Goal: Task Accomplishment & Management: Manage account settings

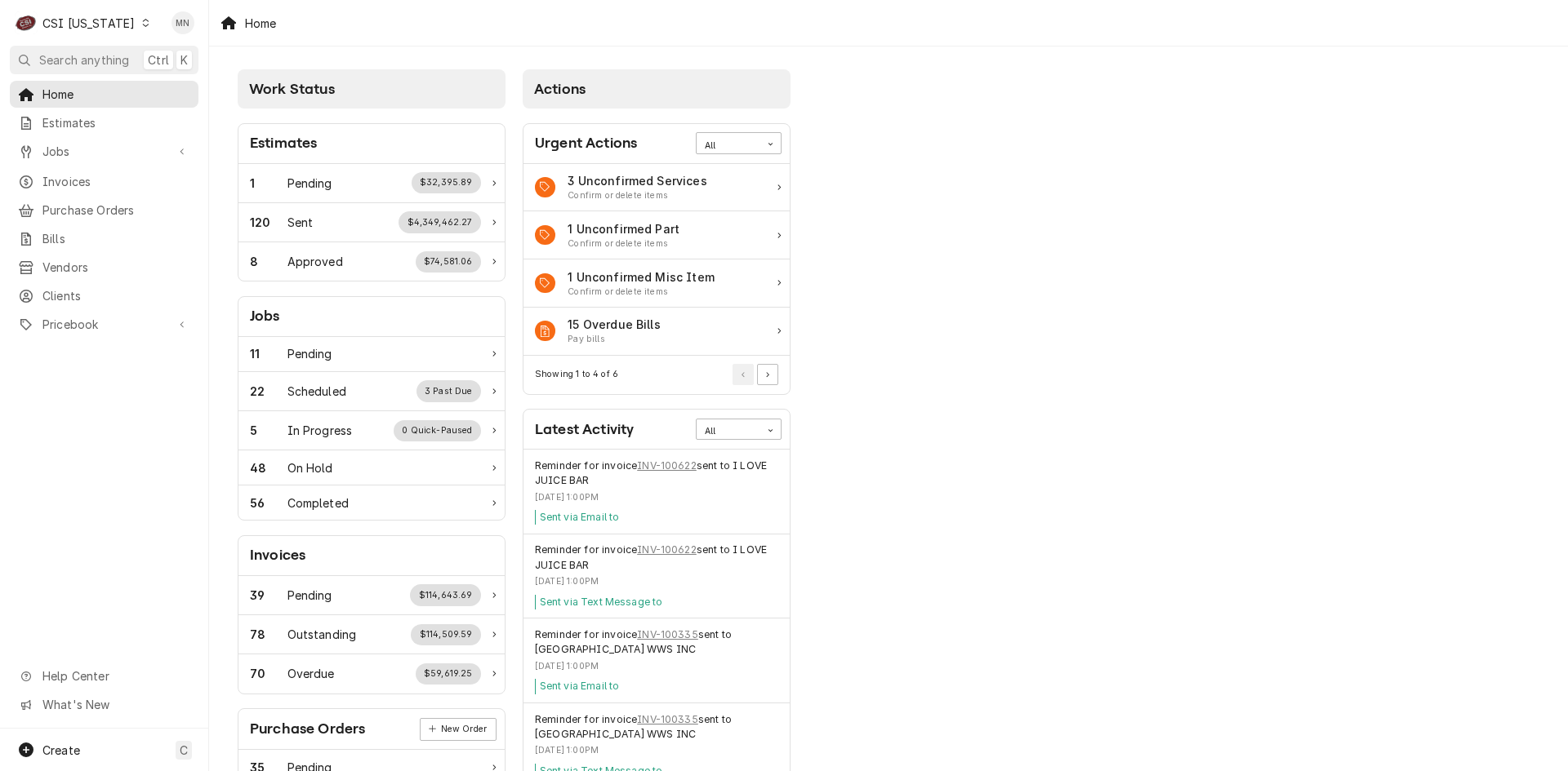
click at [111, 24] on div "CSI Kentucky" at bounding box center [89, 23] width 92 height 17
click at [153, 77] on div "CSI St. [PERSON_NAME]" at bounding box center [255, 90] width 232 height 27
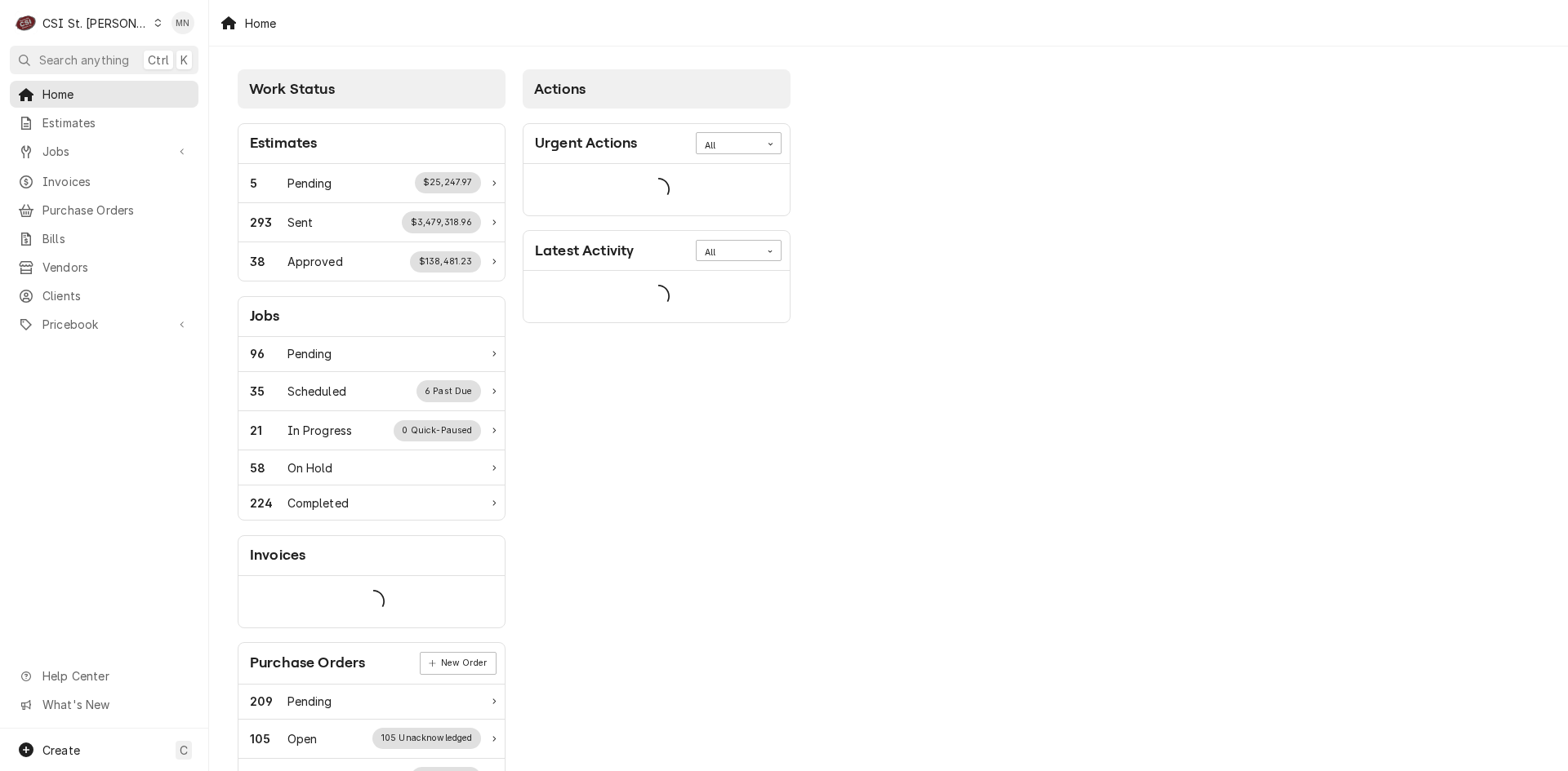
click at [104, 203] on span "Purchase Orders" at bounding box center [117, 210] width 148 height 17
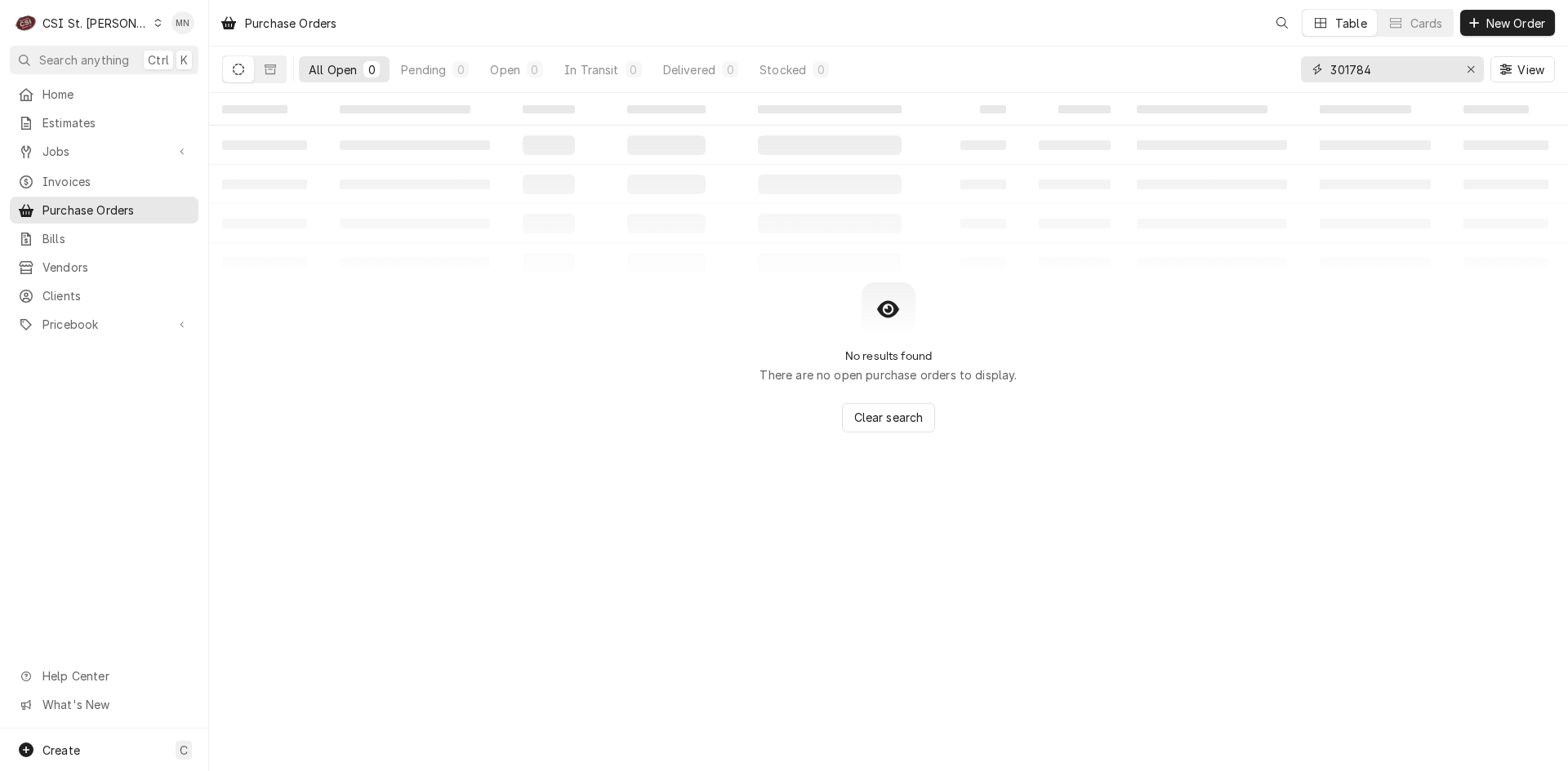
drag, startPoint x: 1419, startPoint y: 72, endPoint x: 1140, endPoint y: 72, distance: 279.0
click at [1151, 72] on div "All Open 0 Pending 0 Open 0 In Transit 0 Delivered 0 Stocked 0 301784 View" at bounding box center [888, 70] width 1332 height 46
type input "401456"
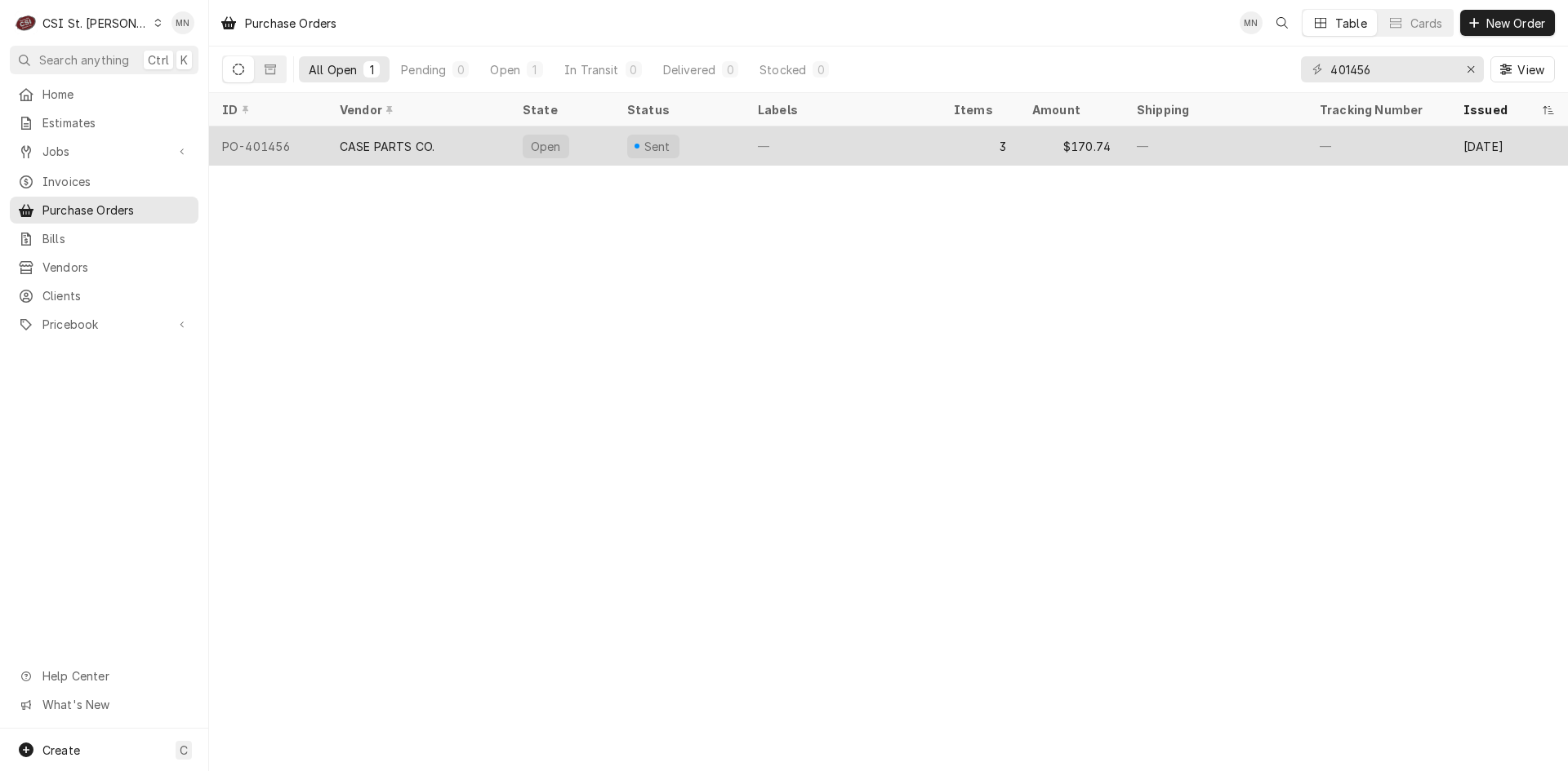
click at [415, 144] on div "CASE PARTS CO." at bounding box center [387, 147] width 95 height 17
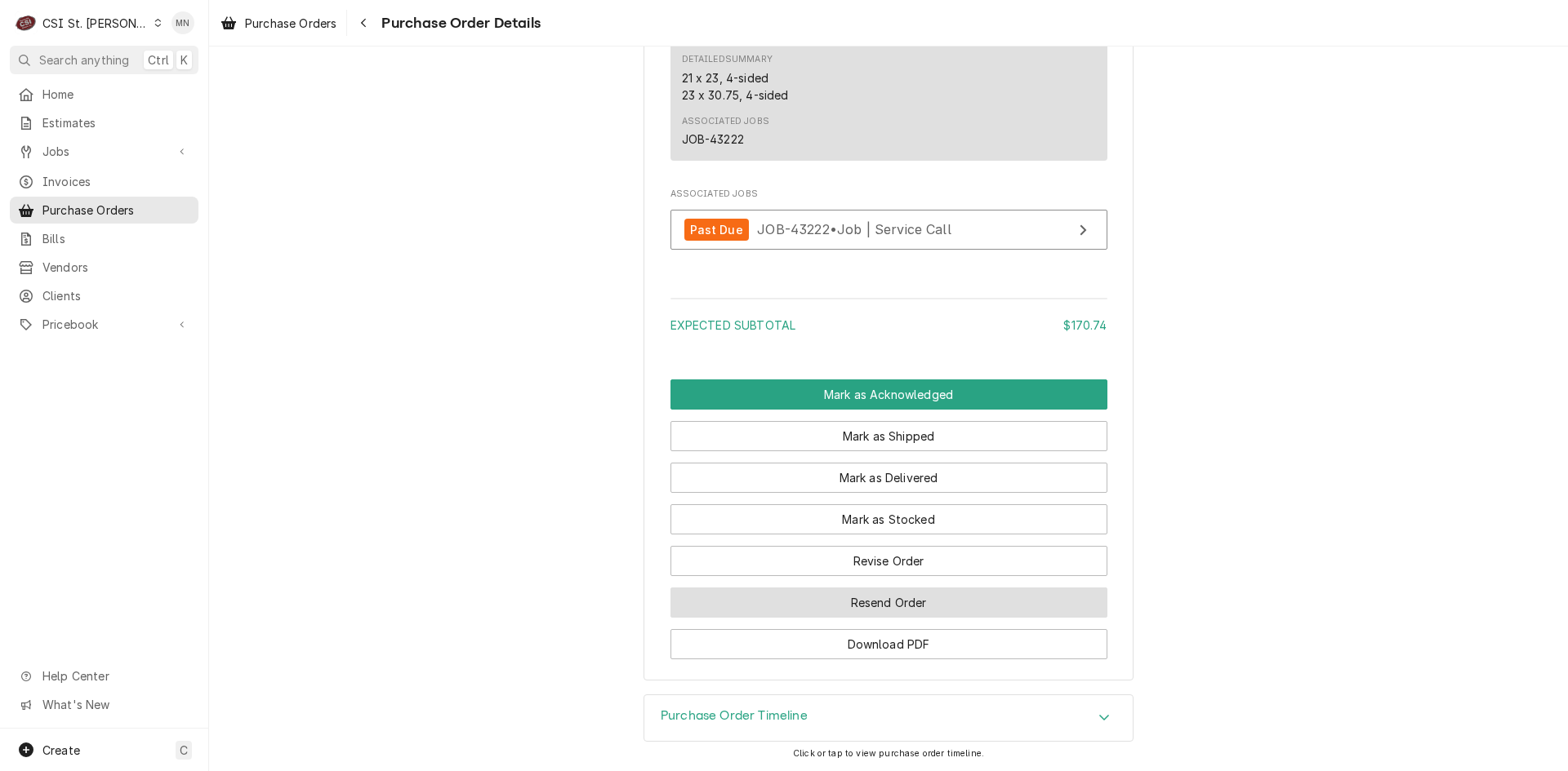
scroll to position [1904, 0]
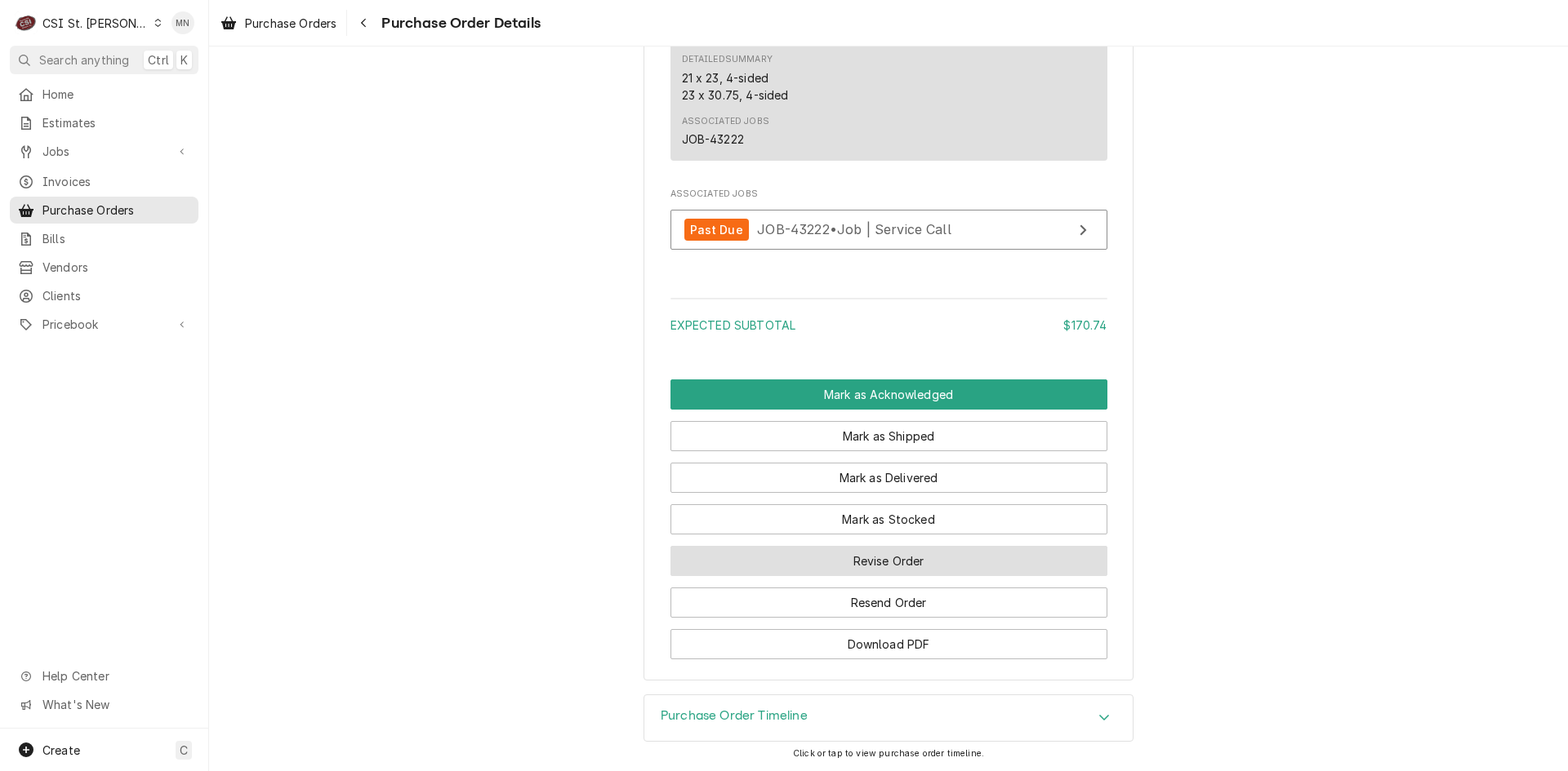
click at [872, 561] on button "Revise Order" at bounding box center [889, 561] width 437 height 30
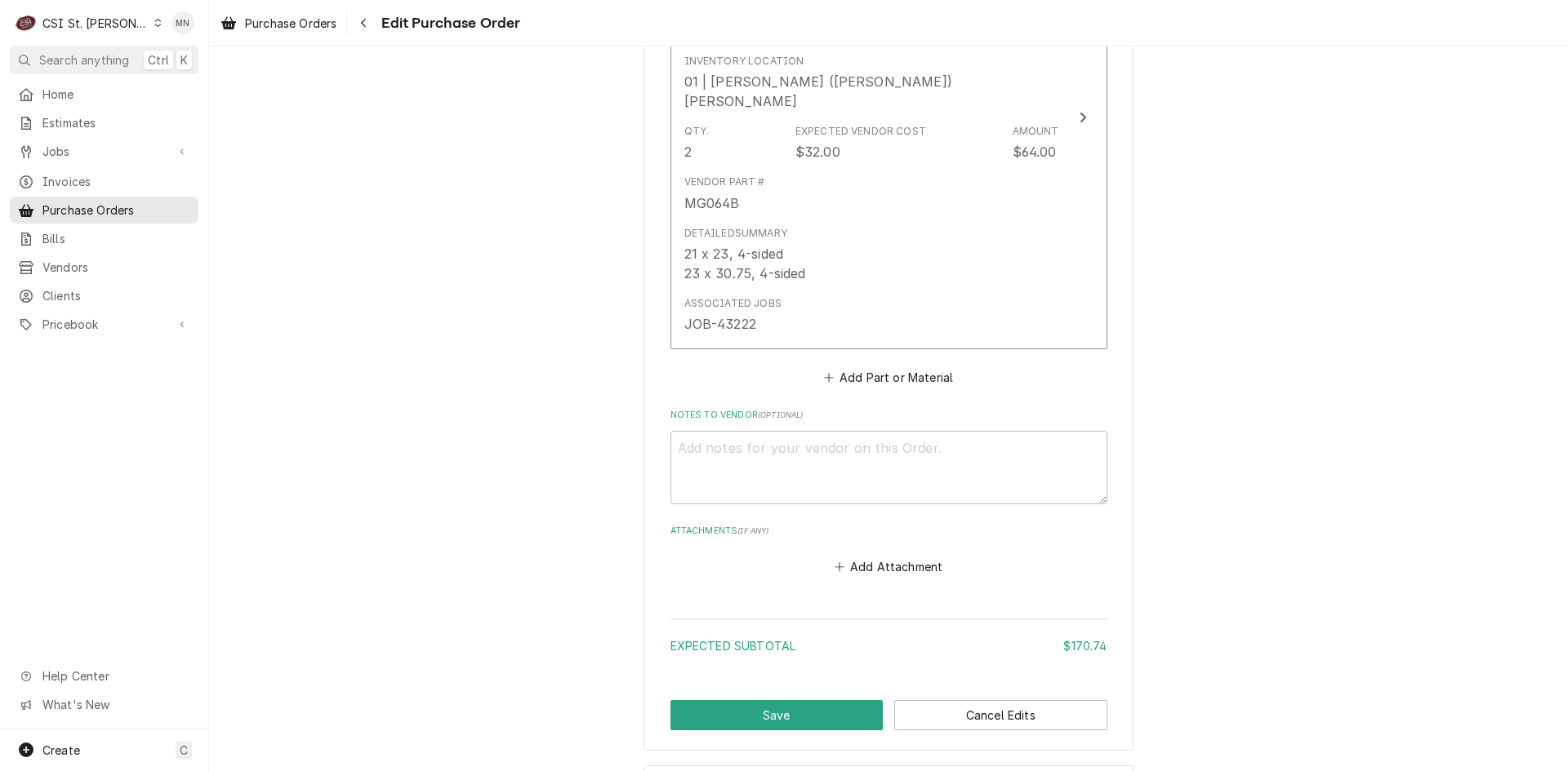
scroll to position [1699, 0]
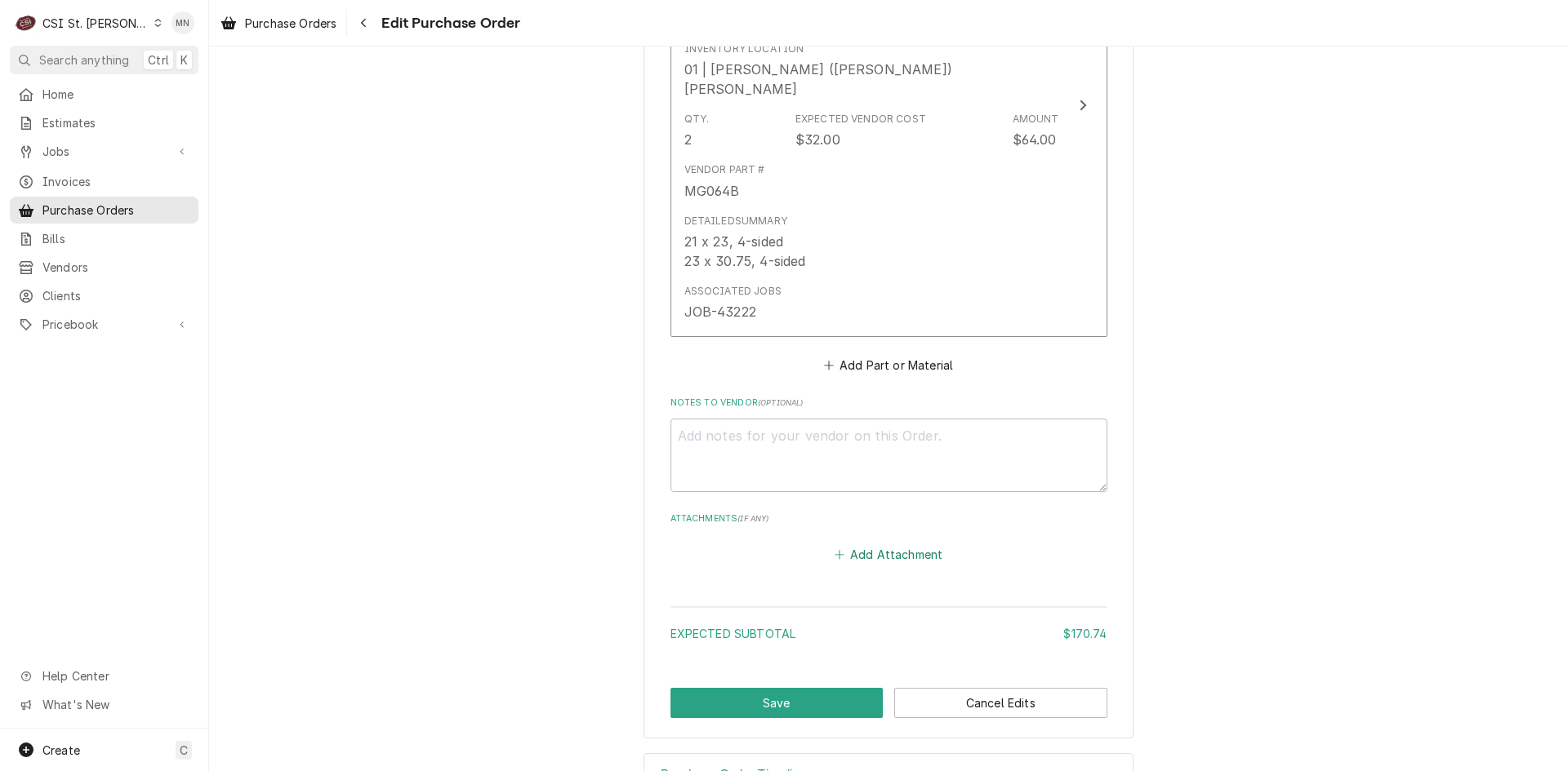
click at [885, 544] on button "Add Attachment" at bounding box center [888, 555] width 114 height 23
type textarea "x"
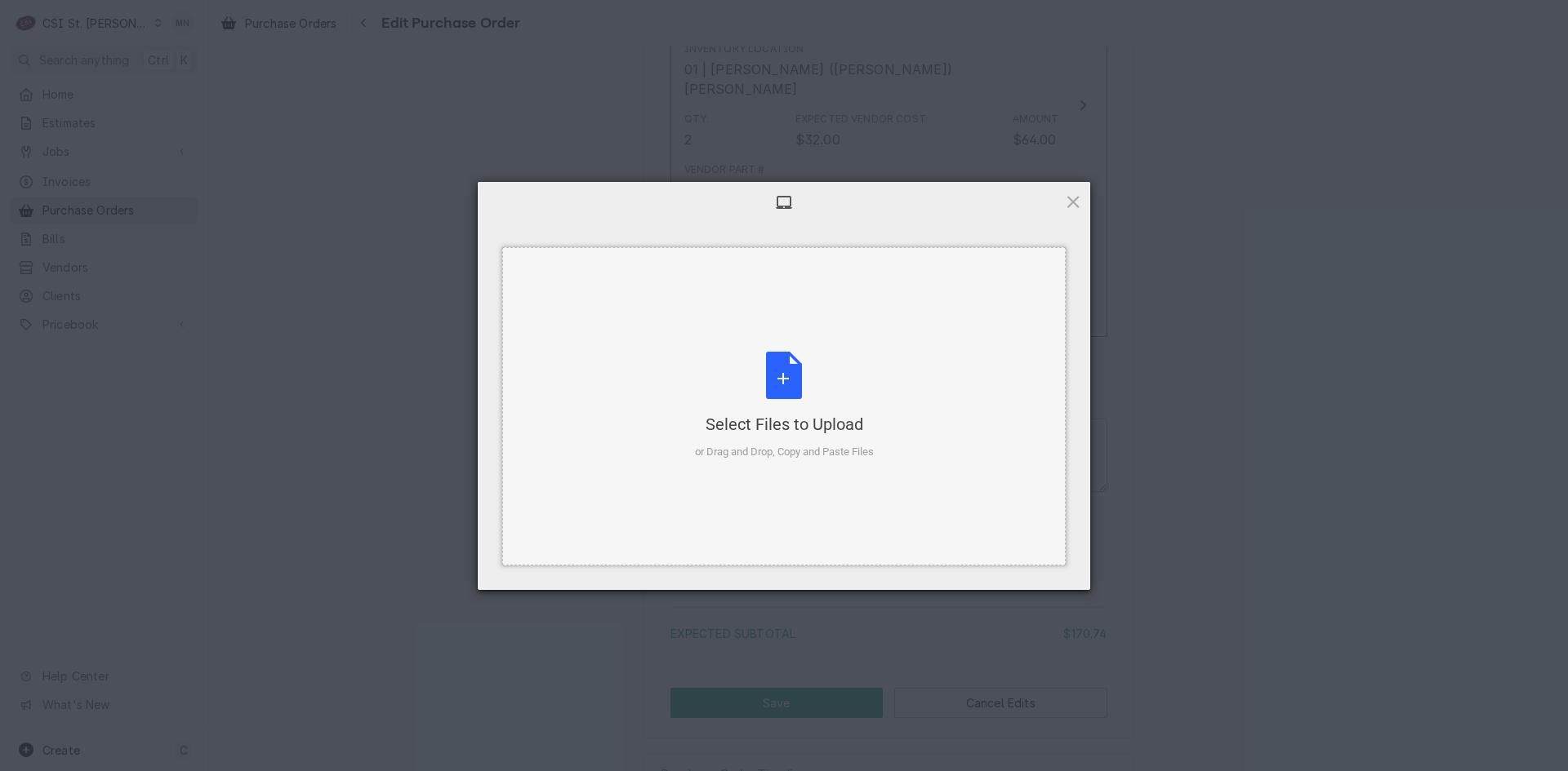
click at [735, 373] on div "Select Files to Upload or Drag and Drop, Copy and Paste Files" at bounding box center [784, 406] width 179 height 109
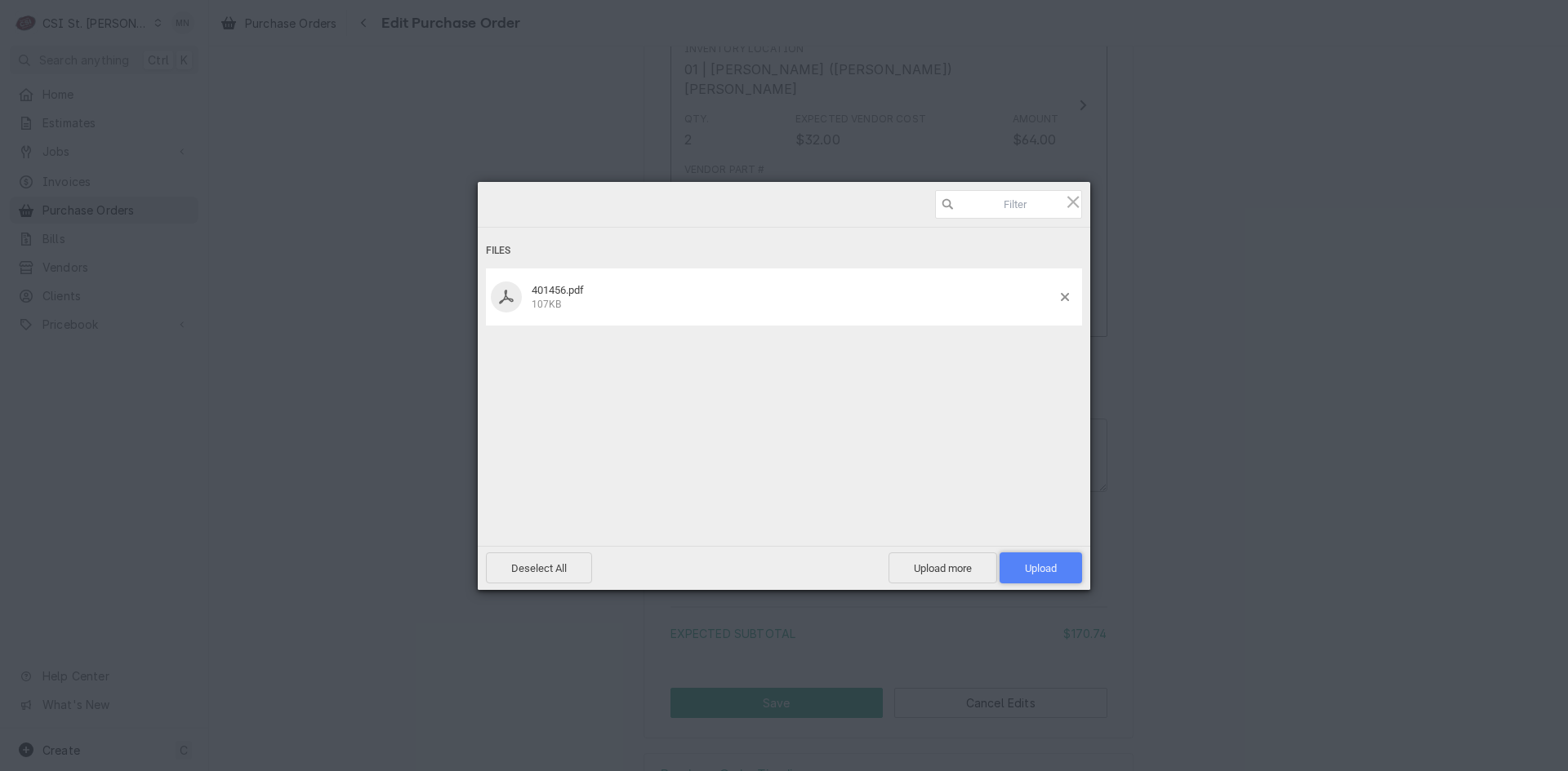
click at [1043, 562] on span "Upload 1" at bounding box center [1041, 568] width 32 height 13
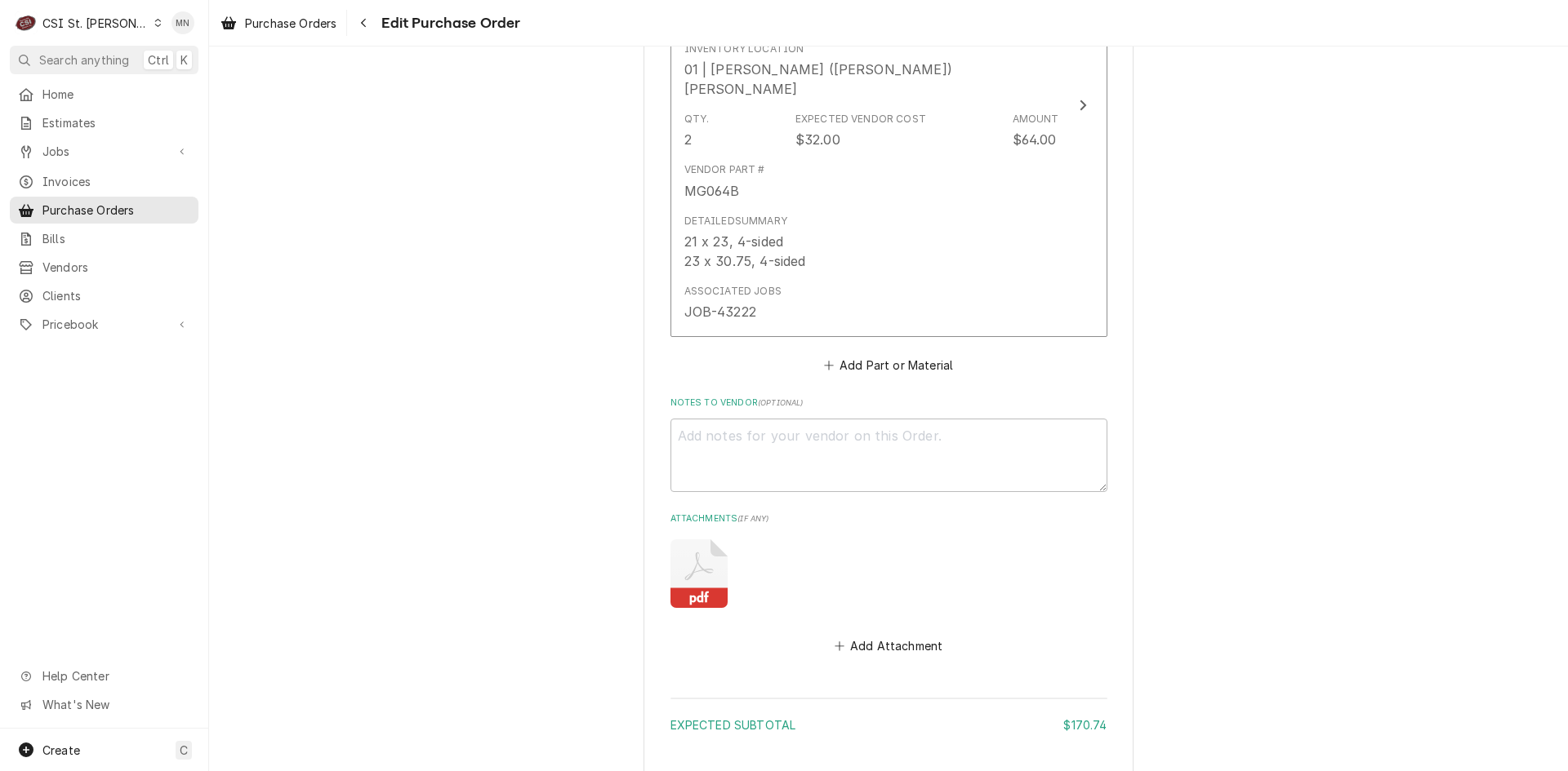
type textarea "x"
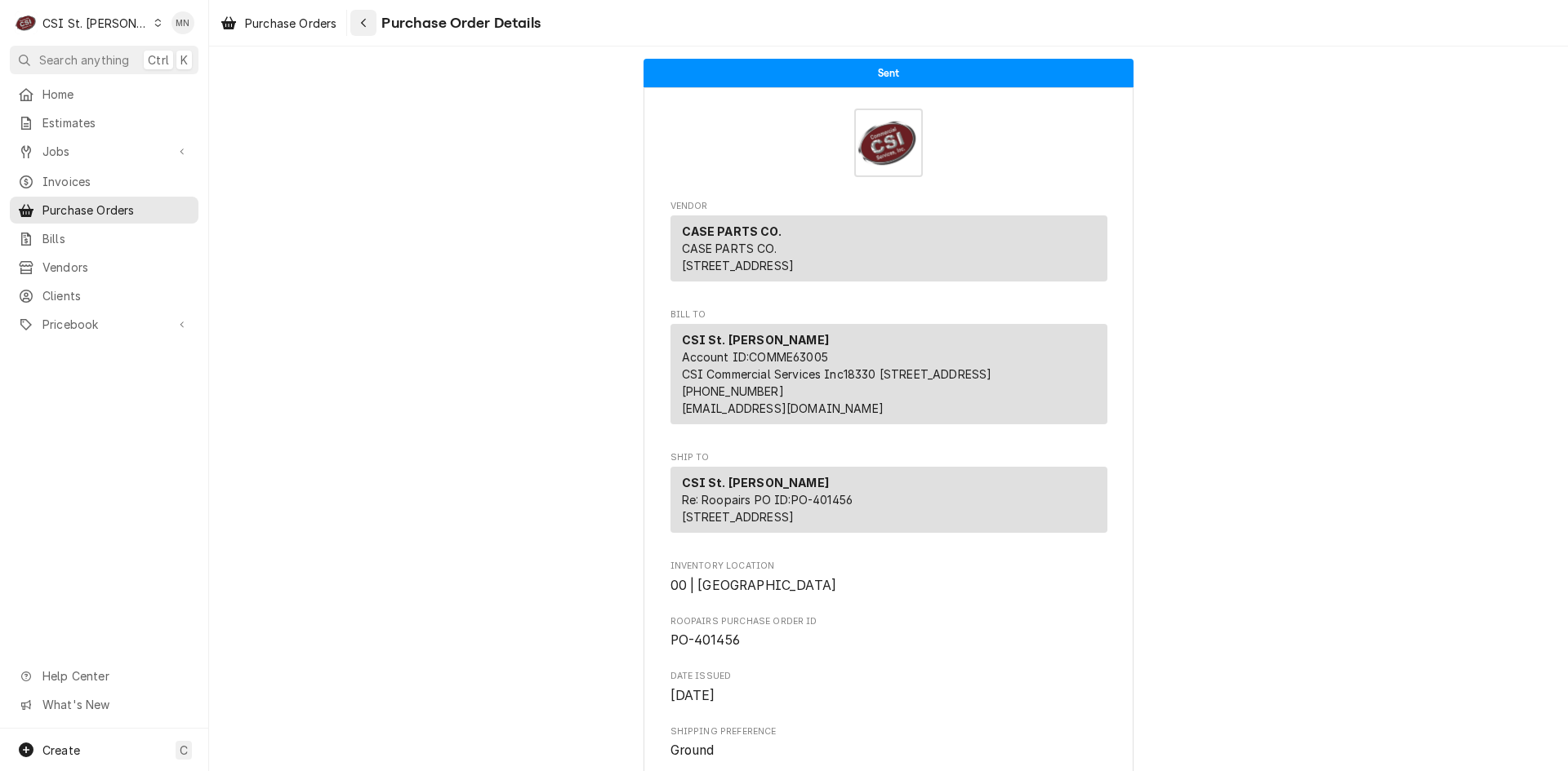
click at [367, 24] on icon "Navigate back" at bounding box center [363, 23] width 8 height 12
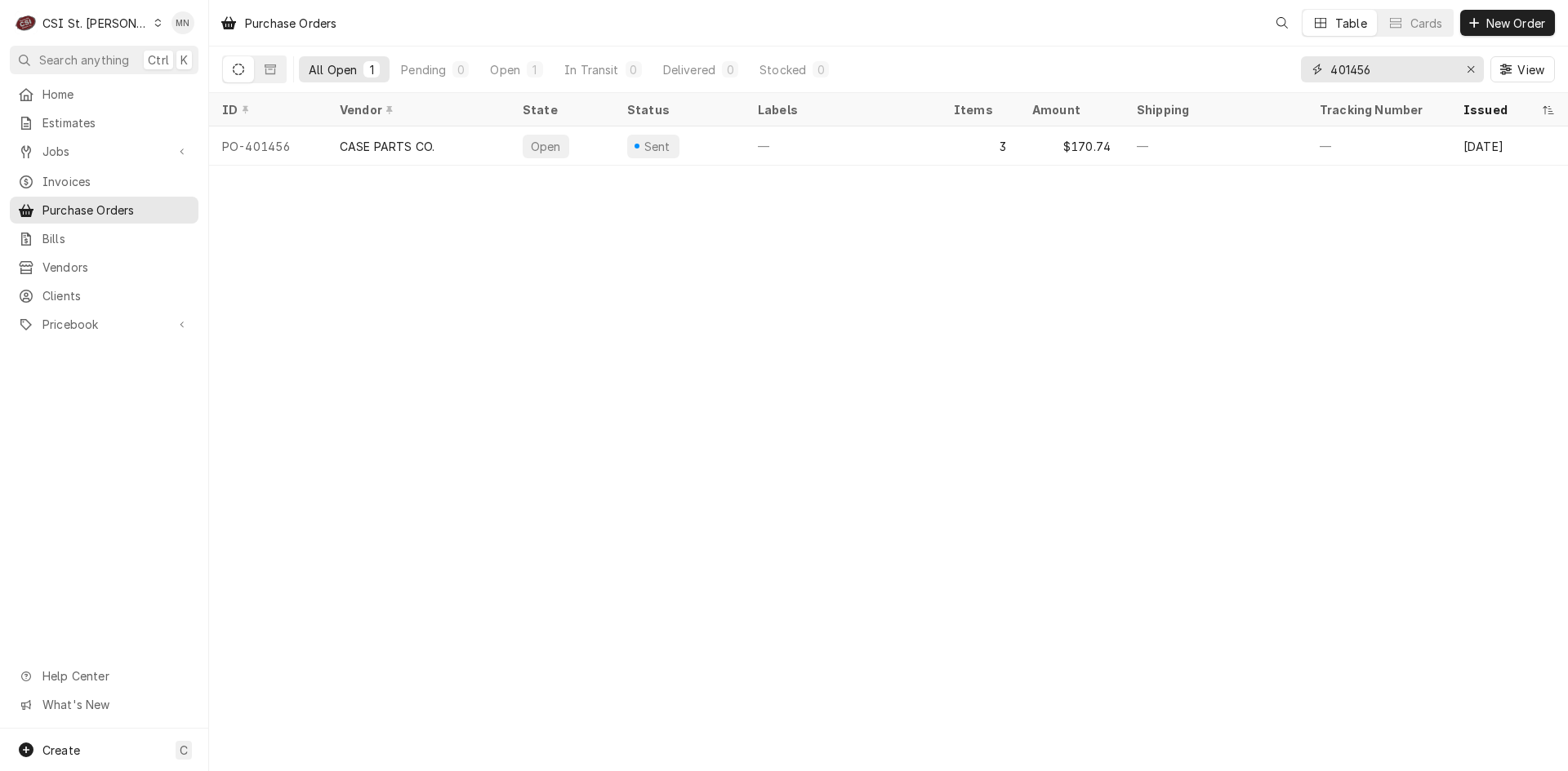
drag, startPoint x: 1180, startPoint y: 67, endPoint x: 1088, endPoint y: 67, distance: 92.0
click at [1088, 67] on div "All Open 1 Pending 0 Open 1 In Transit 0 Delivered 0 Stocked 0 401456 View" at bounding box center [888, 70] width 1332 height 46
type input "401480"
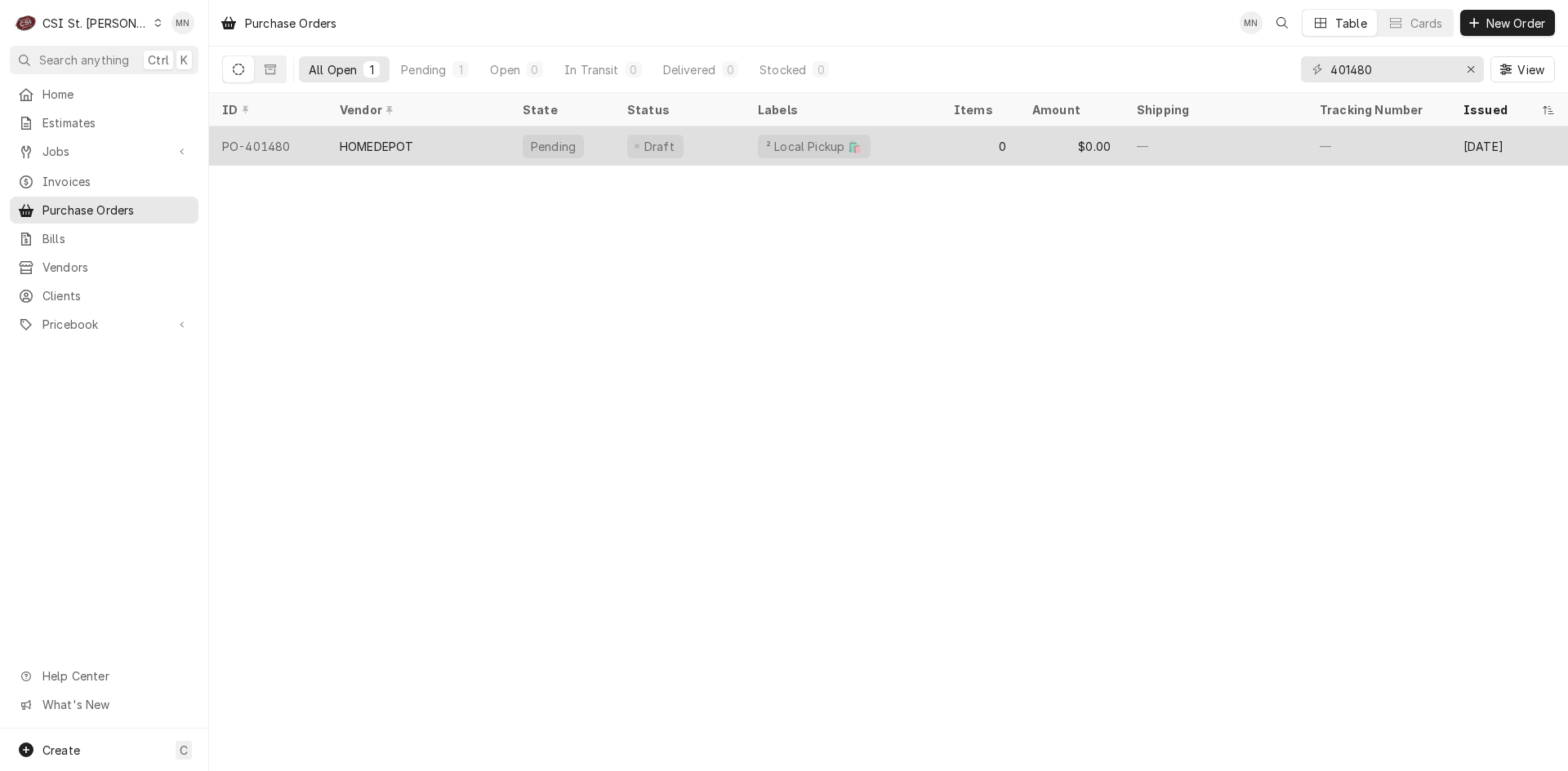
click at [317, 157] on div "PO-401480" at bounding box center [267, 146] width 117 height 39
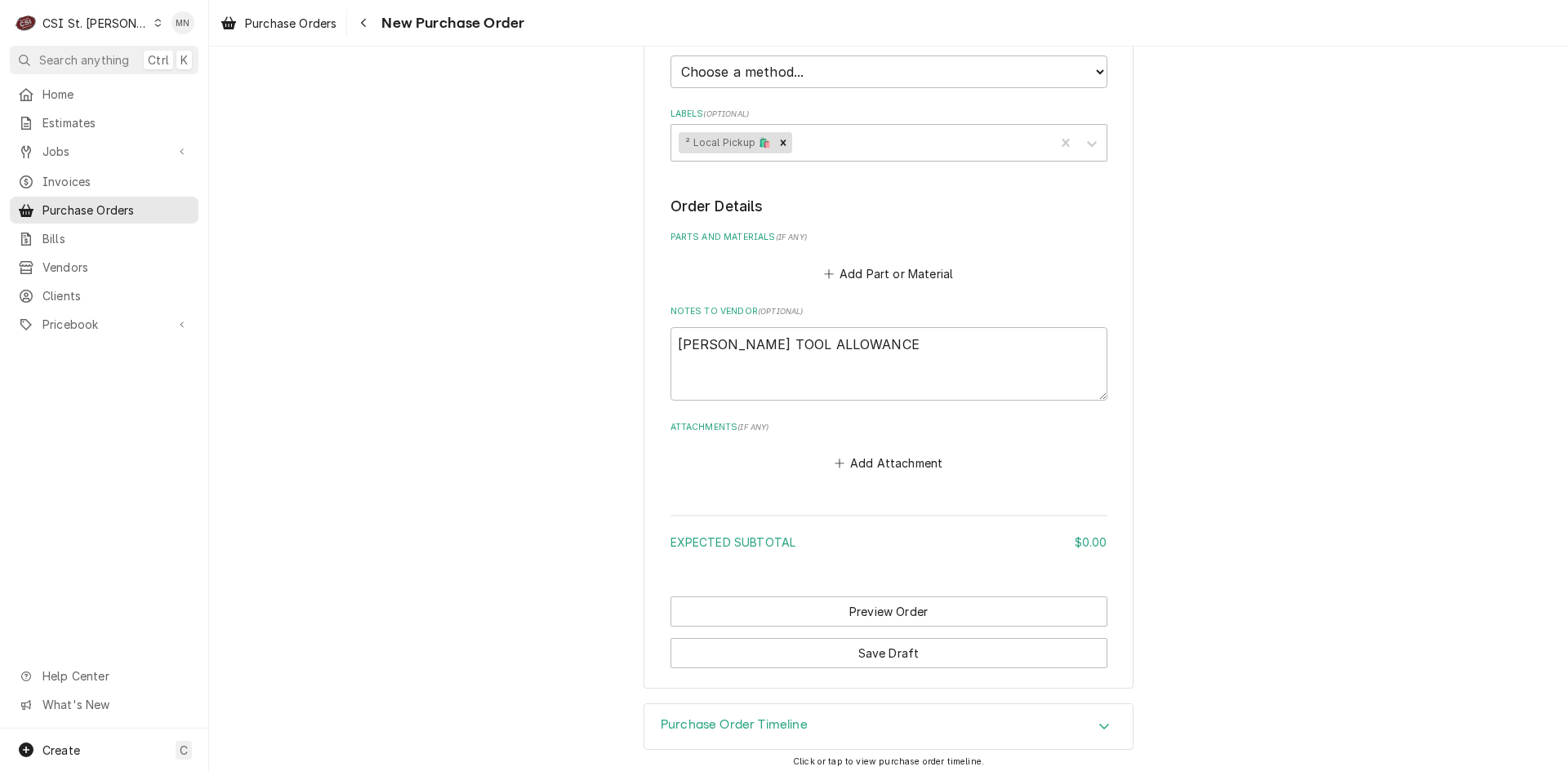
scroll to position [506, 0]
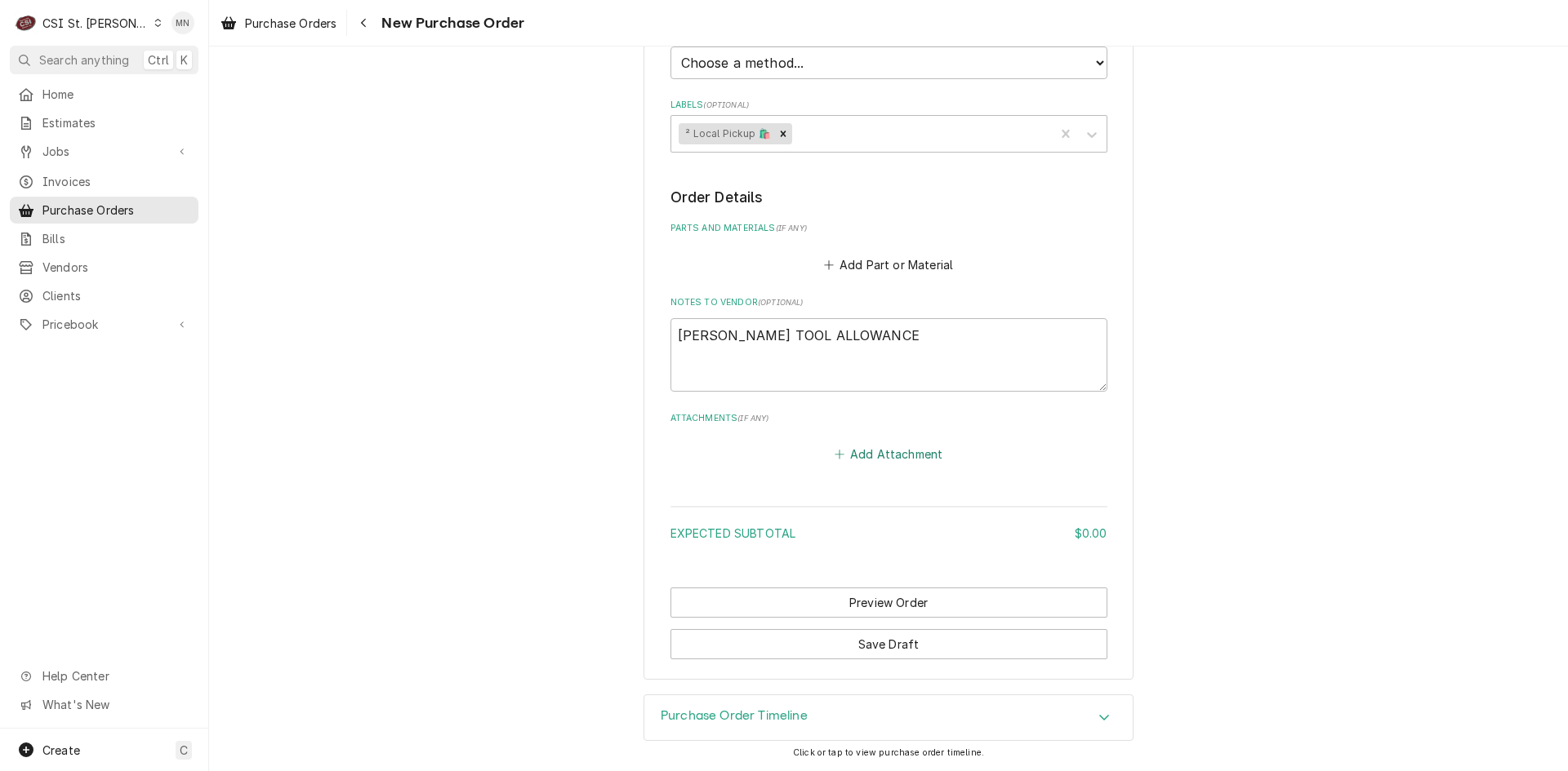
click at [882, 453] on button "Add Attachment" at bounding box center [888, 454] width 114 height 23
type textarea "x"
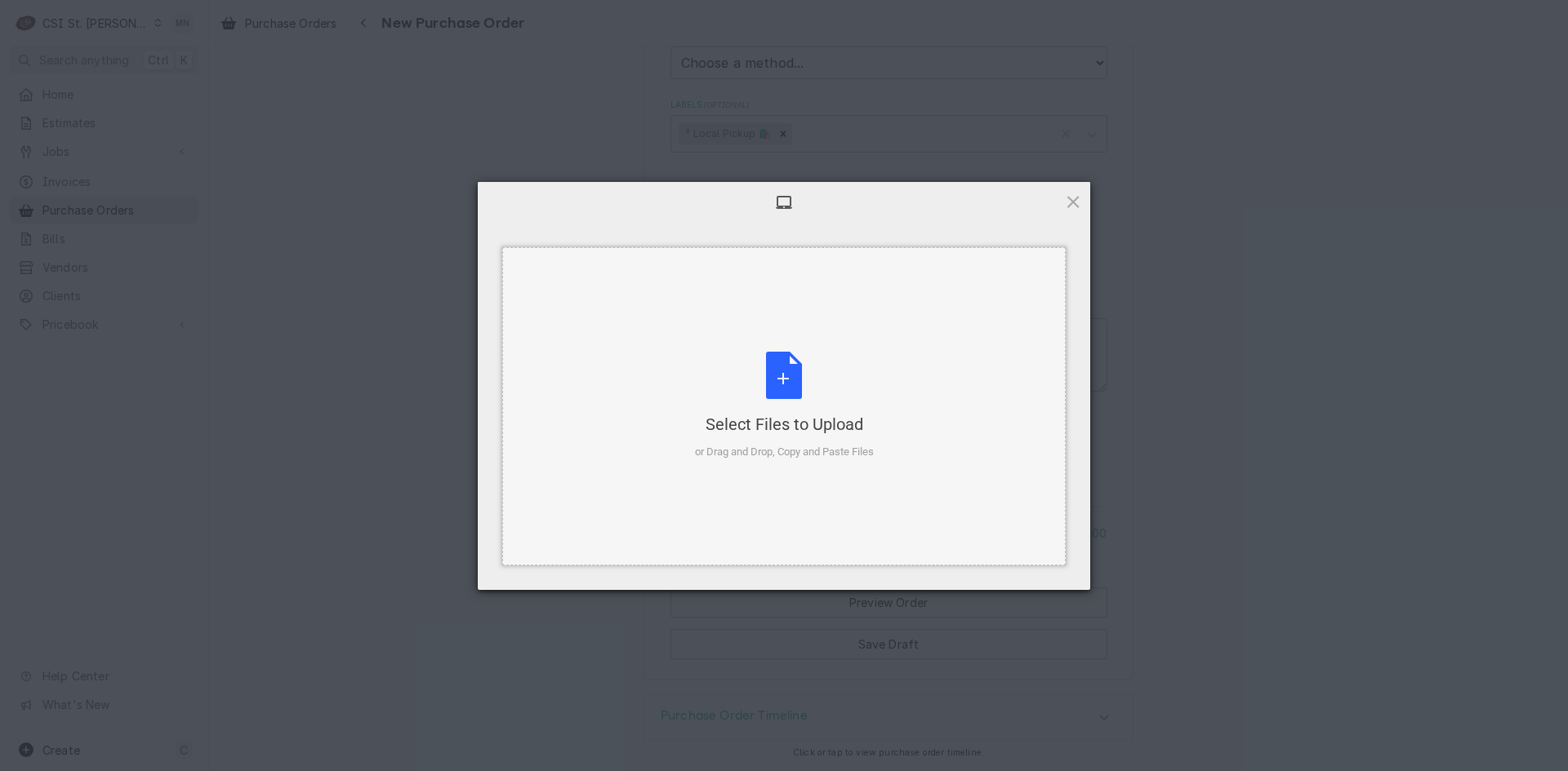
click at [787, 373] on div "Select Files to Upload or Drag and Drop, Copy and Paste Files" at bounding box center [784, 406] width 179 height 109
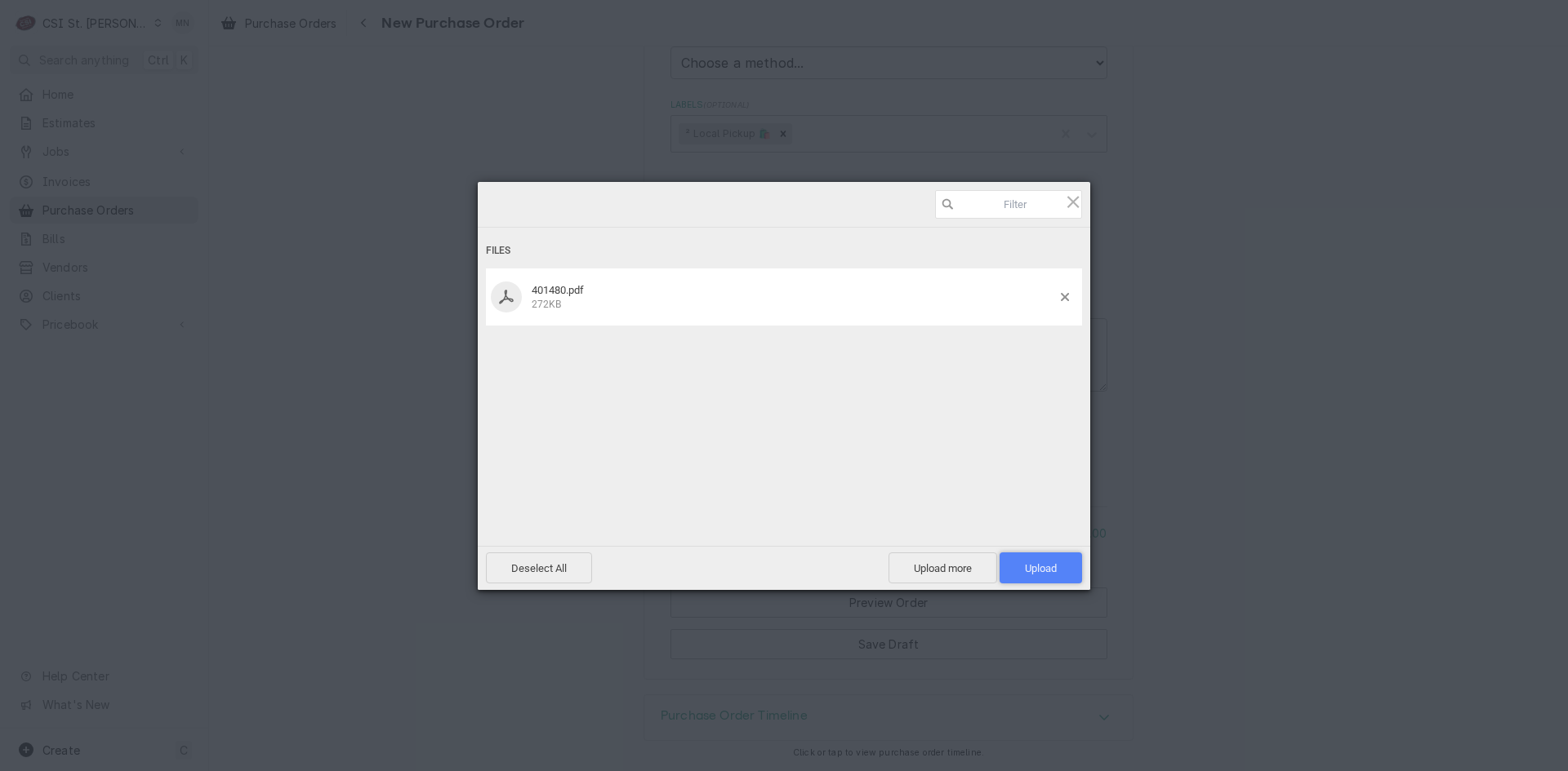
click at [1053, 572] on span "Upload 1" at bounding box center [1041, 568] width 32 height 13
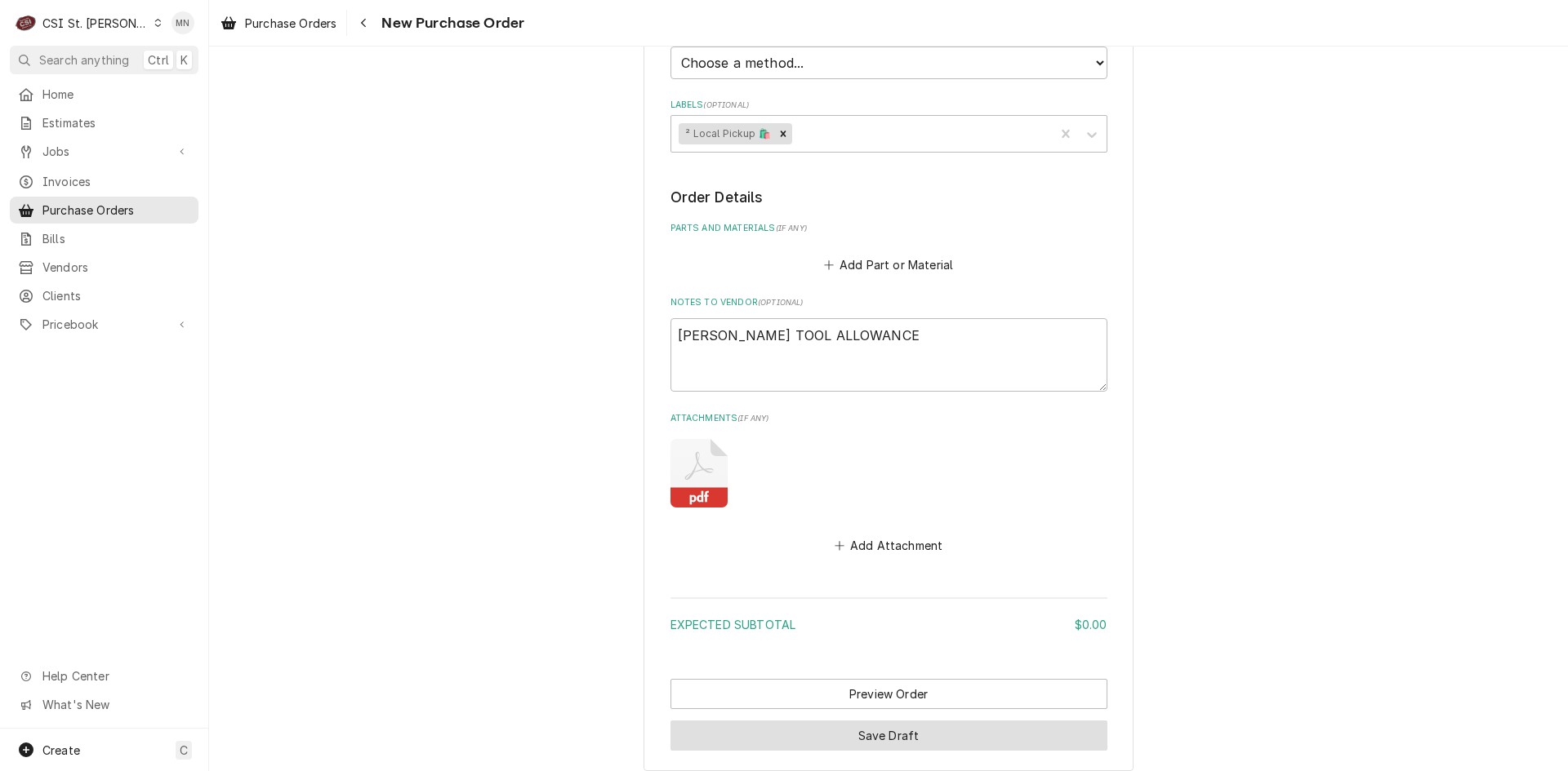
click at [858, 731] on button "Save Draft" at bounding box center [889, 736] width 437 height 30
type textarea "x"
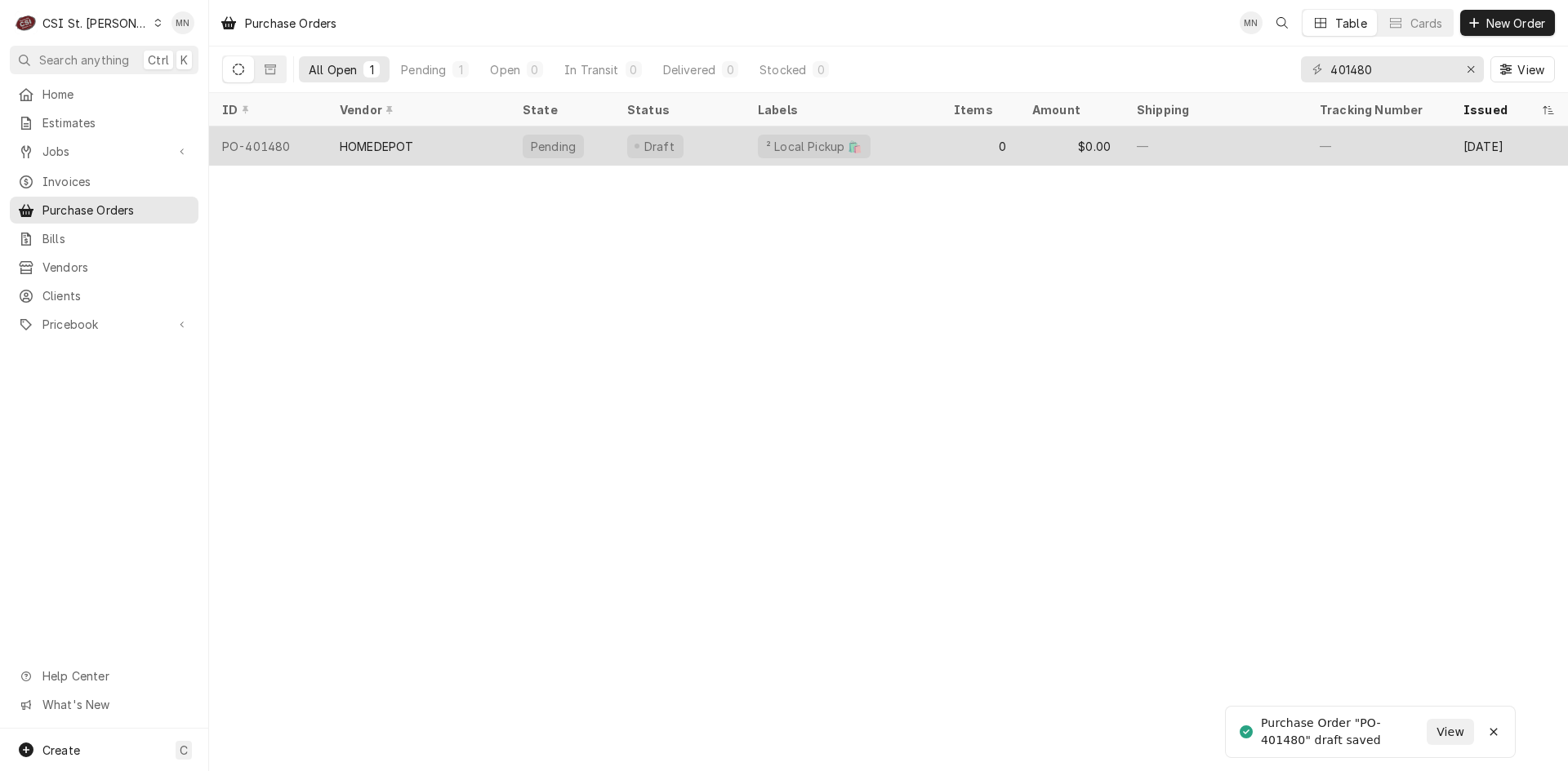
click at [454, 134] on div "HOMEDEPOT" at bounding box center [418, 146] width 183 height 39
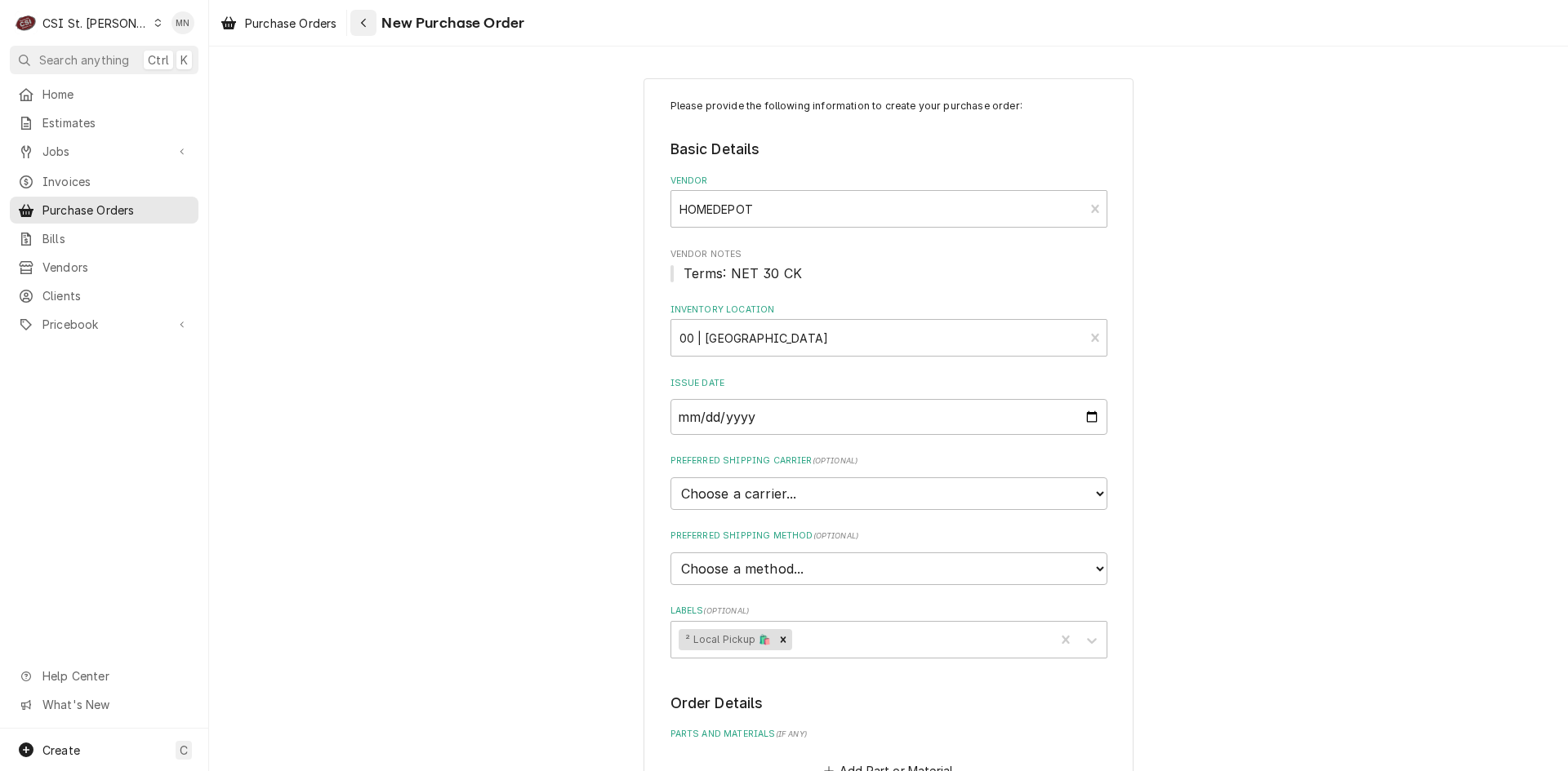
click at [357, 19] on div "Navigate back" at bounding box center [363, 23] width 16 height 16
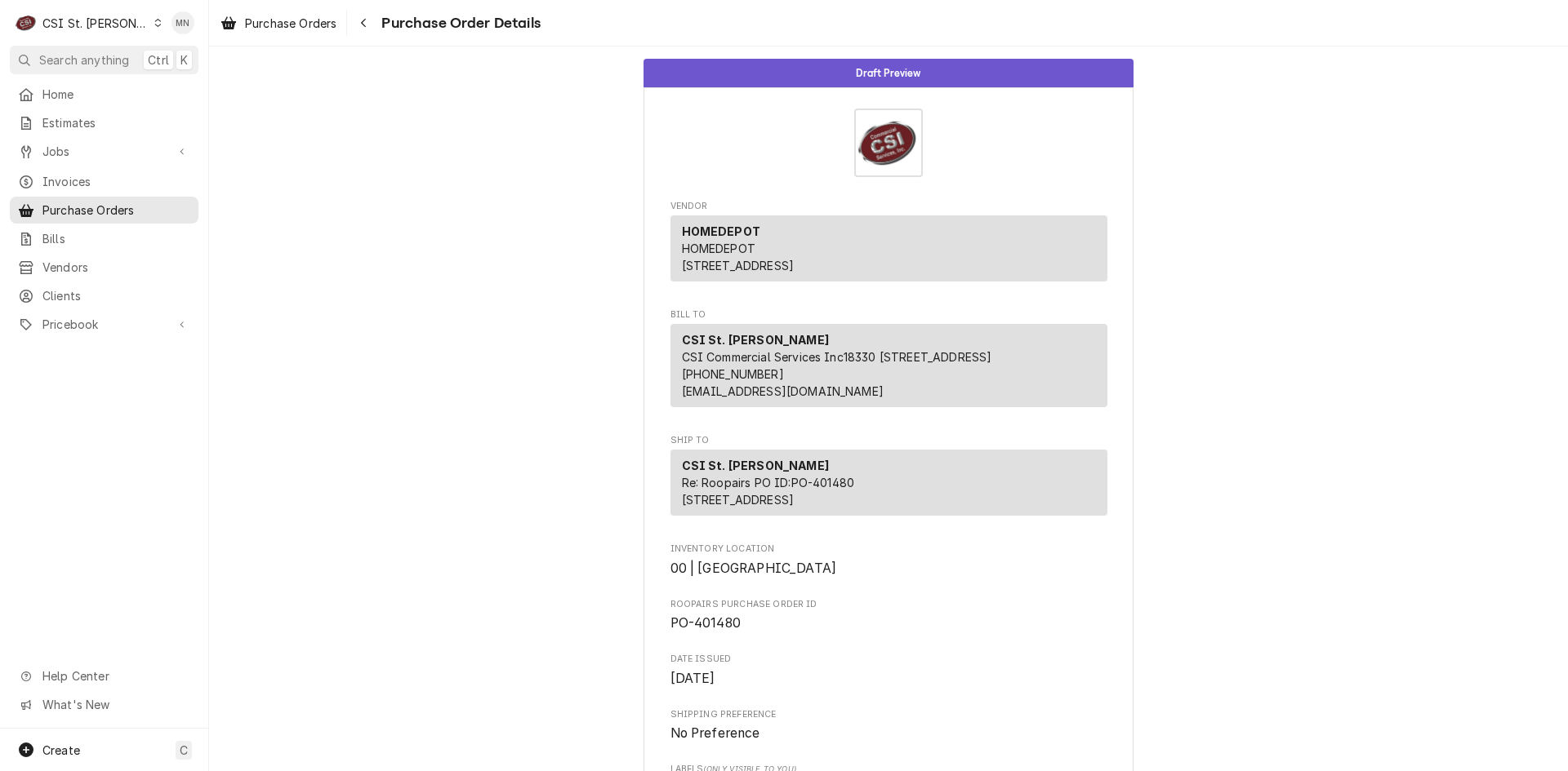
click at [101, 24] on div "CSI St. [PERSON_NAME]" at bounding box center [96, 23] width 106 height 17
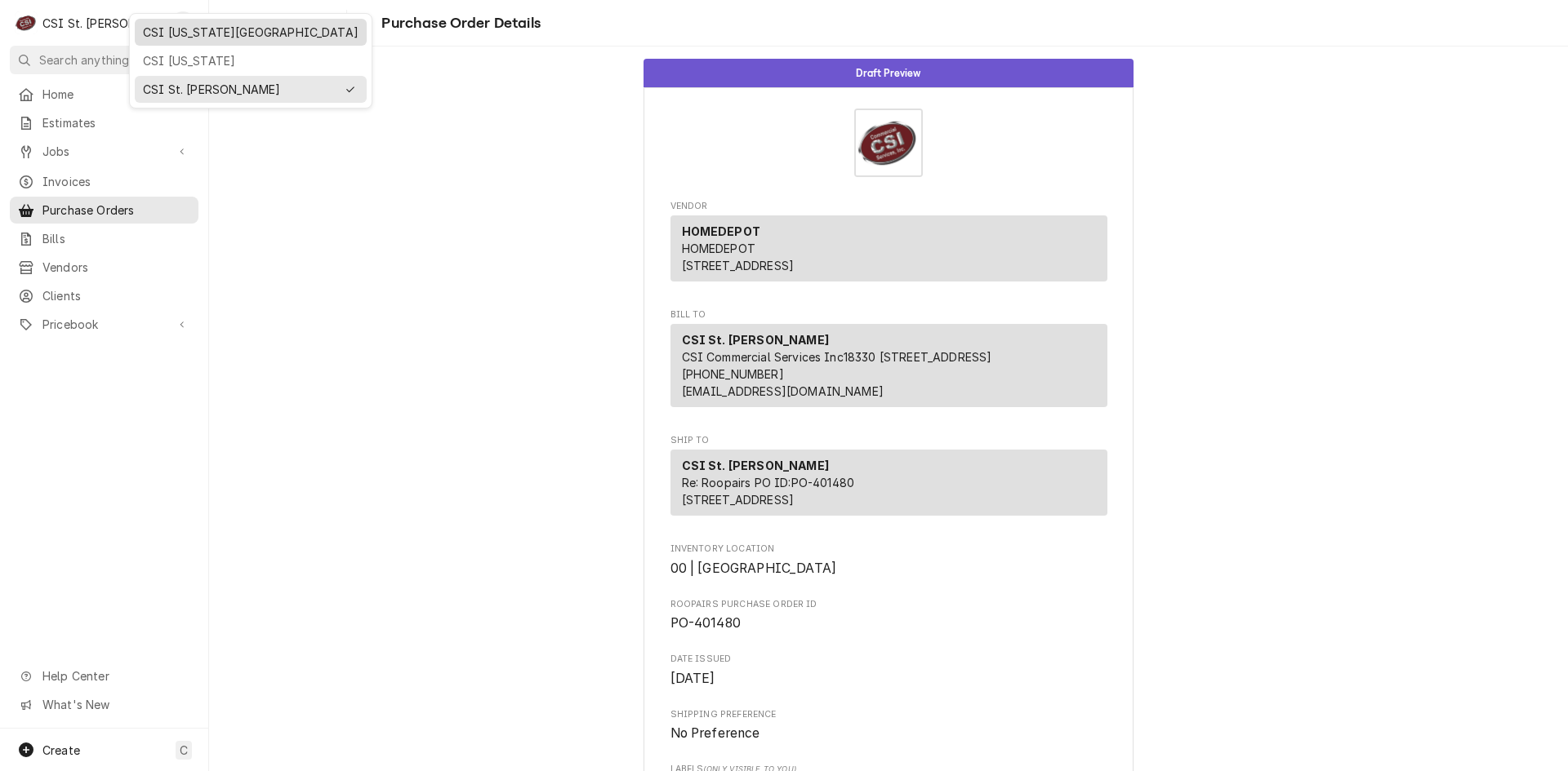
click at [177, 36] on div "CSI [US_STATE][GEOGRAPHIC_DATA]" at bounding box center [250, 32] width 215 height 17
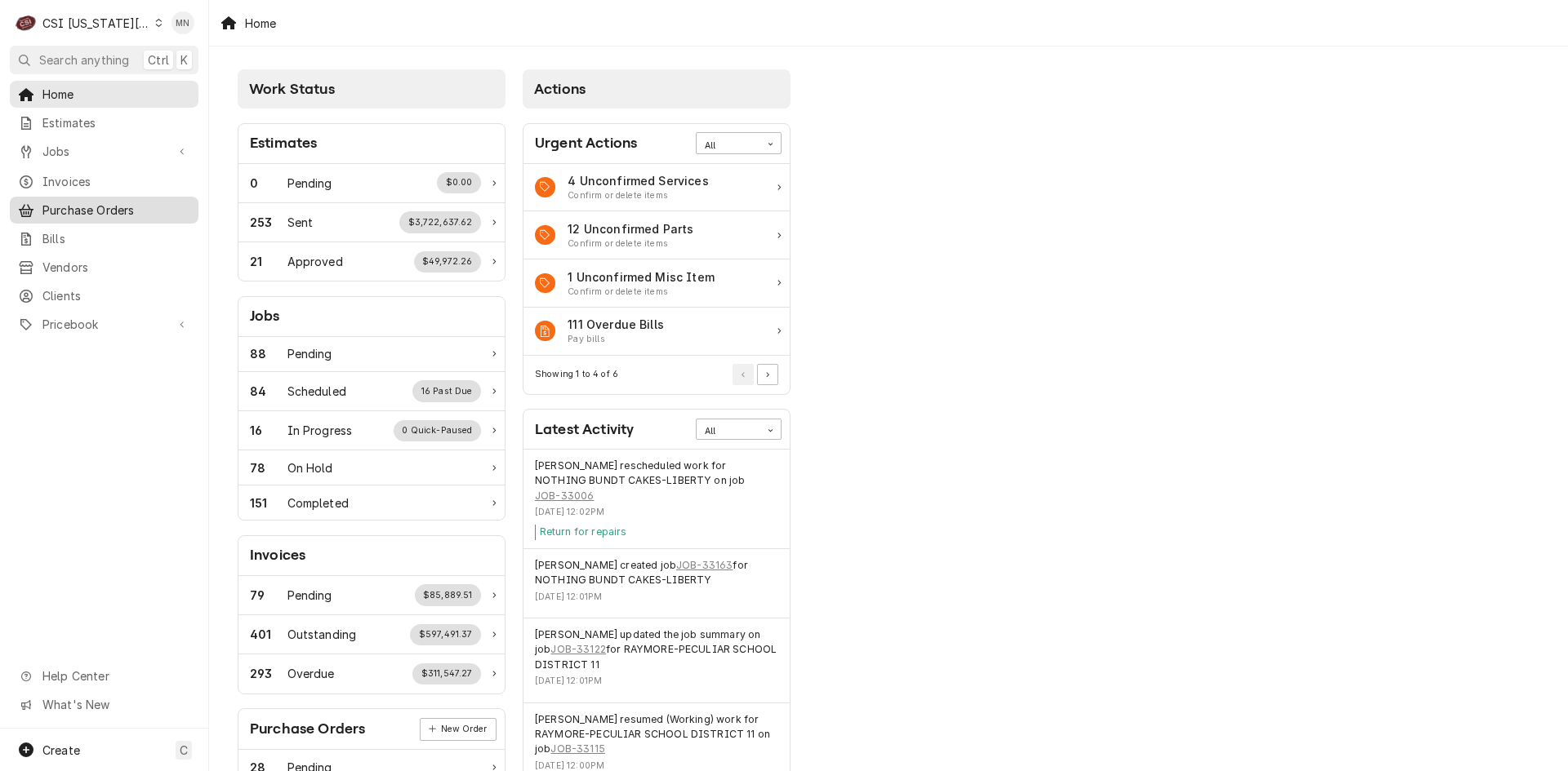
click at [81, 202] on span "Purchase Orders" at bounding box center [117, 210] width 148 height 17
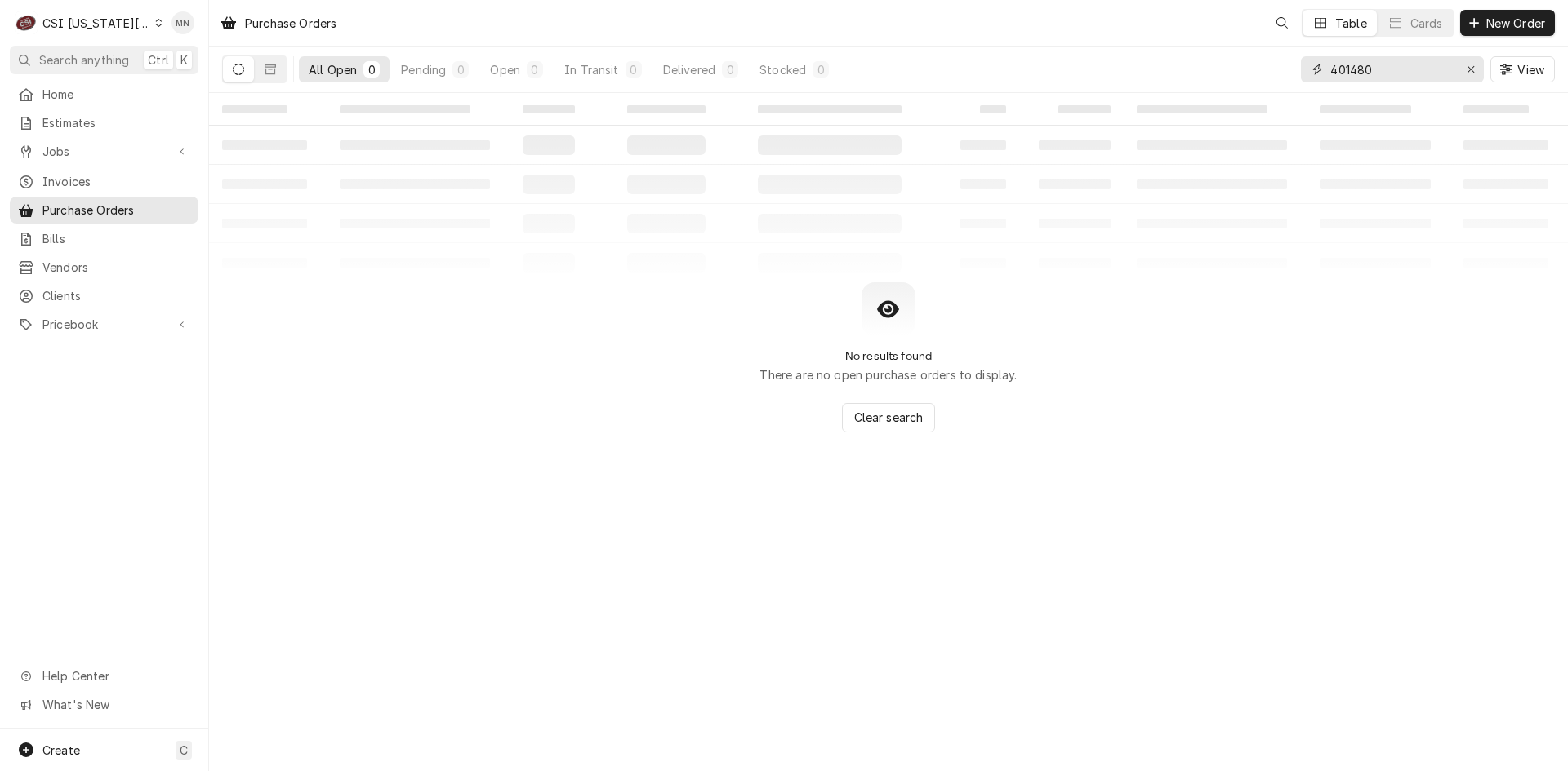
drag, startPoint x: 1391, startPoint y: 78, endPoint x: 1254, endPoint y: 70, distance: 137.2
click at [1265, 70] on div "All Open 0 Pending 0 Open 0 In Transit 0 Delivered 0 Stocked 0 401480 View" at bounding box center [888, 70] width 1332 height 46
type input "301777"
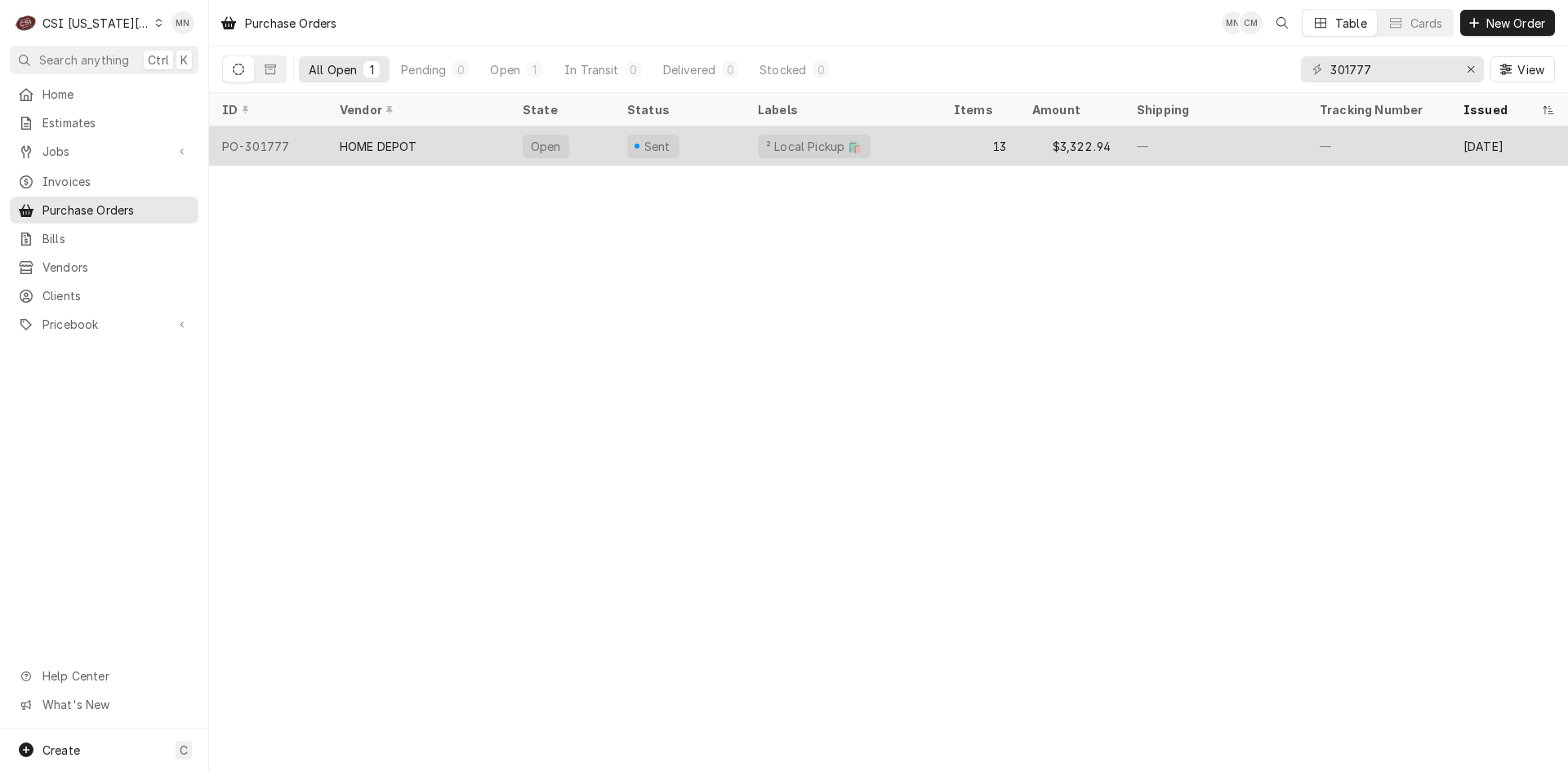
click at [480, 147] on div "HOME DEPOT" at bounding box center [418, 146] width 183 height 39
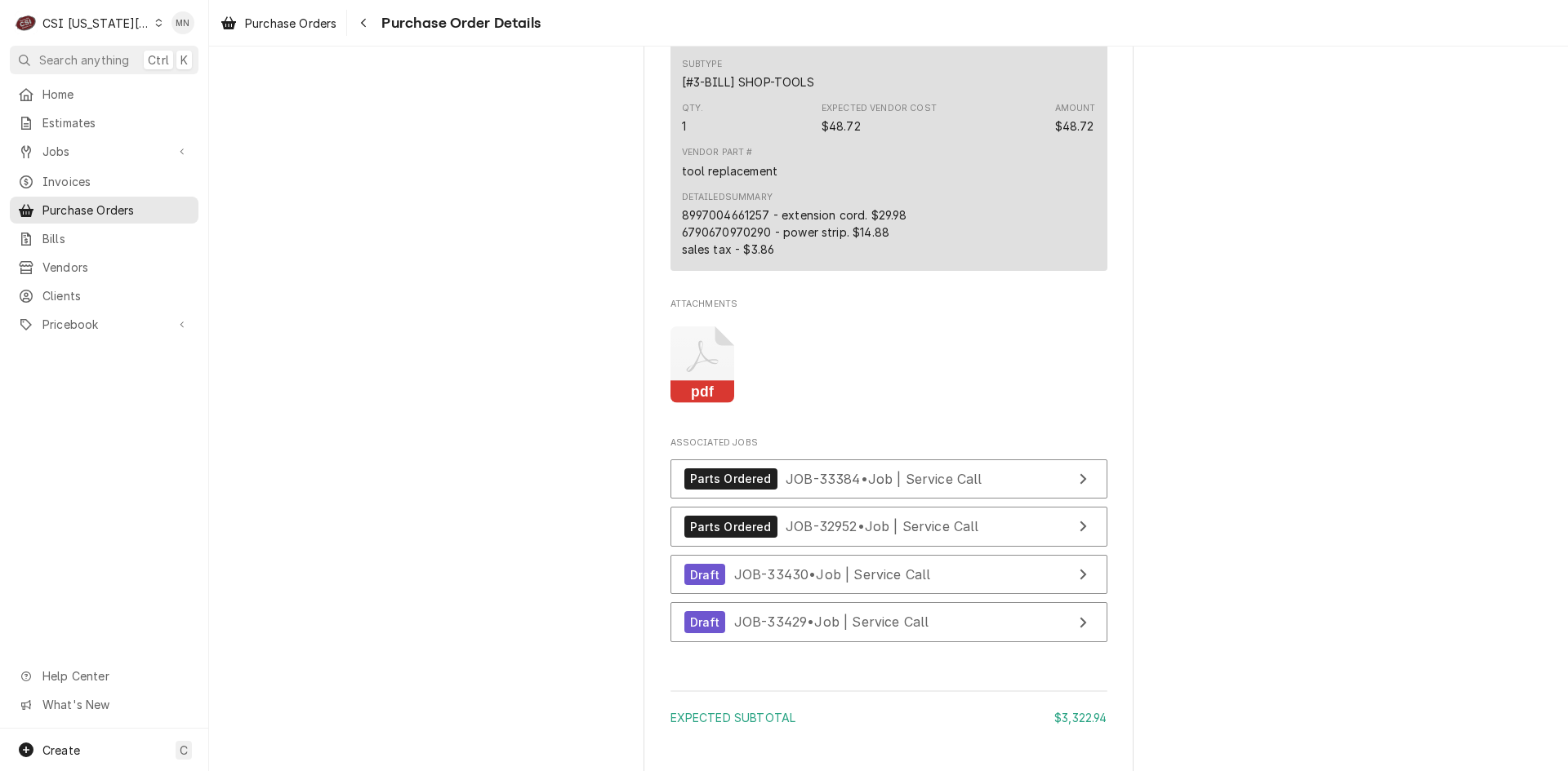
scroll to position [4979, 0]
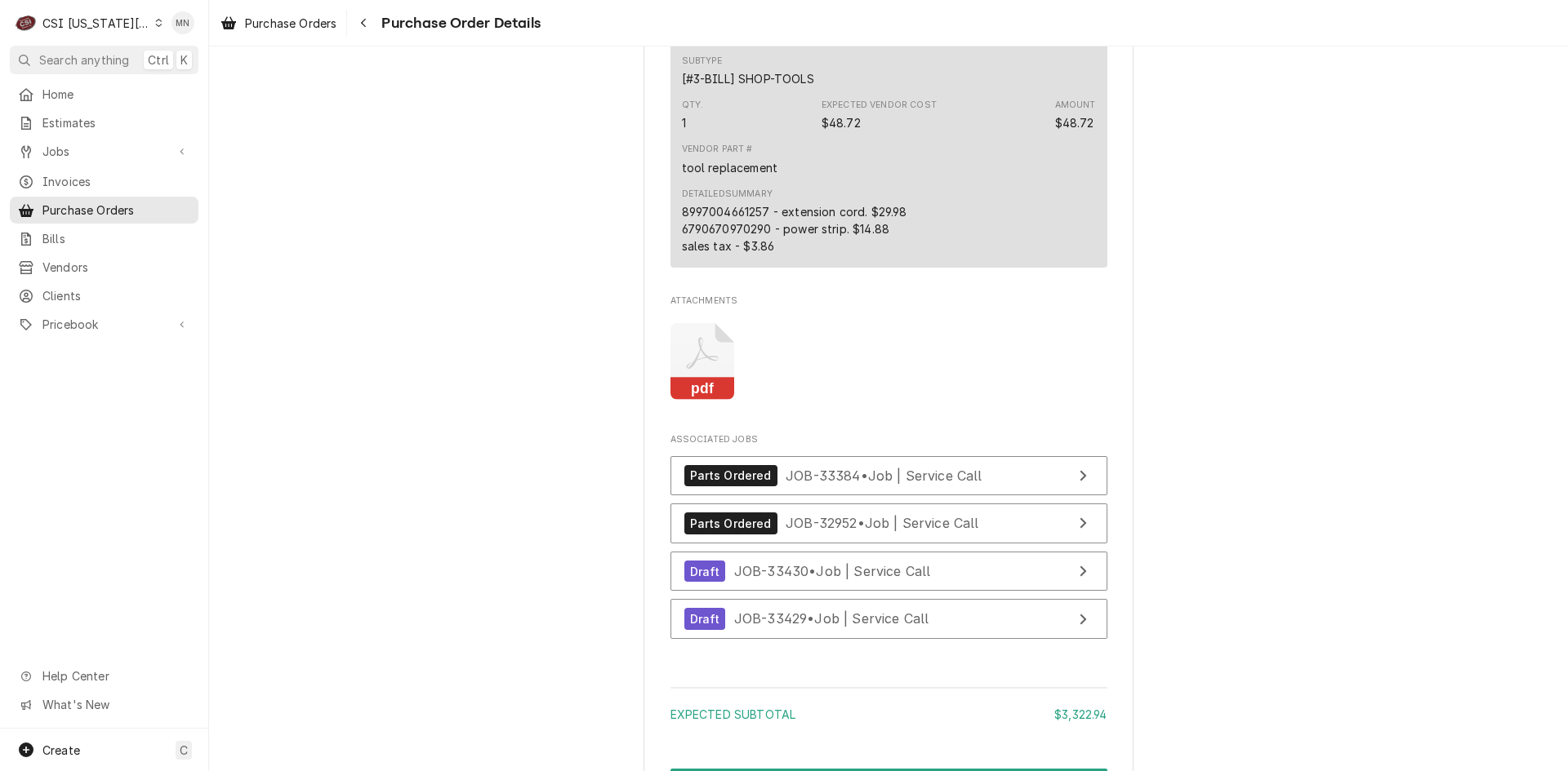
click at [710, 401] on icon "Attachments" at bounding box center [703, 362] width 65 height 78
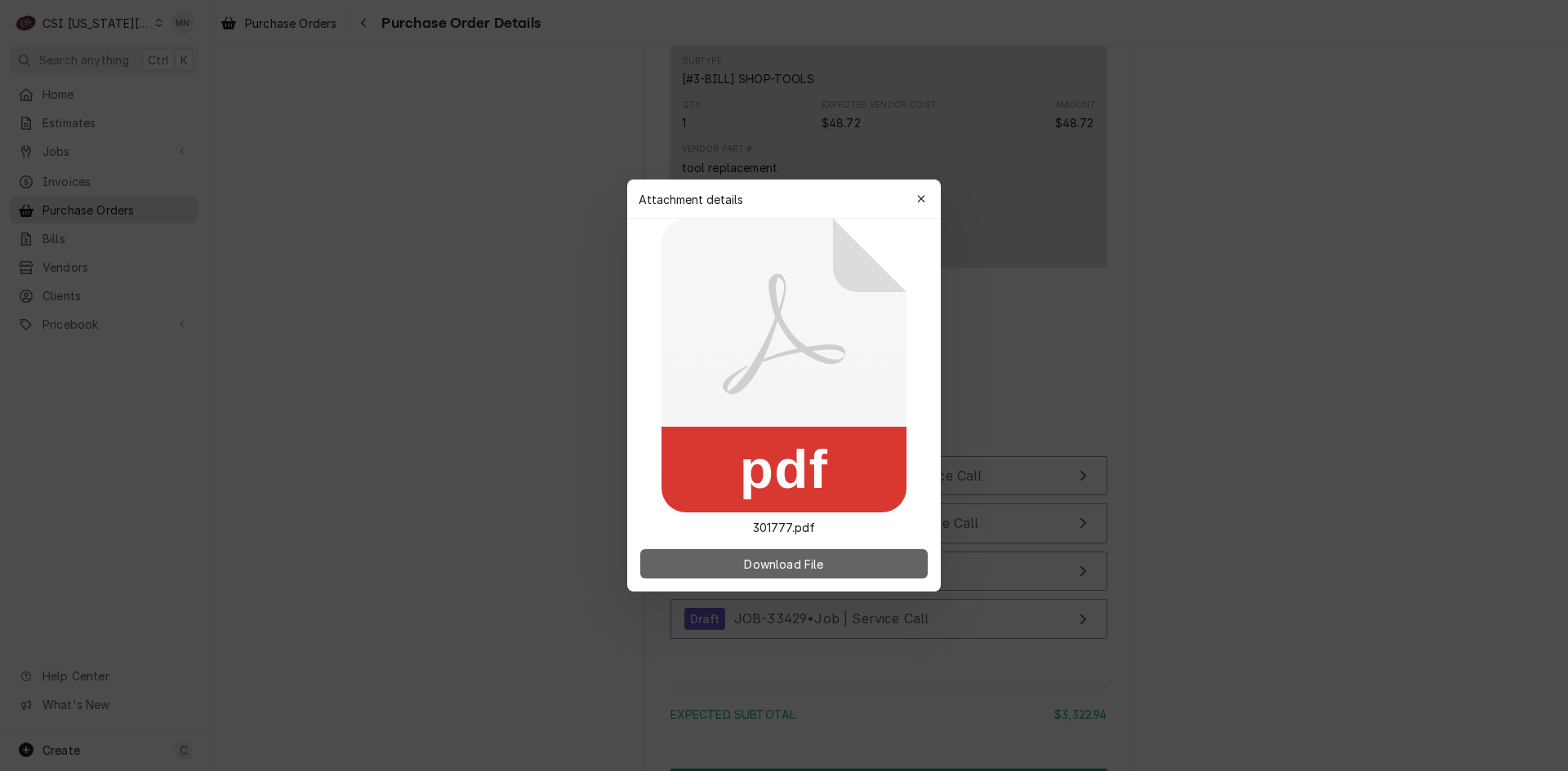
click at [781, 561] on span "Download File" at bounding box center [783, 564] width 86 height 17
click at [916, 190] on button "button" at bounding box center [921, 199] width 26 height 26
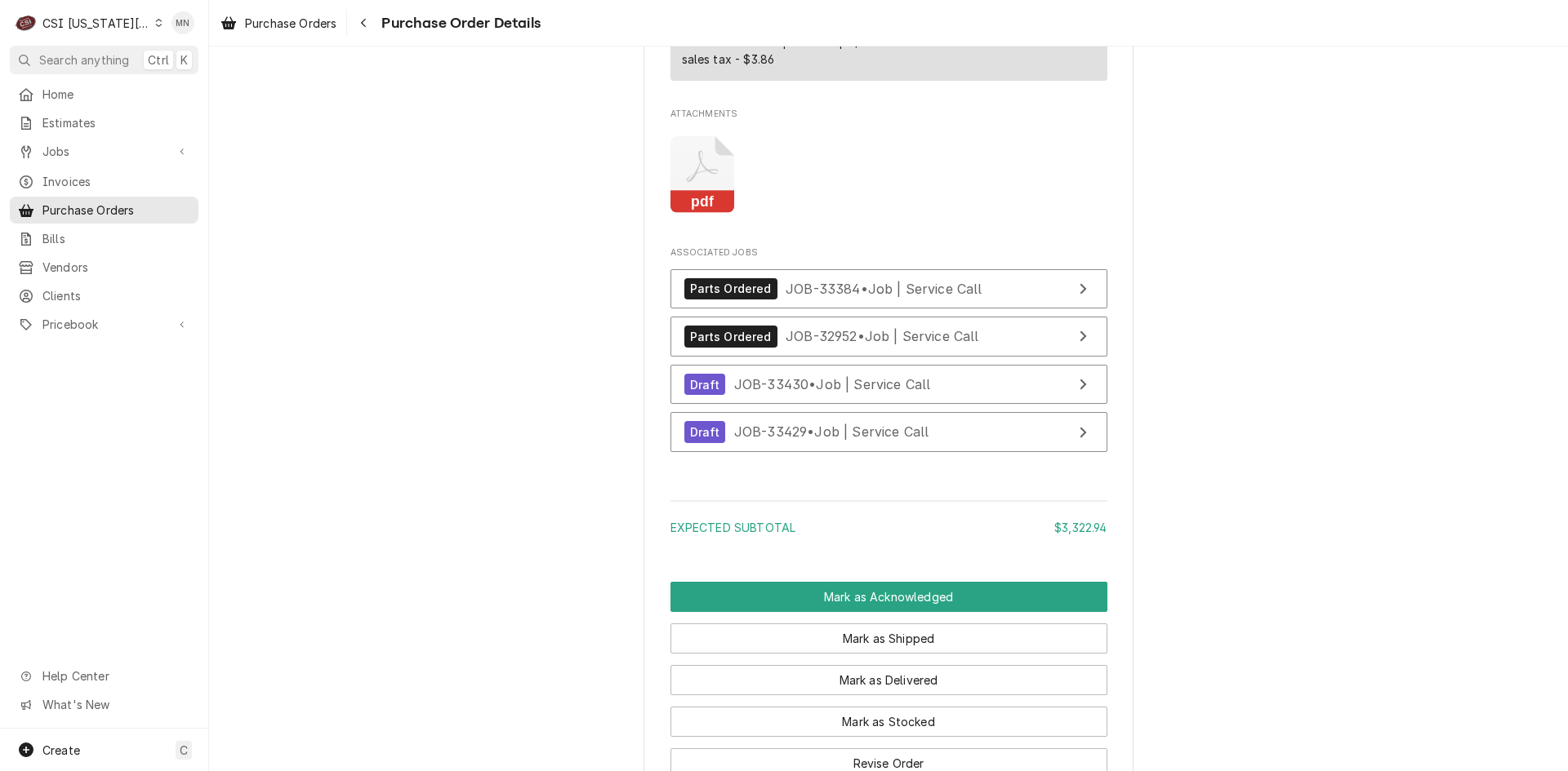
scroll to position [5110, 0]
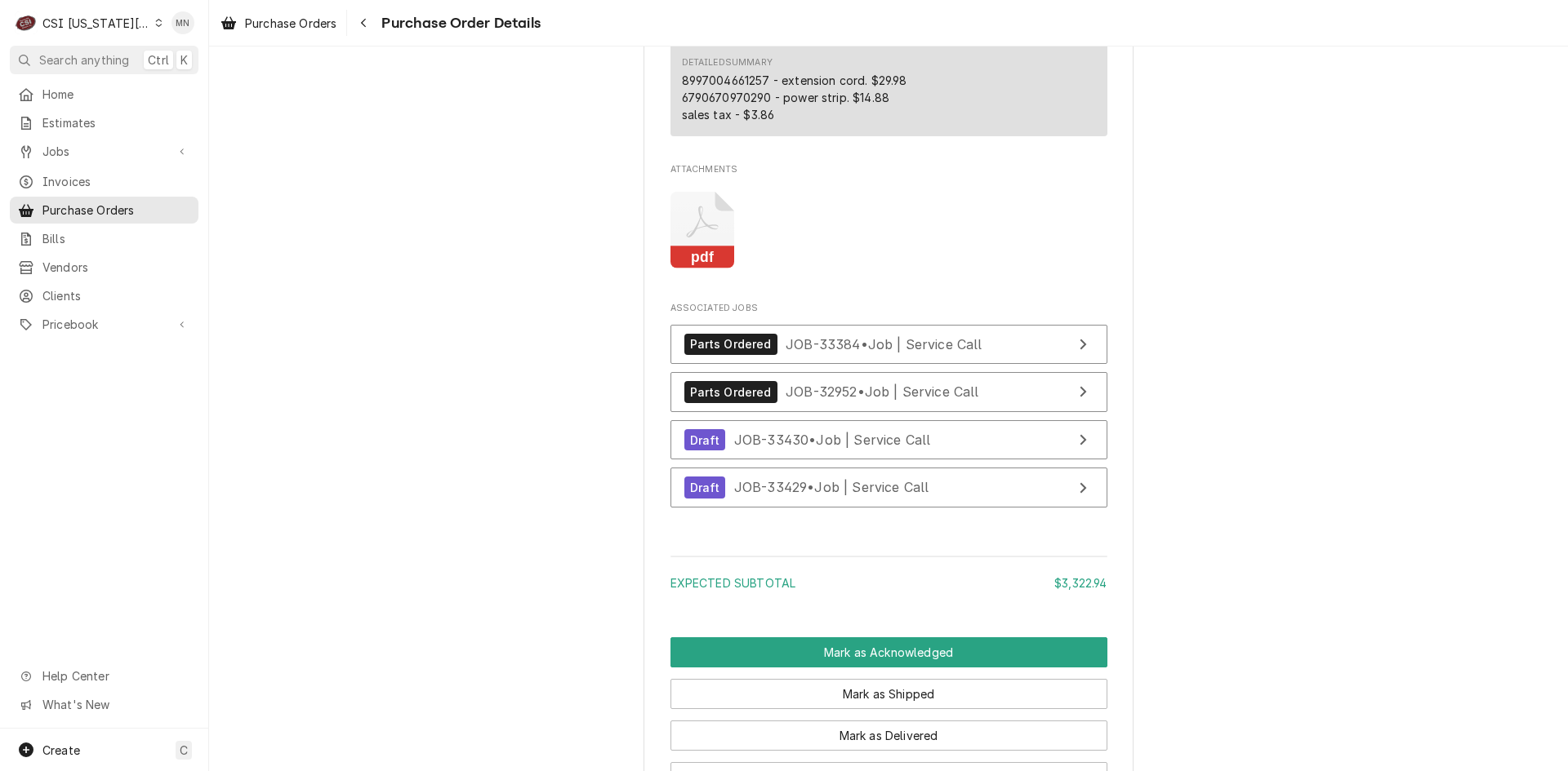
click at [704, 269] on icon "Attachments" at bounding box center [703, 230] width 65 height 78
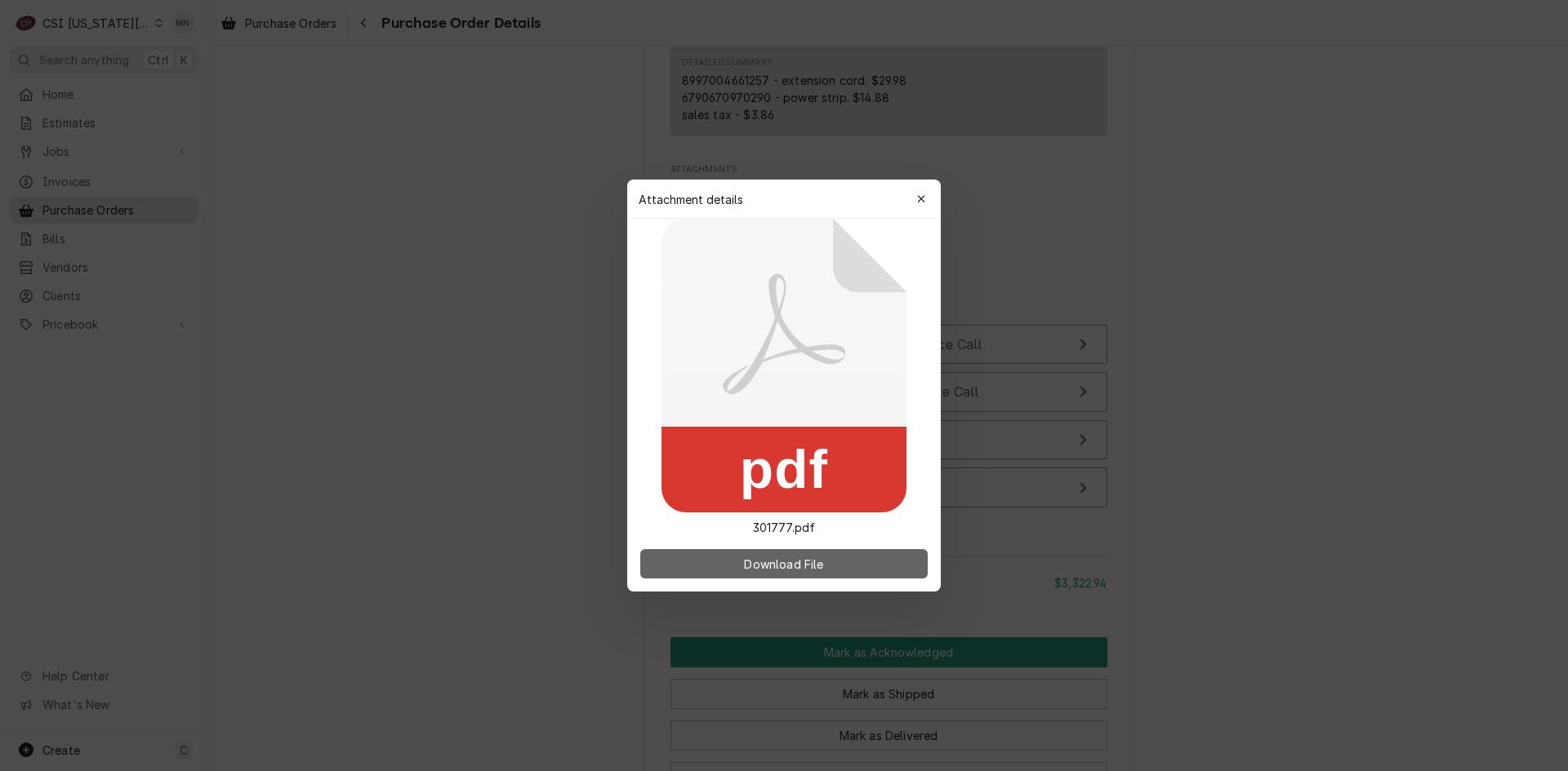
click at [774, 569] on span "Download File" at bounding box center [783, 564] width 86 height 17
click at [925, 192] on div "button" at bounding box center [921, 199] width 16 height 16
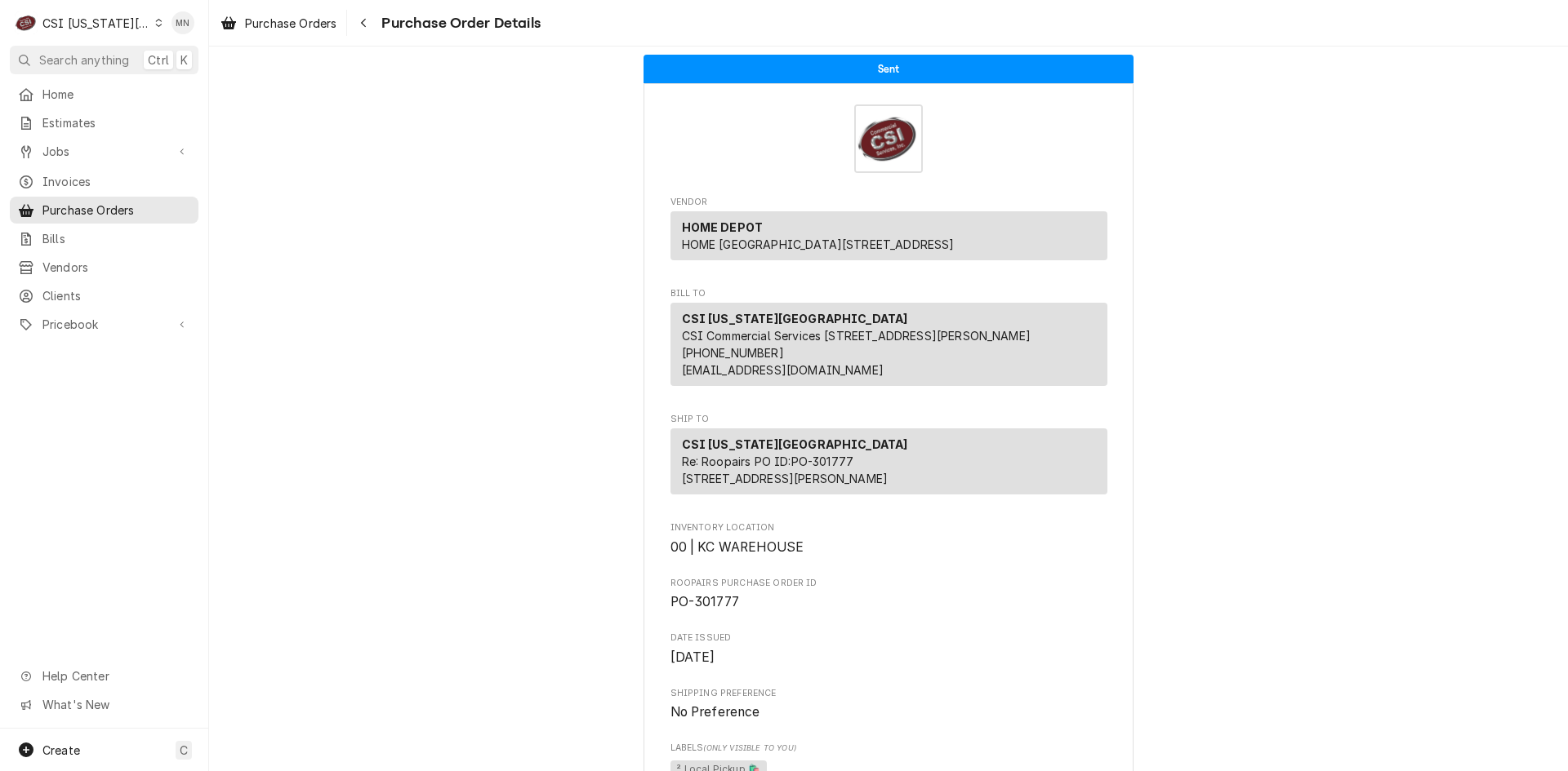
scroll to position [0, 0]
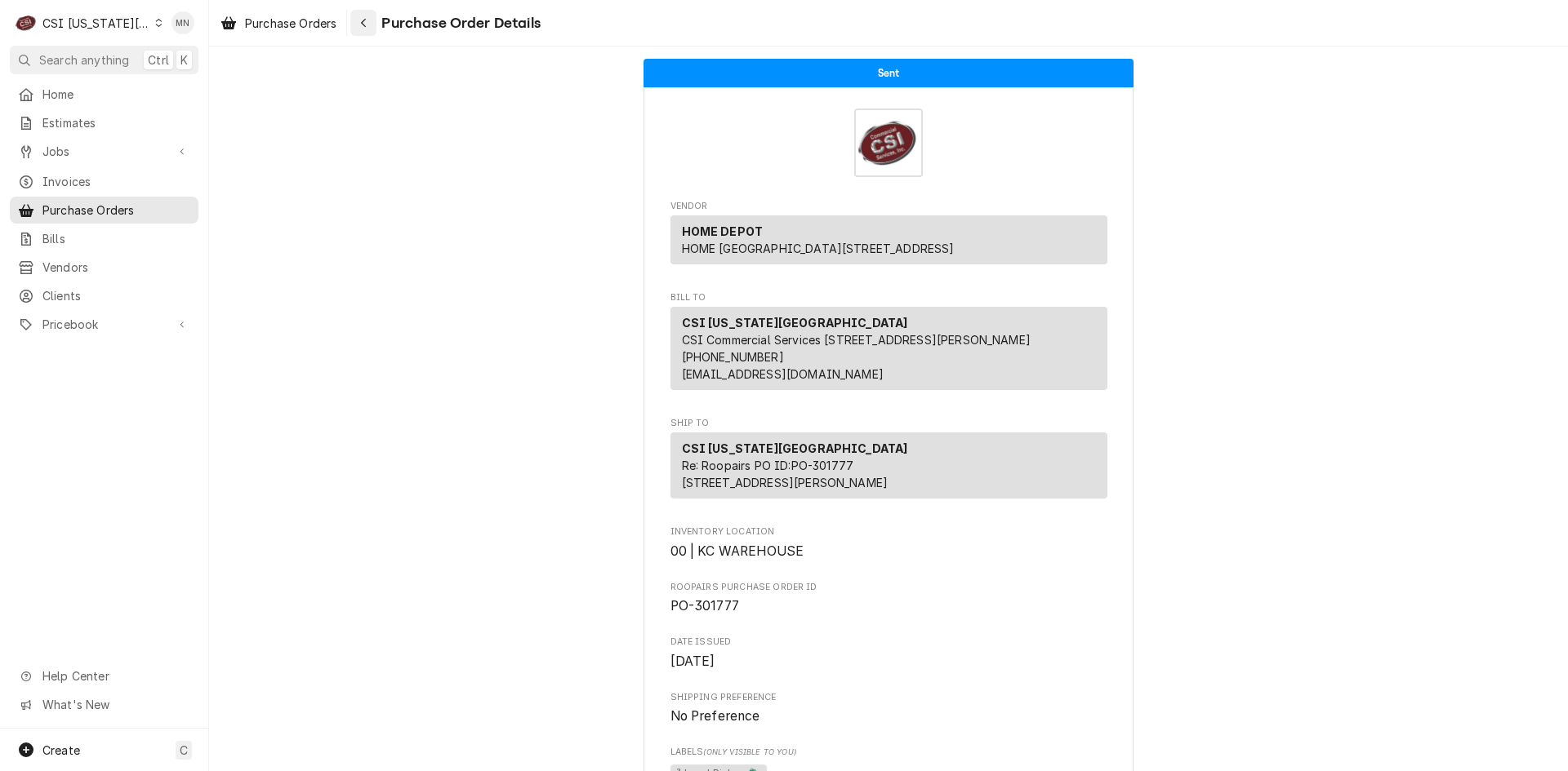
click at [366, 21] on icon "Navigate back" at bounding box center [363, 23] width 8 height 12
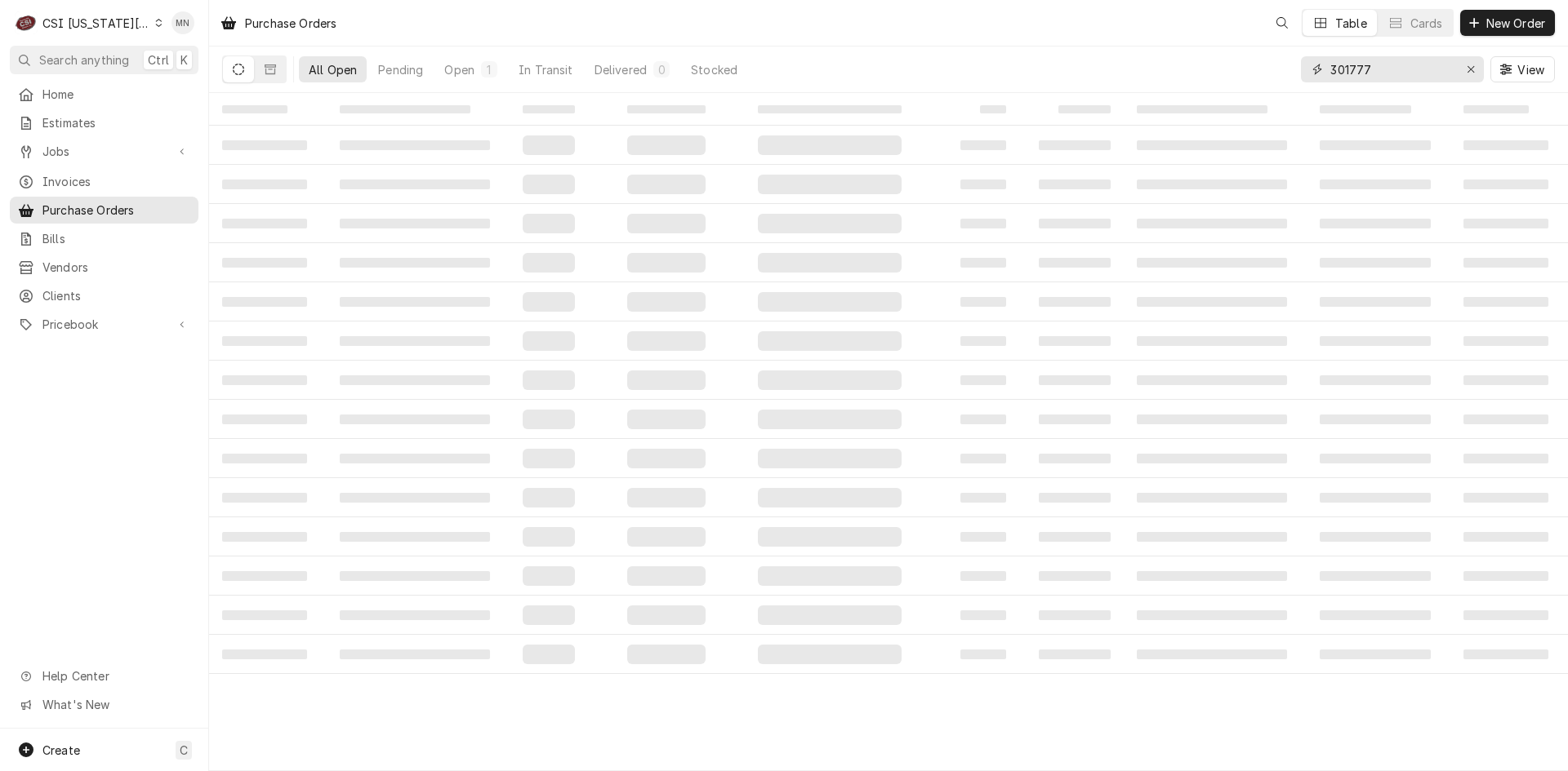
click at [1391, 67] on input "301777" at bounding box center [1391, 69] width 122 height 26
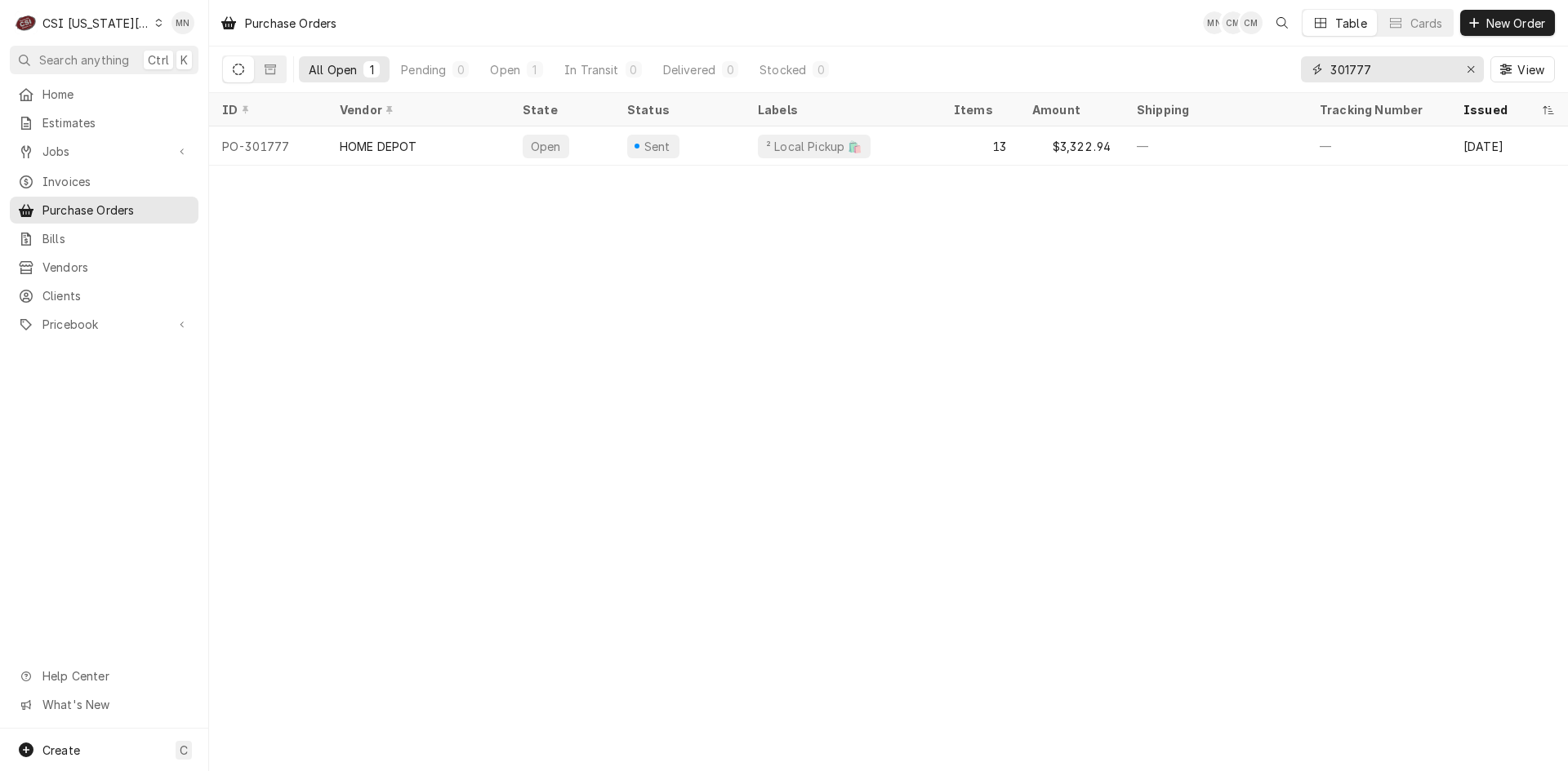
drag, startPoint x: 1392, startPoint y: 69, endPoint x: 1285, endPoint y: 70, distance: 107.0
click at [1285, 70] on div "All Open 1 Pending 0 Open 1 In Transit 0 Delivered 0 Stocked 0 301777 View" at bounding box center [888, 70] width 1332 height 46
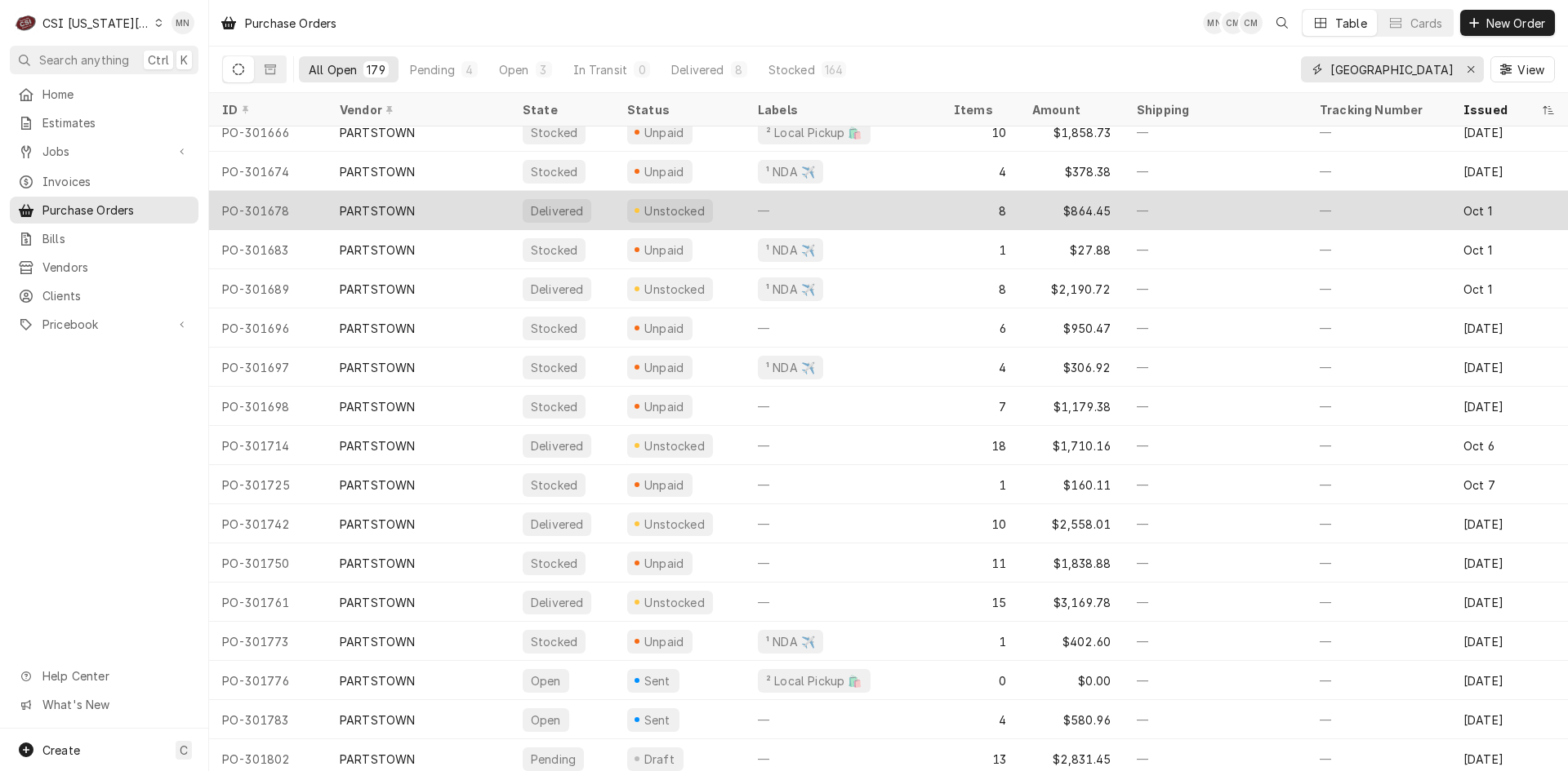
scroll to position [6378, 0]
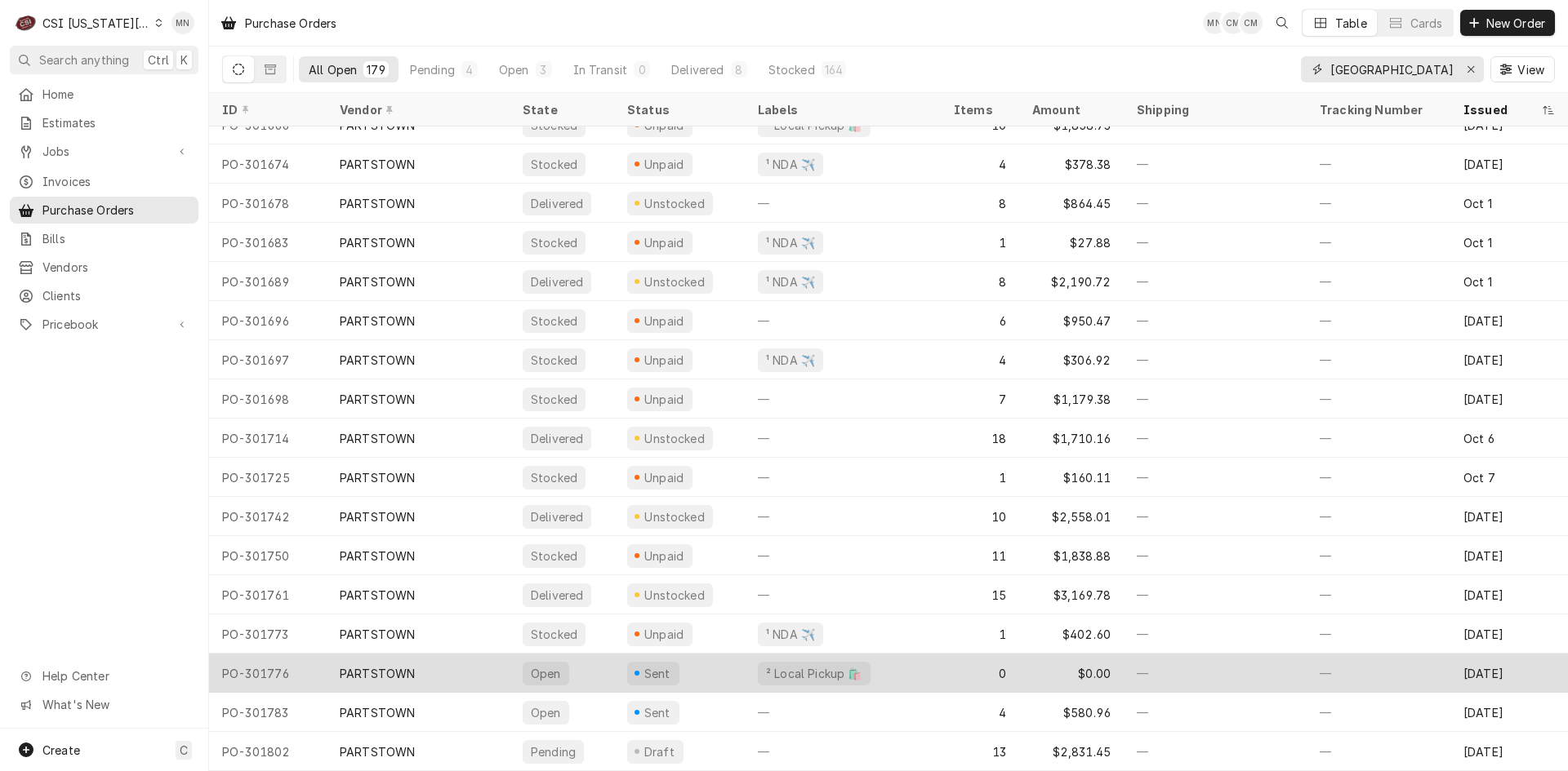
type input "partstown"
click at [368, 666] on div "PARTSTOWN" at bounding box center [377, 674] width 75 height 17
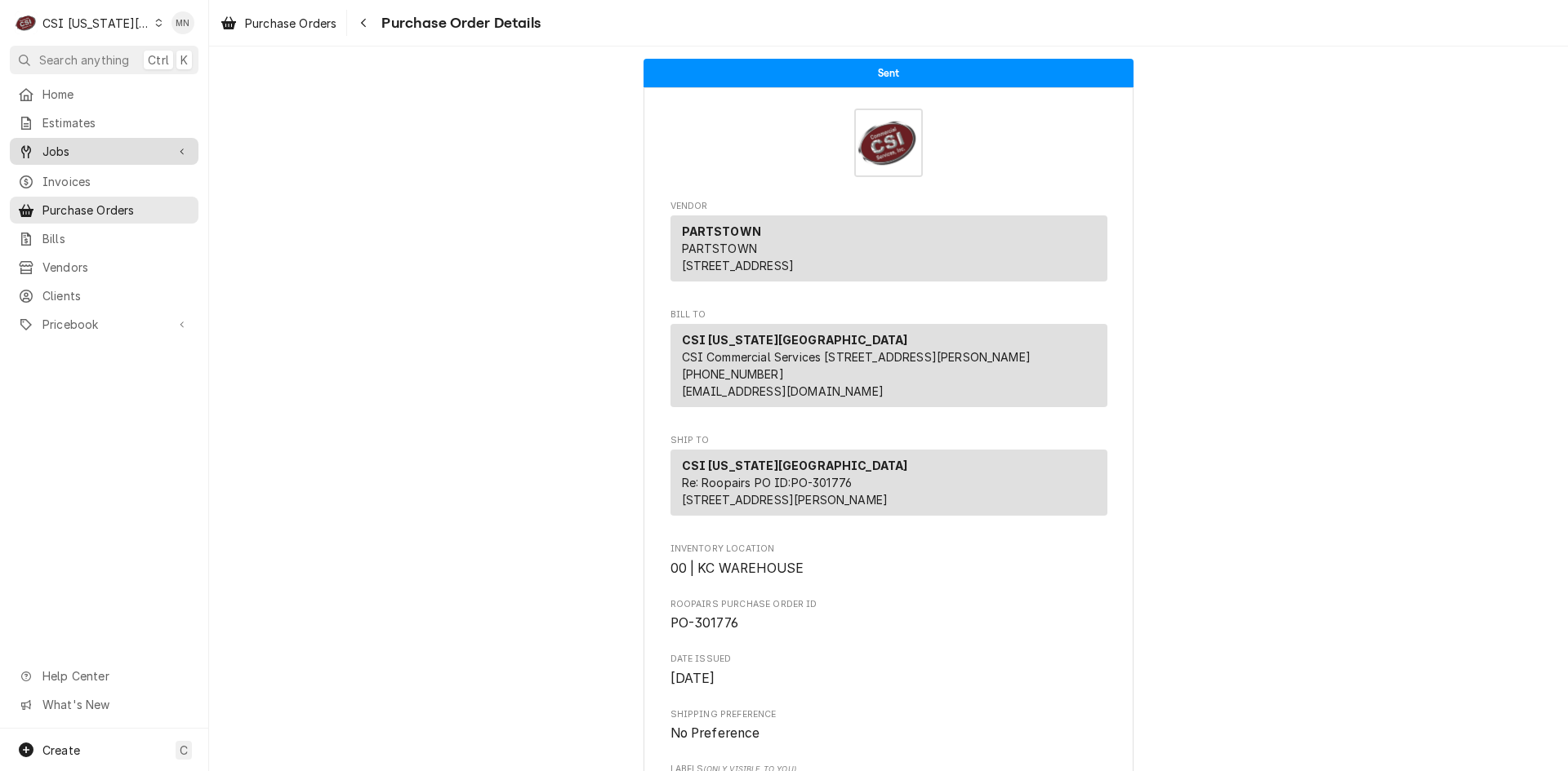
click at [68, 142] on span "Jobs" at bounding box center [104, 151] width 123 height 17
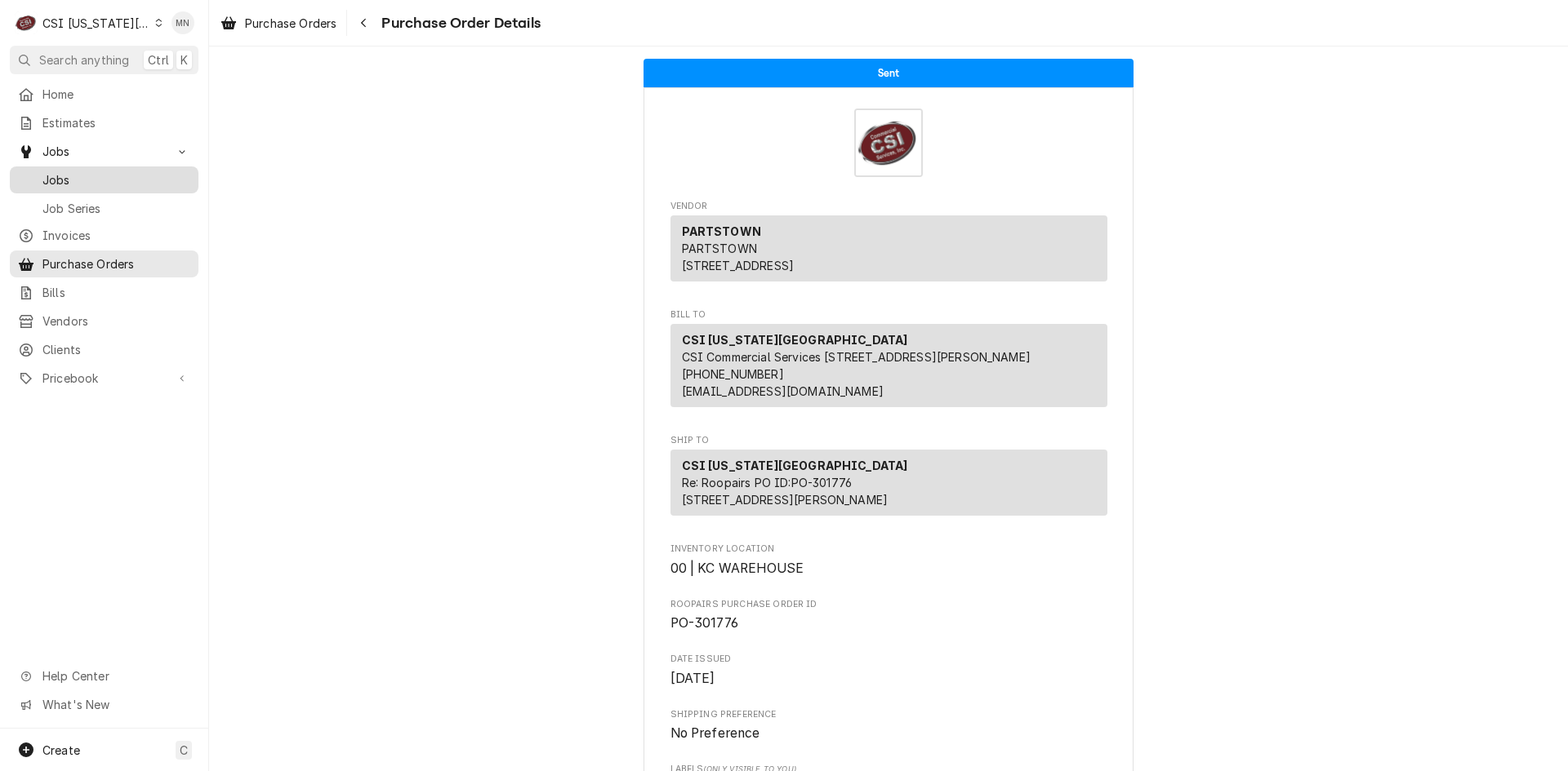
click at [69, 173] on span "Jobs" at bounding box center [117, 180] width 148 height 17
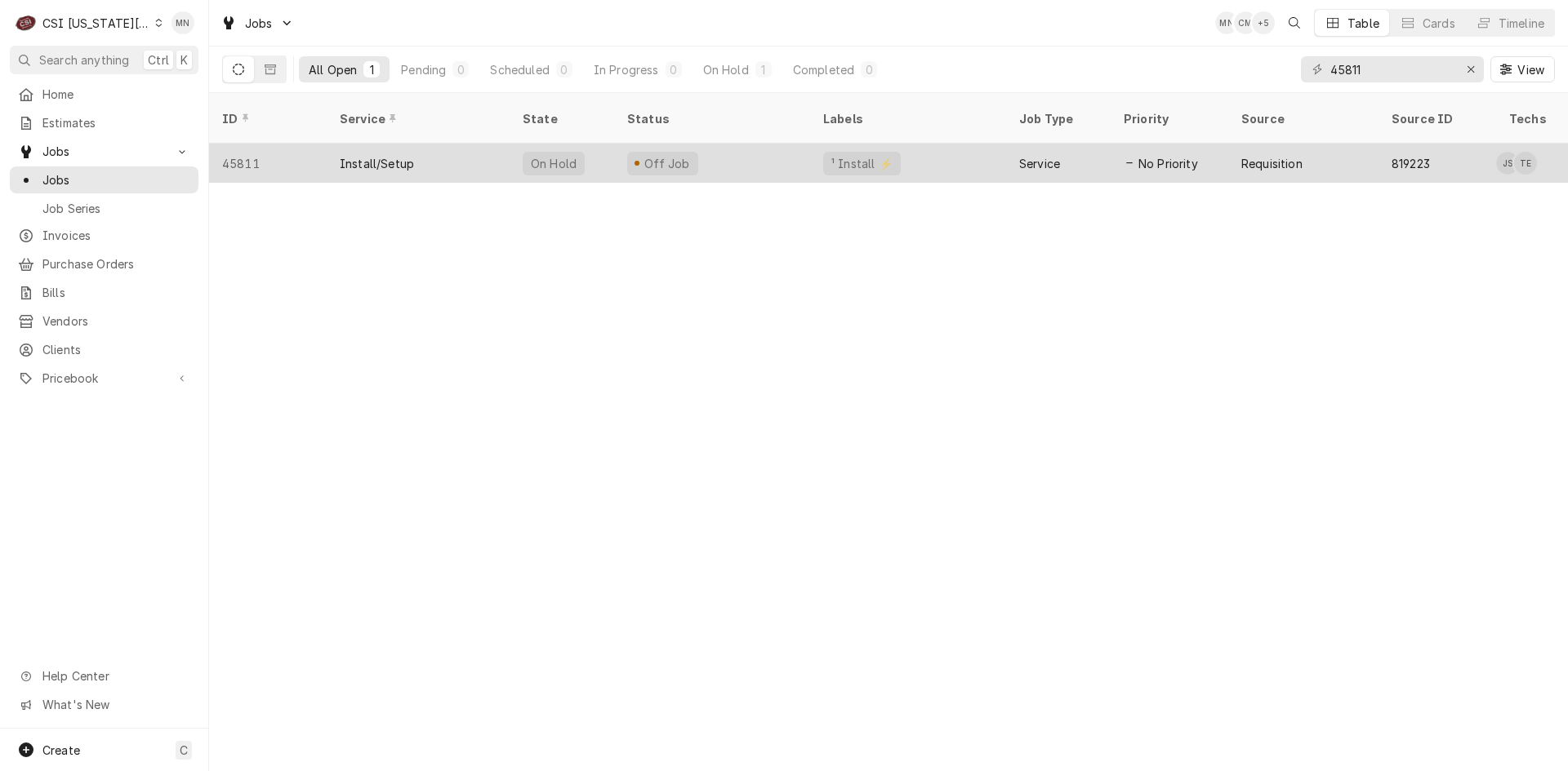
click at [387, 155] on div "Install/Setup" at bounding box center [376, 163] width 75 height 17
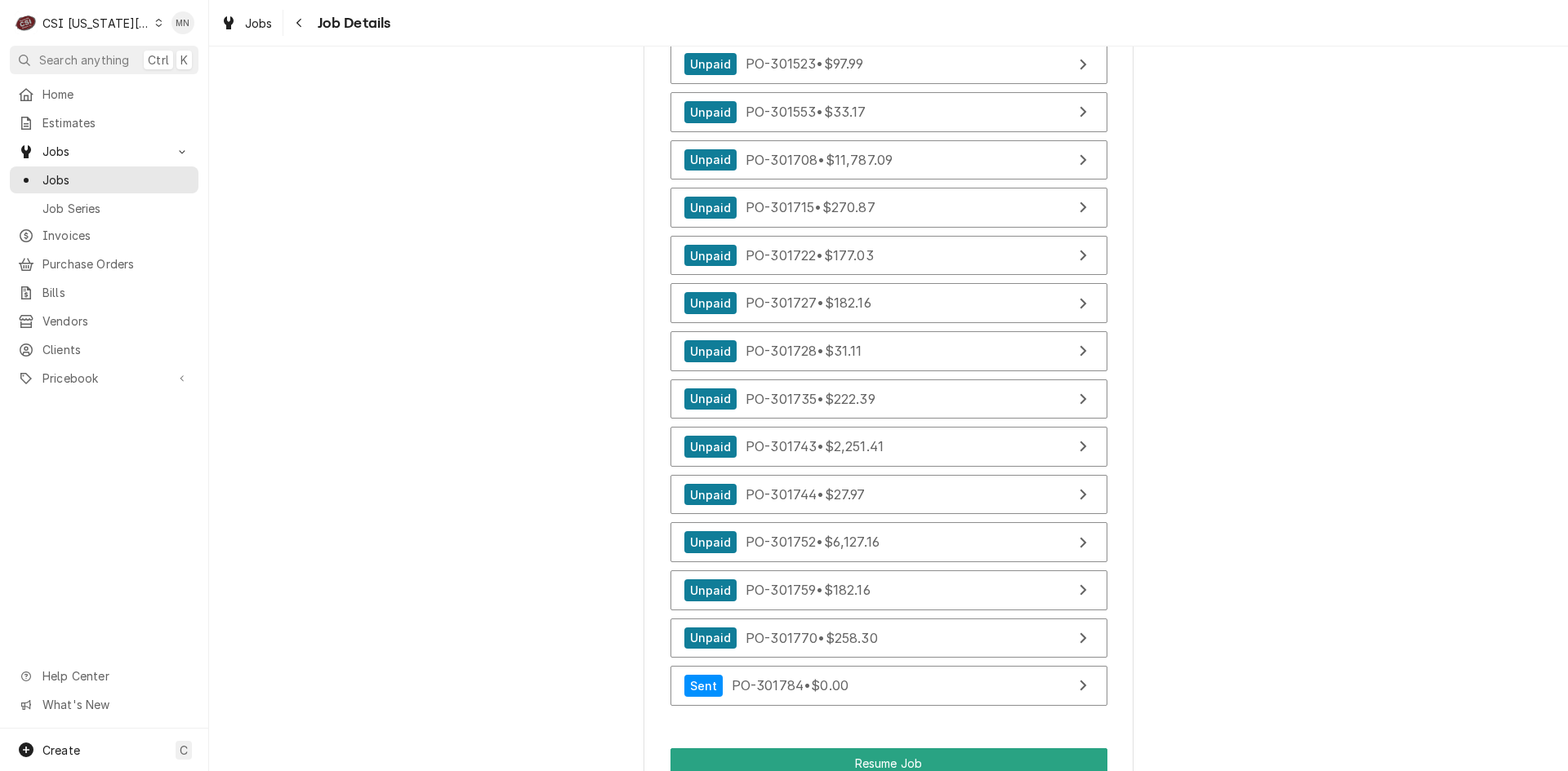
scroll to position [11834, 0]
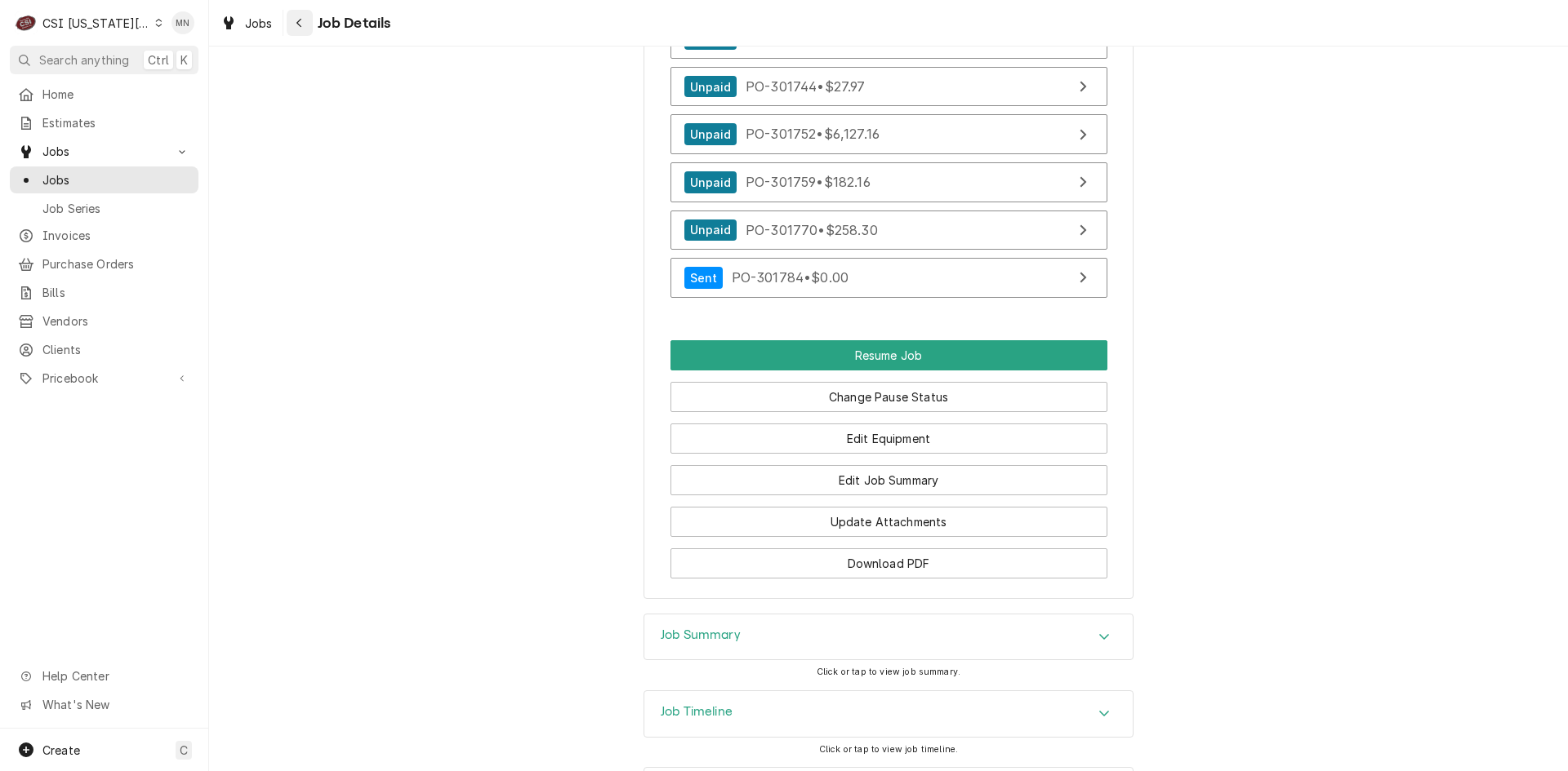
click at [302, 26] on icon "Navigate back" at bounding box center [299, 23] width 8 height 12
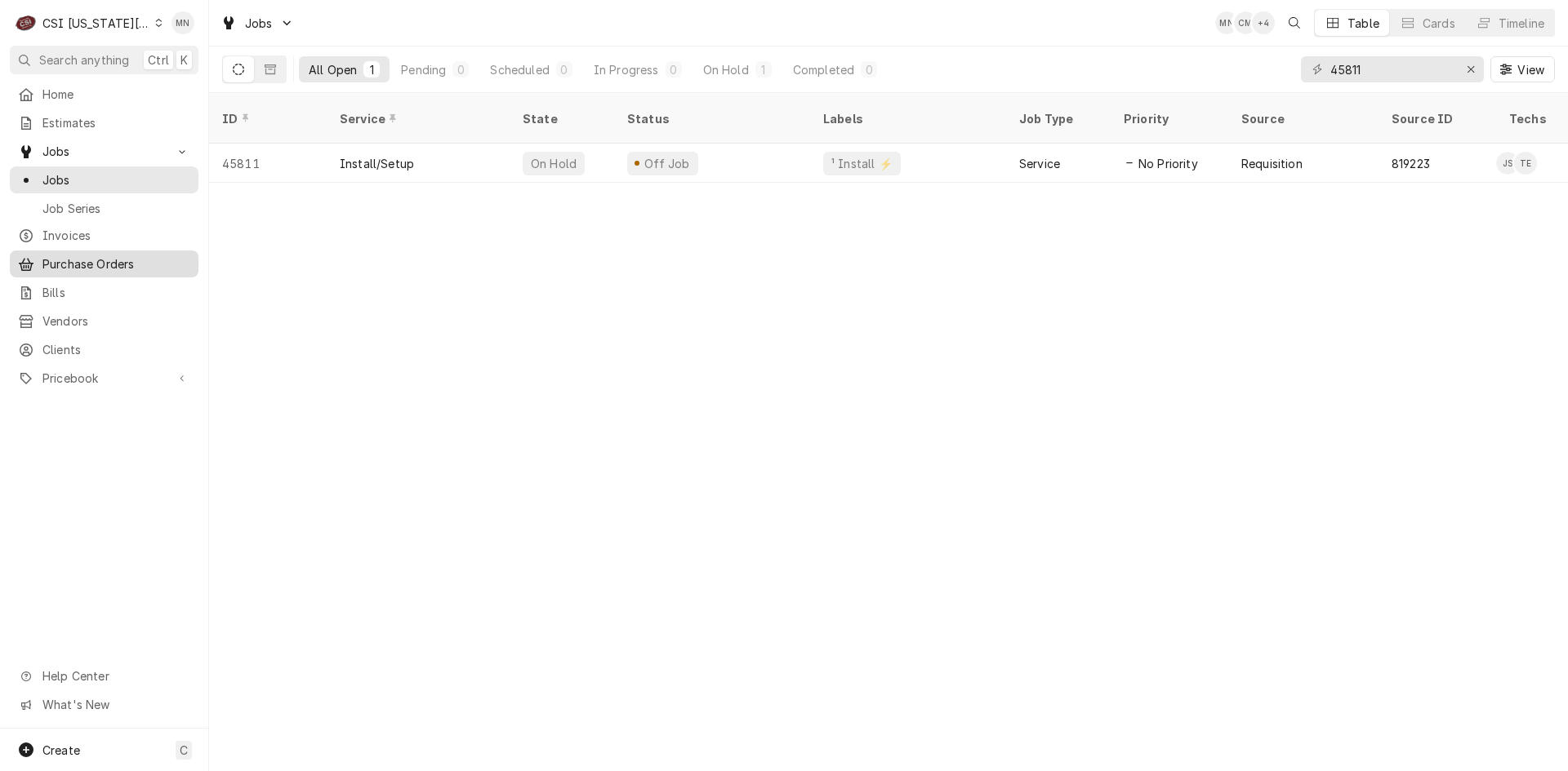
click at [89, 256] on span "Purchase Orders" at bounding box center [117, 264] width 148 height 17
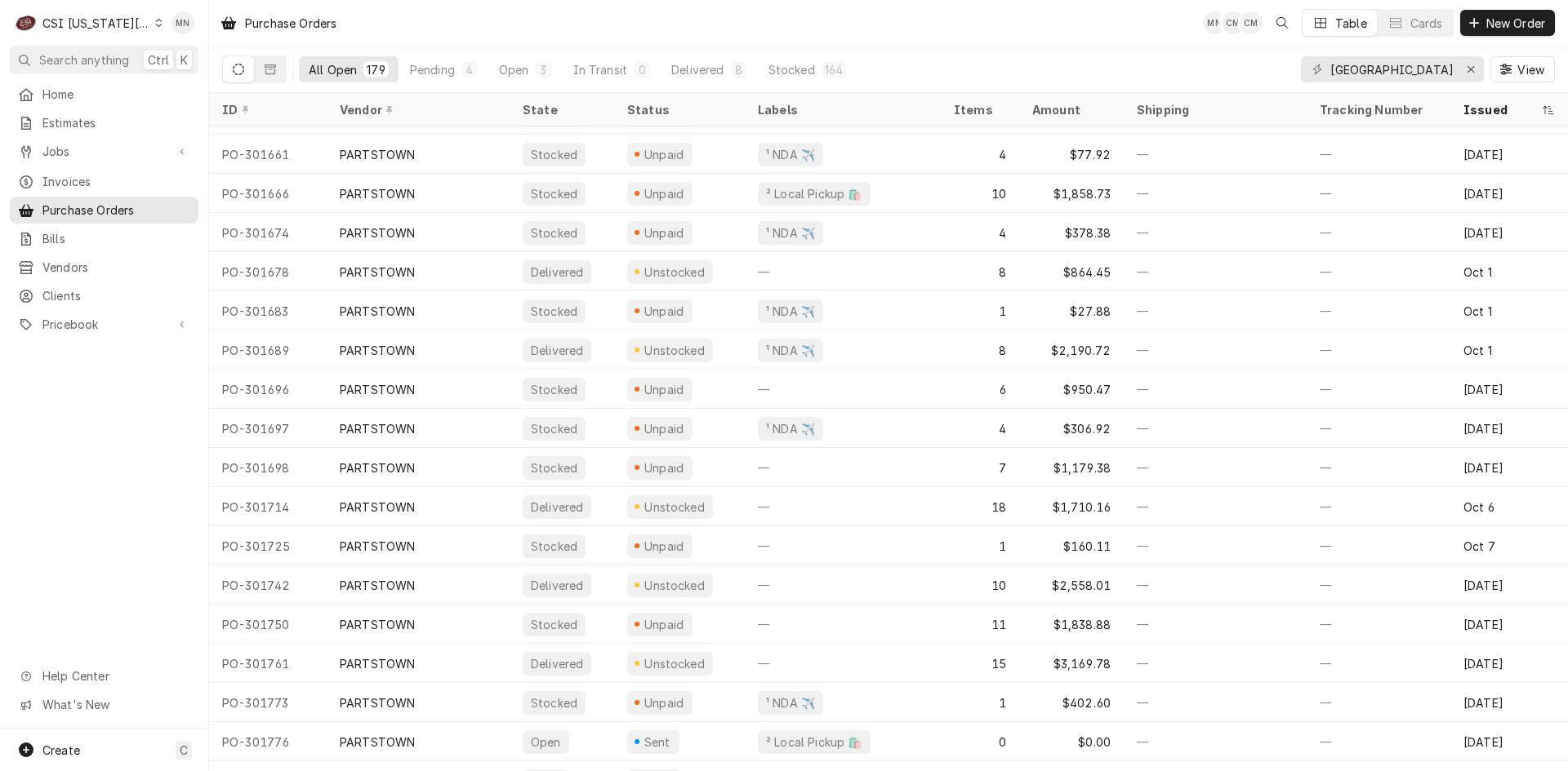
scroll to position [6378, 0]
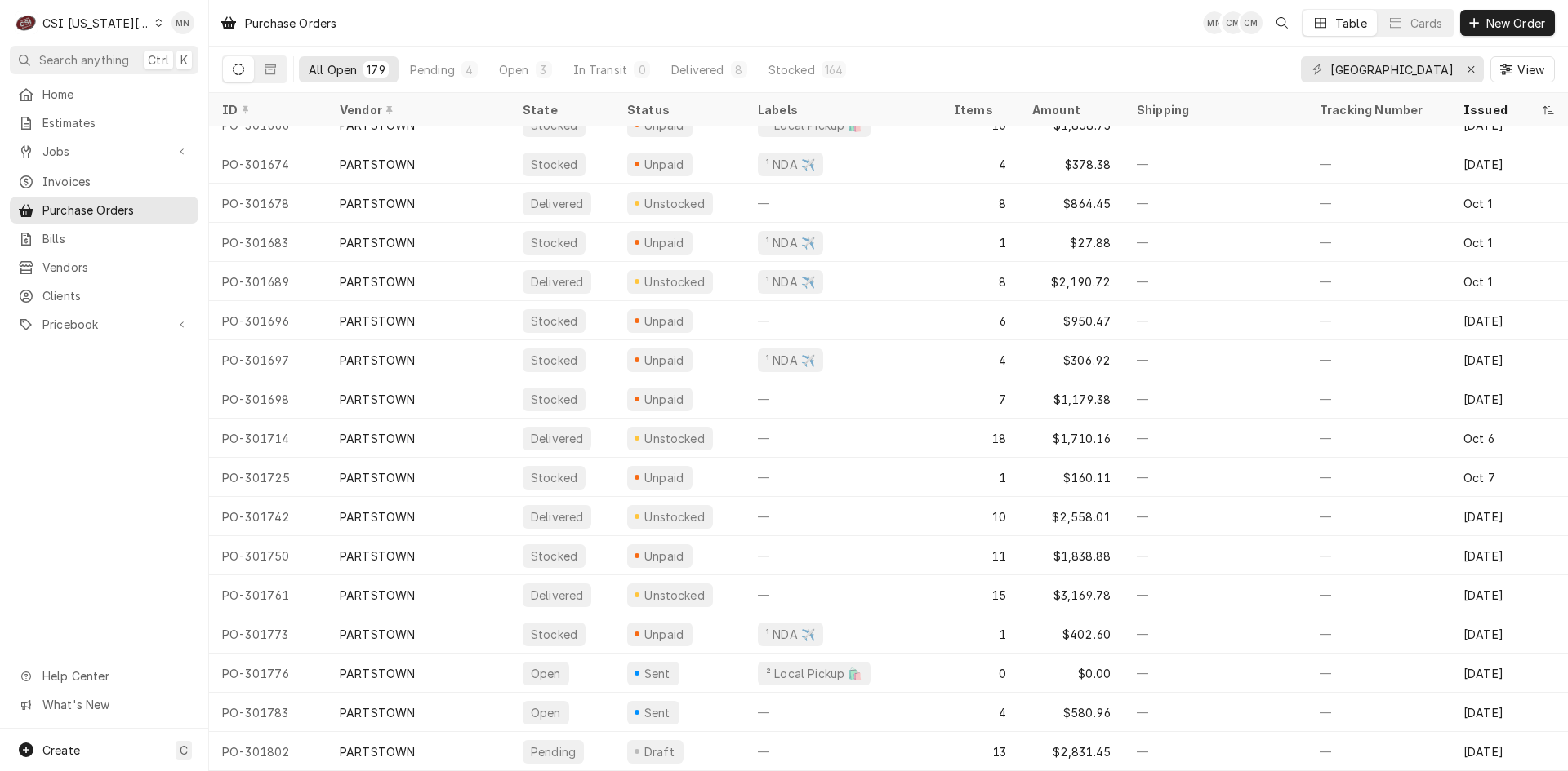
click at [102, 24] on div "CSI [US_STATE][GEOGRAPHIC_DATA]" at bounding box center [96, 23] width 108 height 17
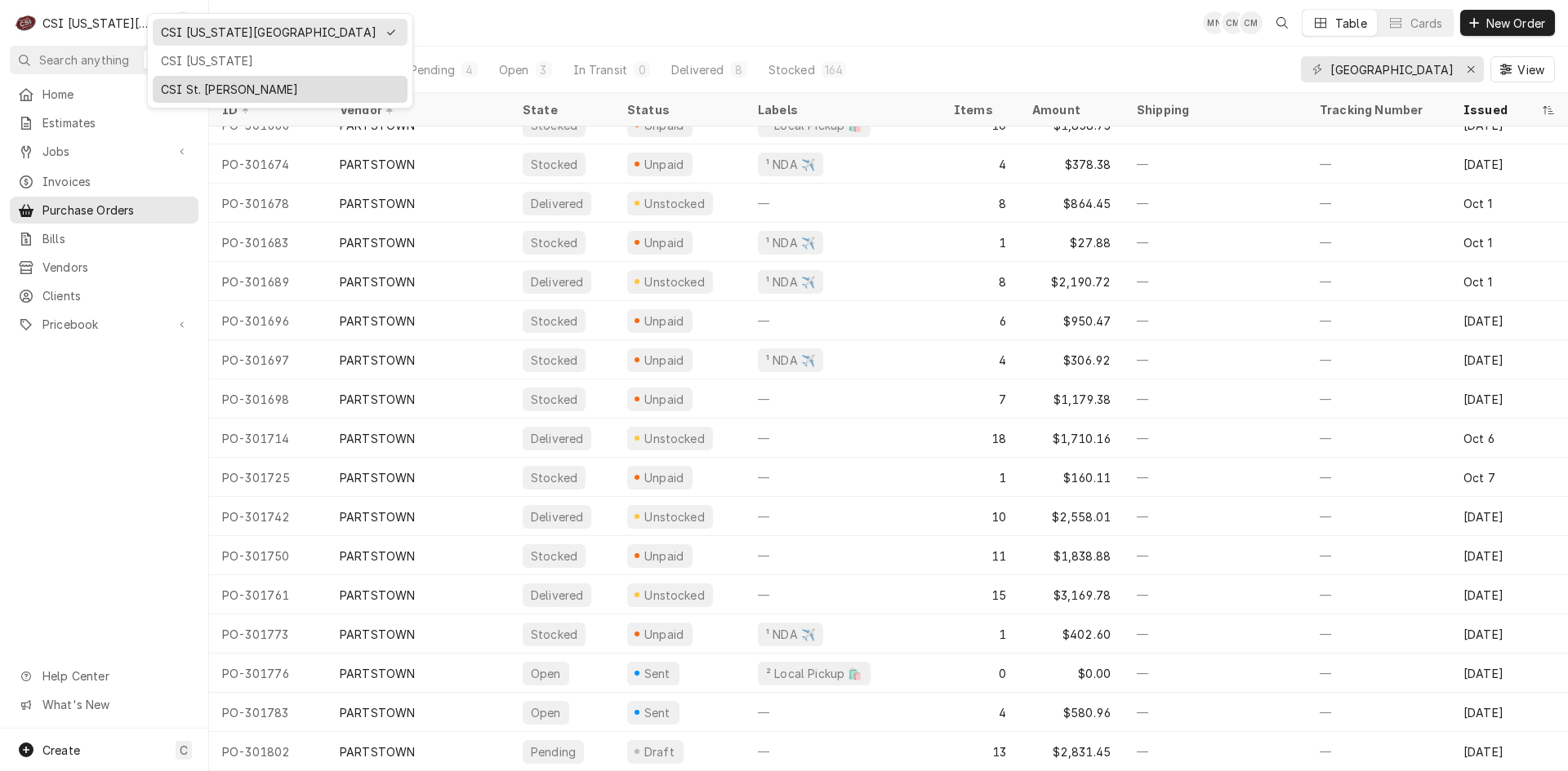
click at [185, 97] on div "CSI St. Louis" at bounding box center [280, 90] width 255 height 27
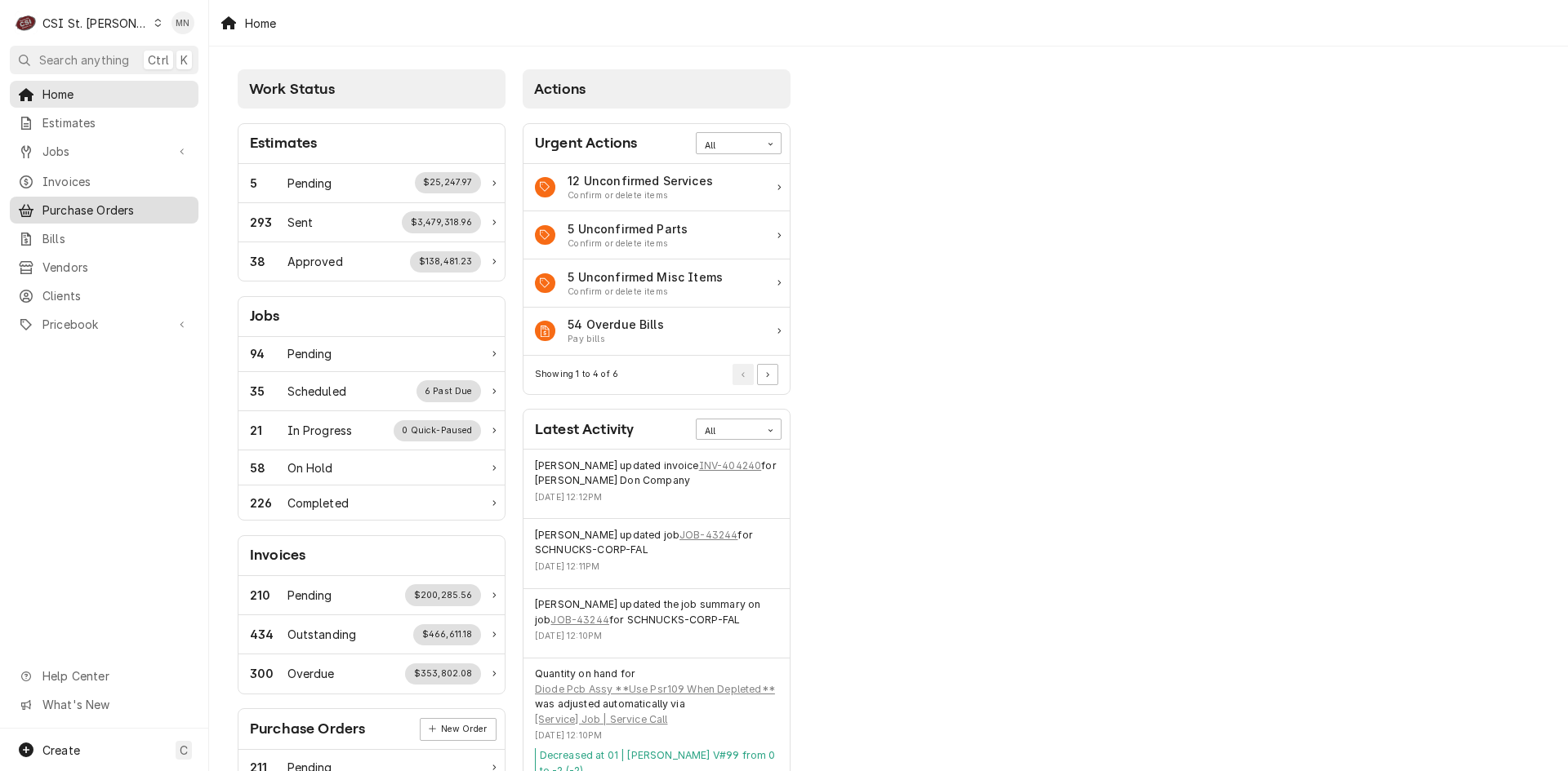
click at [110, 200] on div "Purchase Orders" at bounding box center [104, 210] width 182 height 20
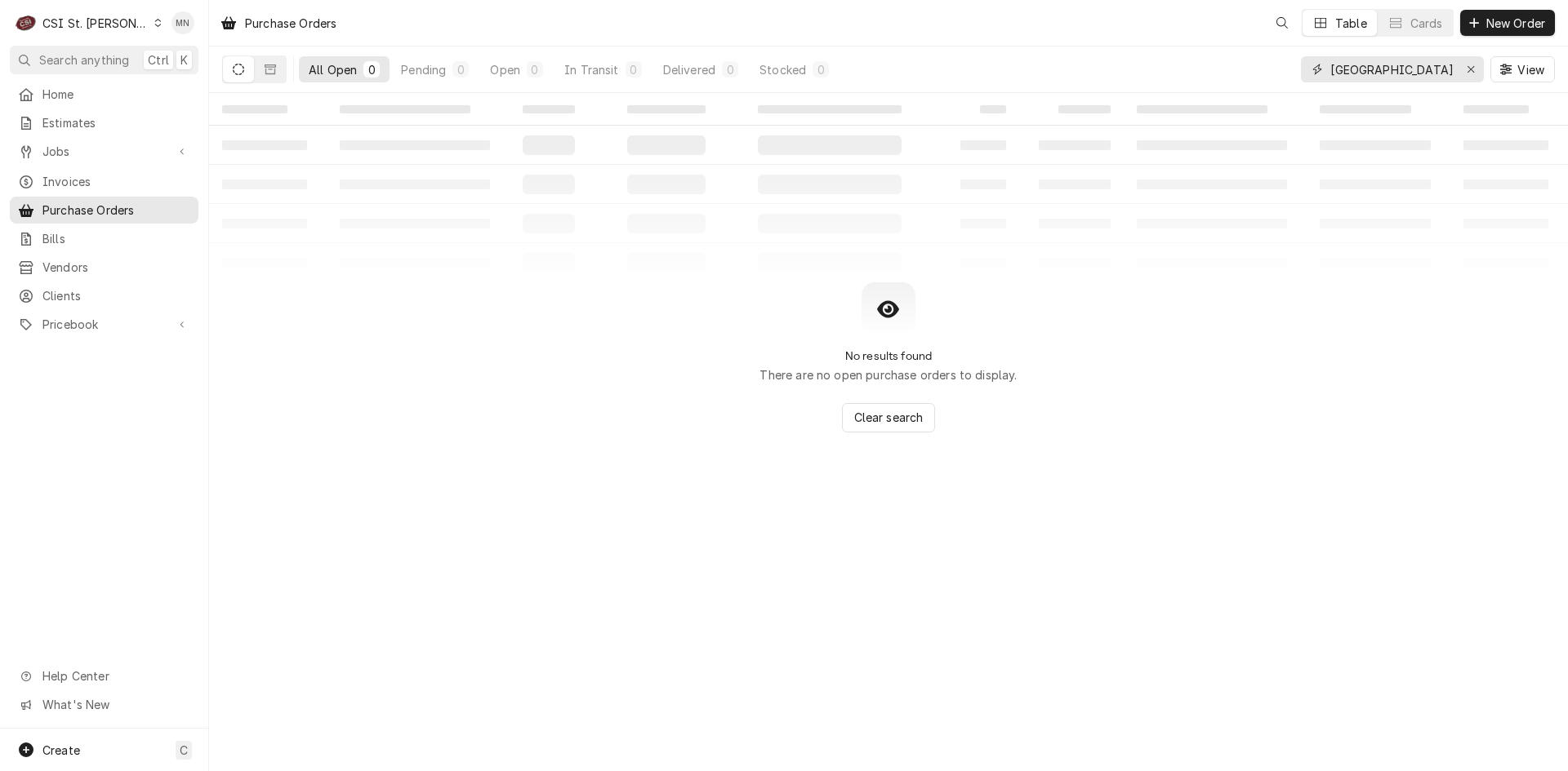
drag, startPoint x: 1406, startPoint y: 72, endPoint x: 1186, endPoint y: 69, distance: 220.0
click at [1219, 71] on div "All Open 0 Pending 0 Open 0 In Transit 0 Delivered 0 Stocked 0 partstown View" at bounding box center [888, 70] width 1332 height 46
type input "401481"
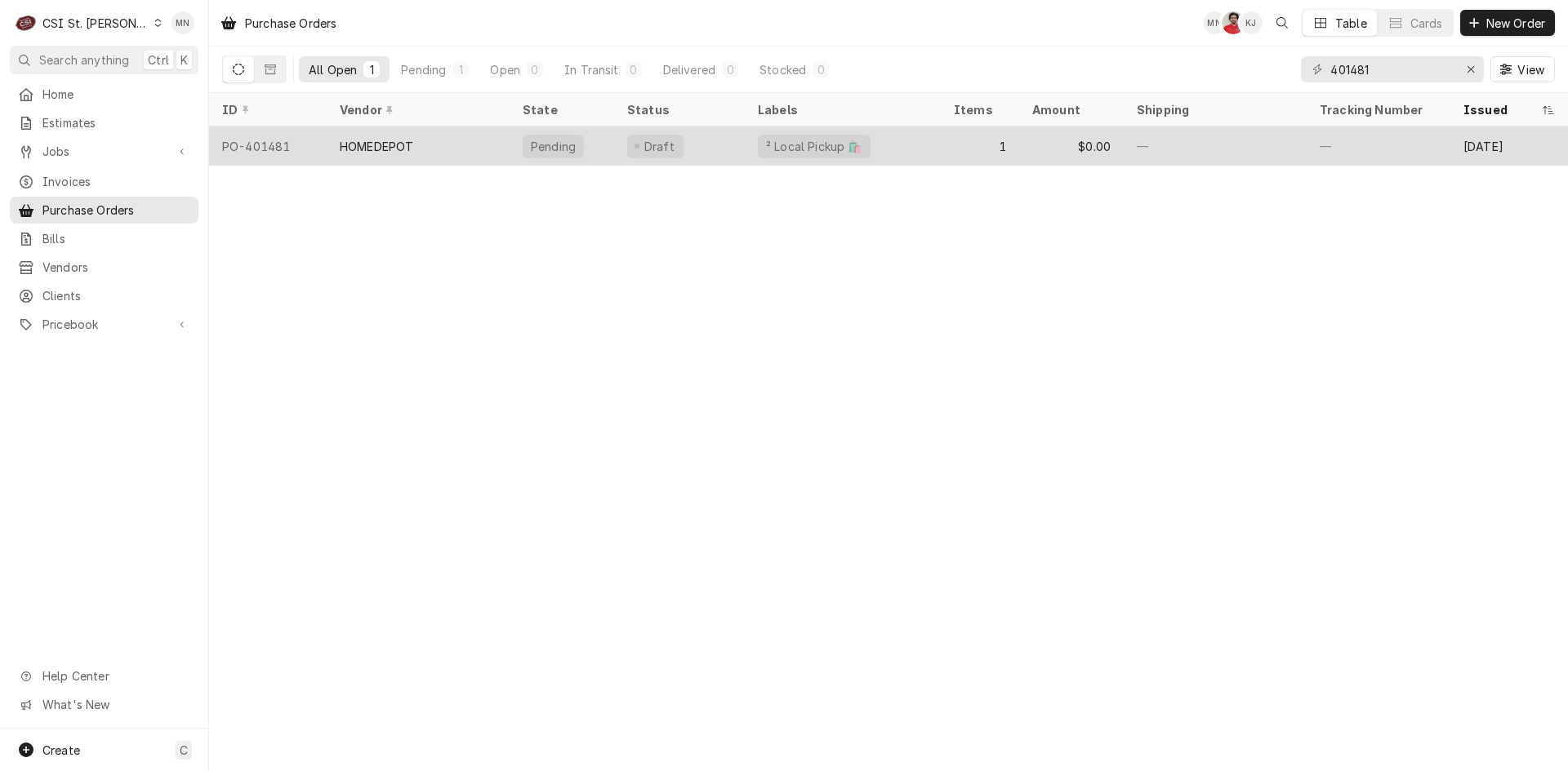
click at [461, 145] on div "HOMEDEPOT" at bounding box center [418, 146] width 183 height 39
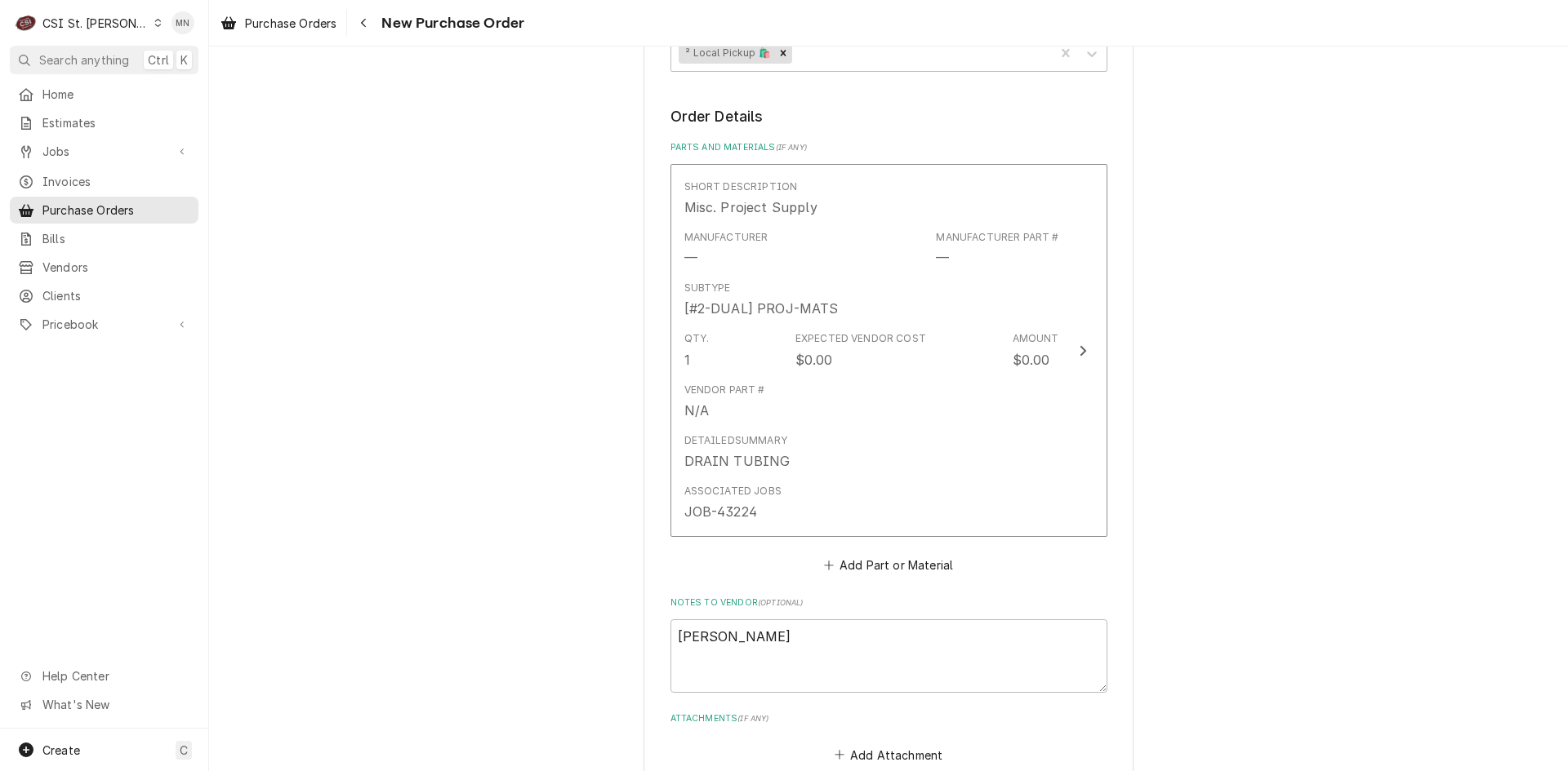
scroll to position [653, 0]
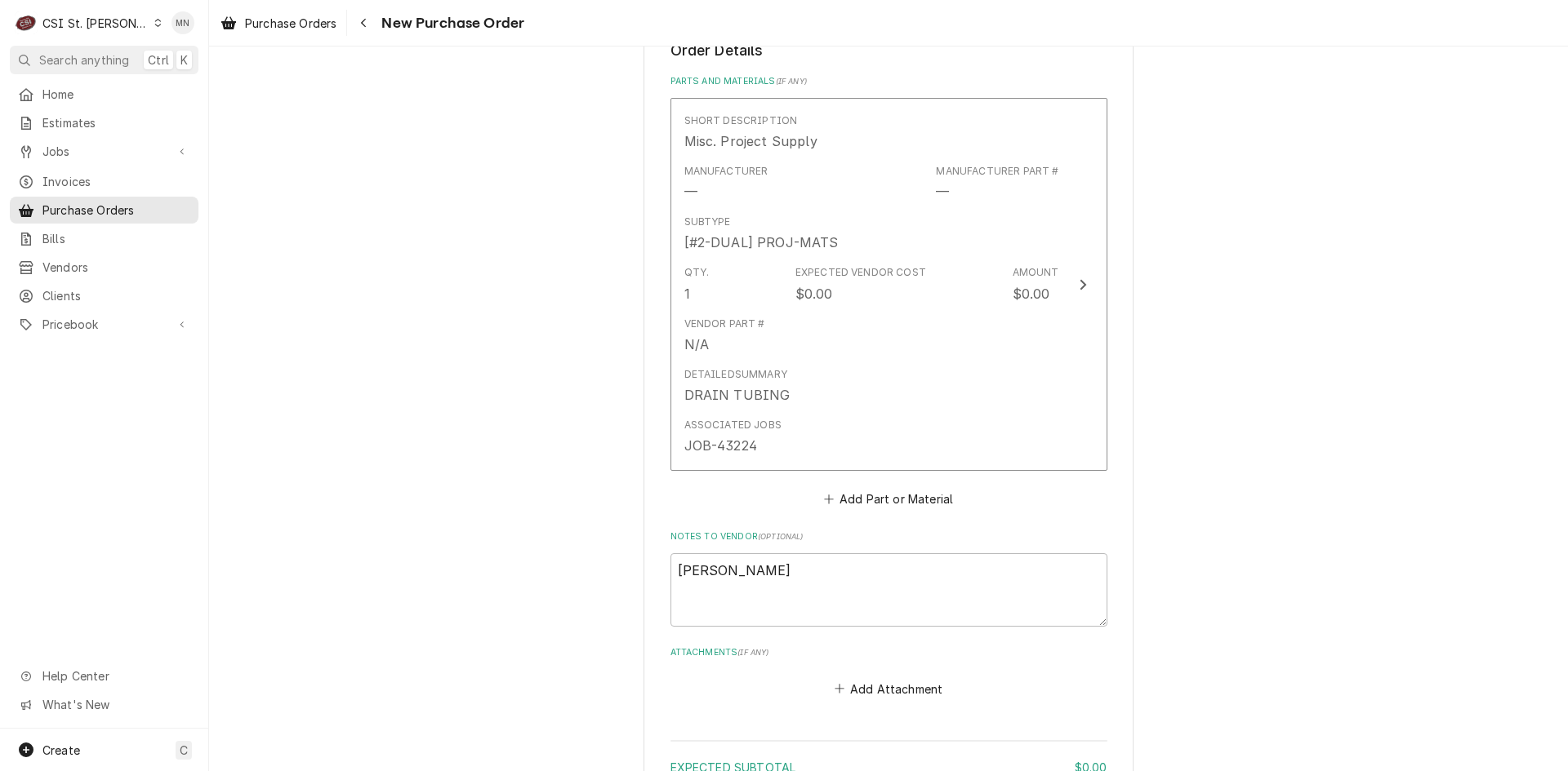
click at [379, 27] on span "New Purchase Order" at bounding box center [450, 23] width 148 height 22
click at [366, 27] on icon "Navigate back" at bounding box center [363, 23] width 8 height 12
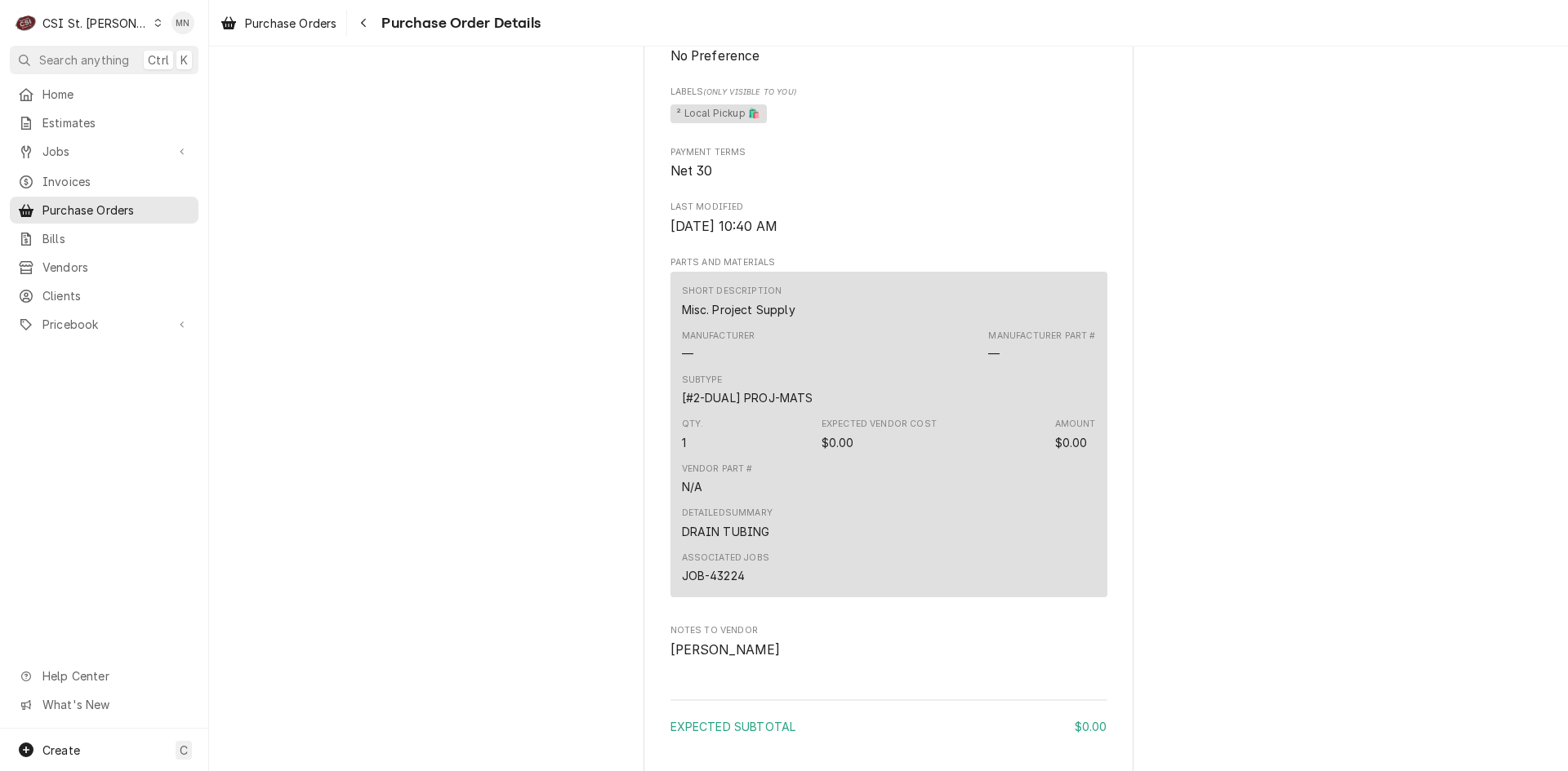
scroll to position [882, 0]
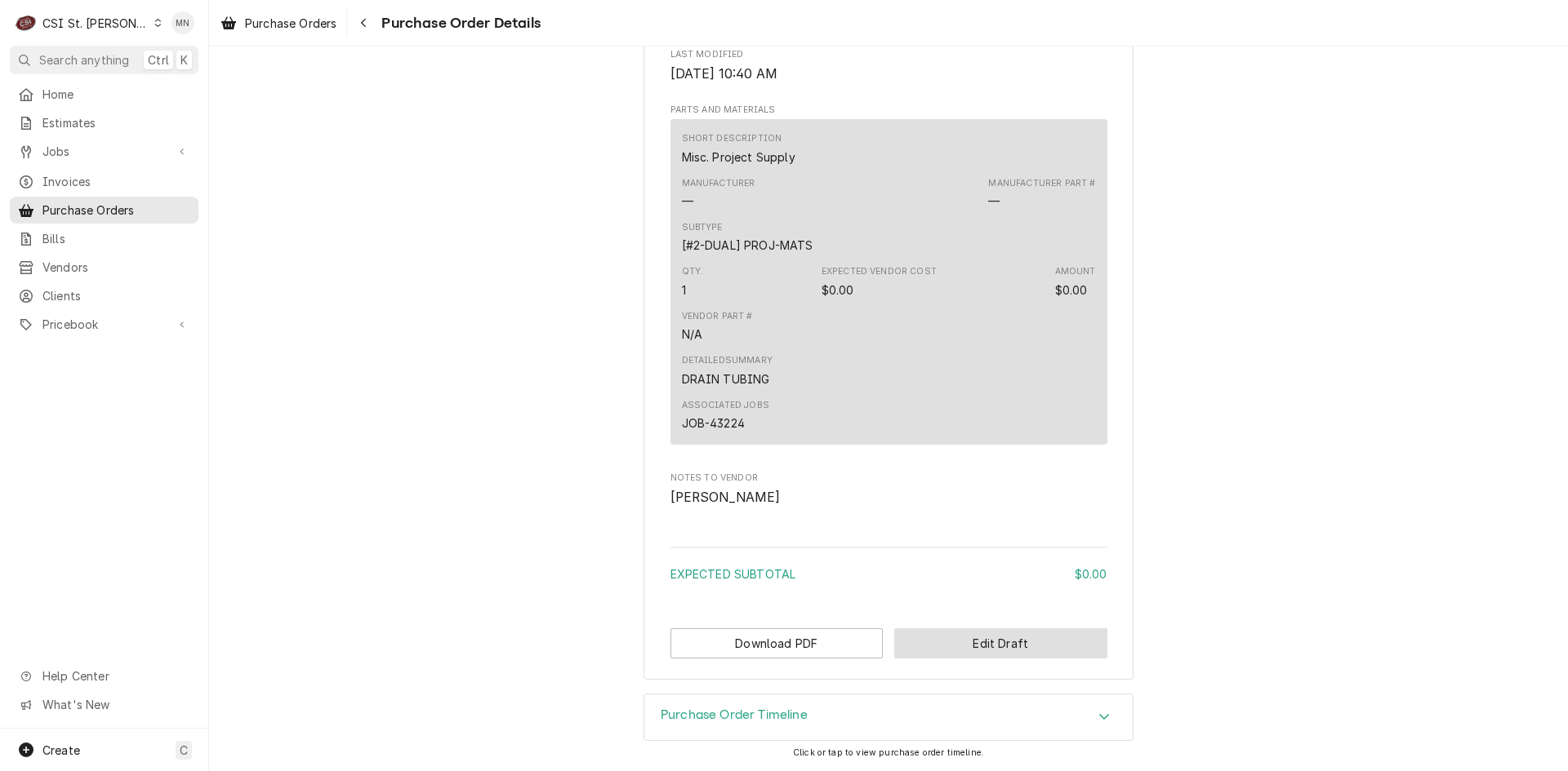
click at [967, 635] on button "Edit Draft" at bounding box center [1000, 644] width 213 height 30
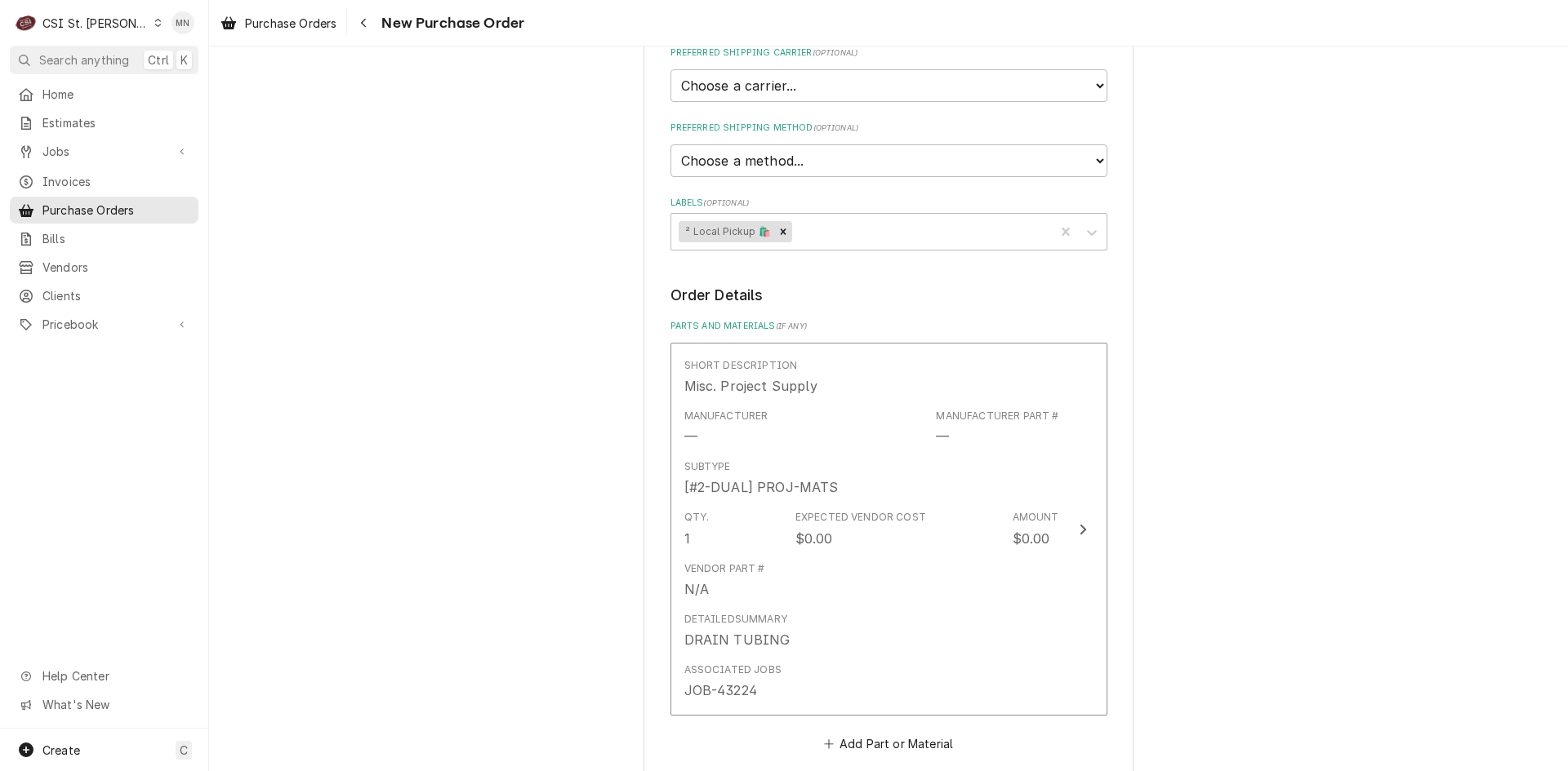
scroll to position [816, 0]
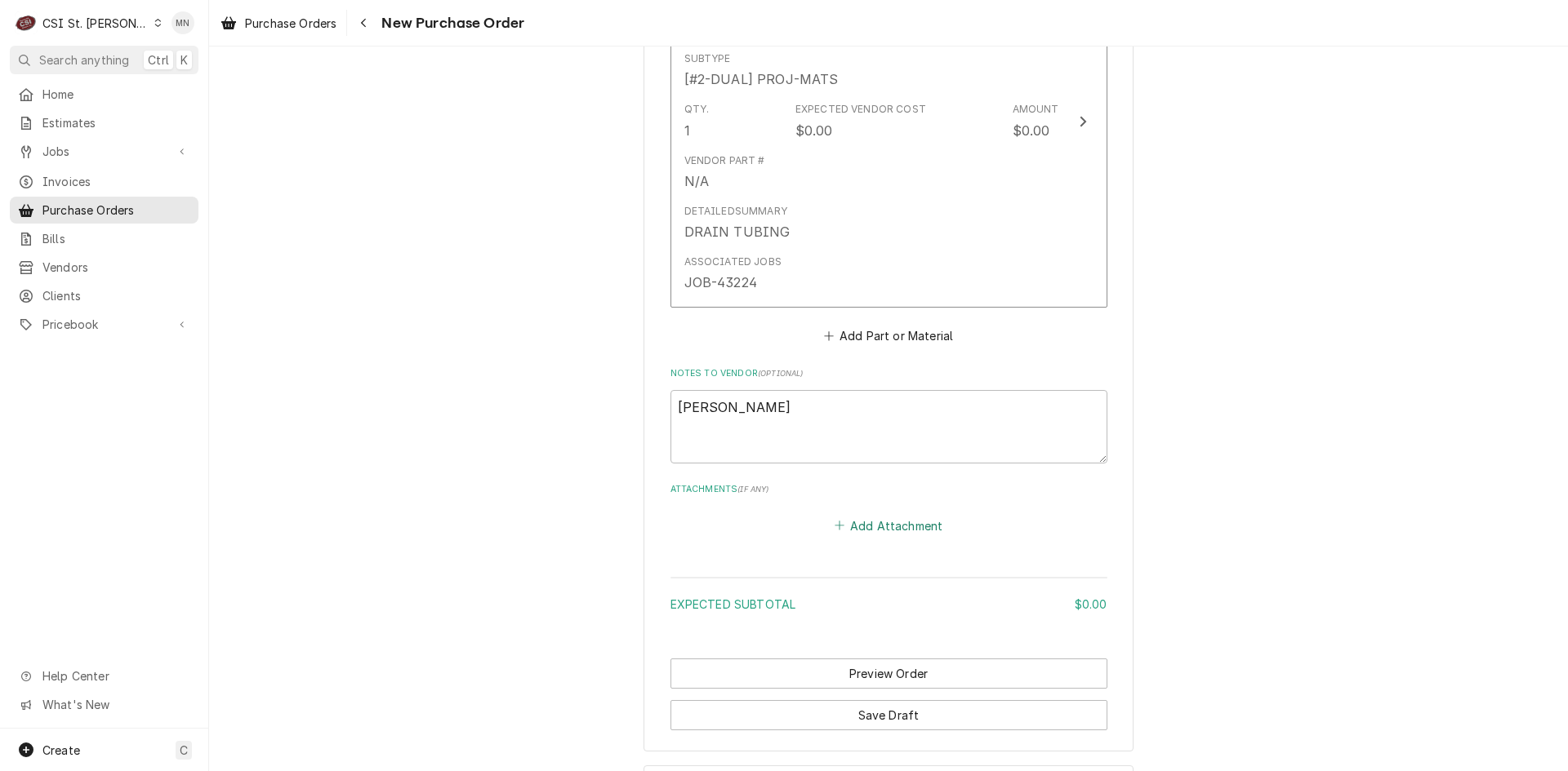
click at [866, 534] on button "Add Attachment" at bounding box center [888, 525] width 114 height 23
type textarea "x"
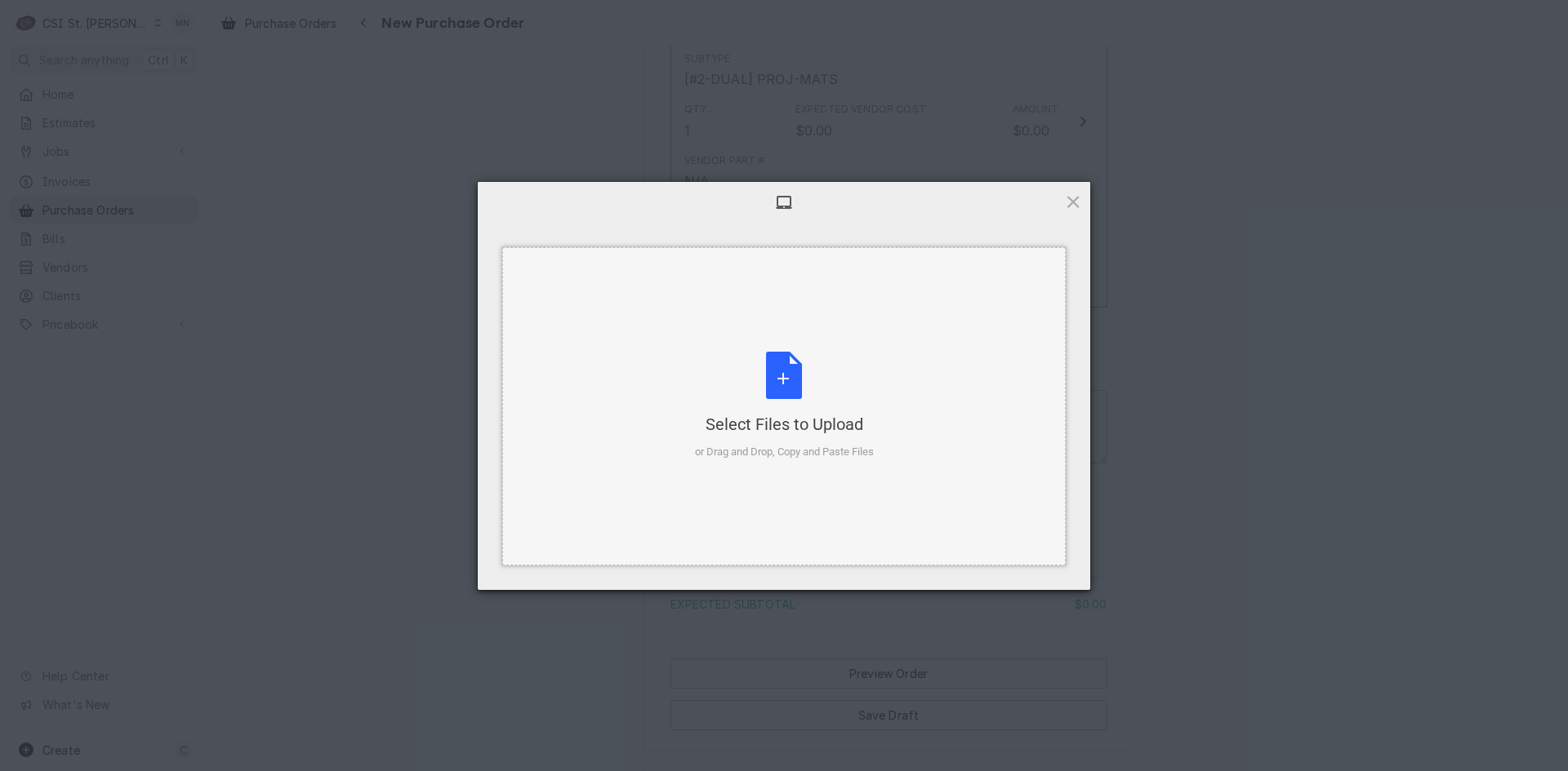
click at [784, 396] on div "Select Files to Upload or Drag and Drop, Copy and Paste Files" at bounding box center [784, 406] width 179 height 109
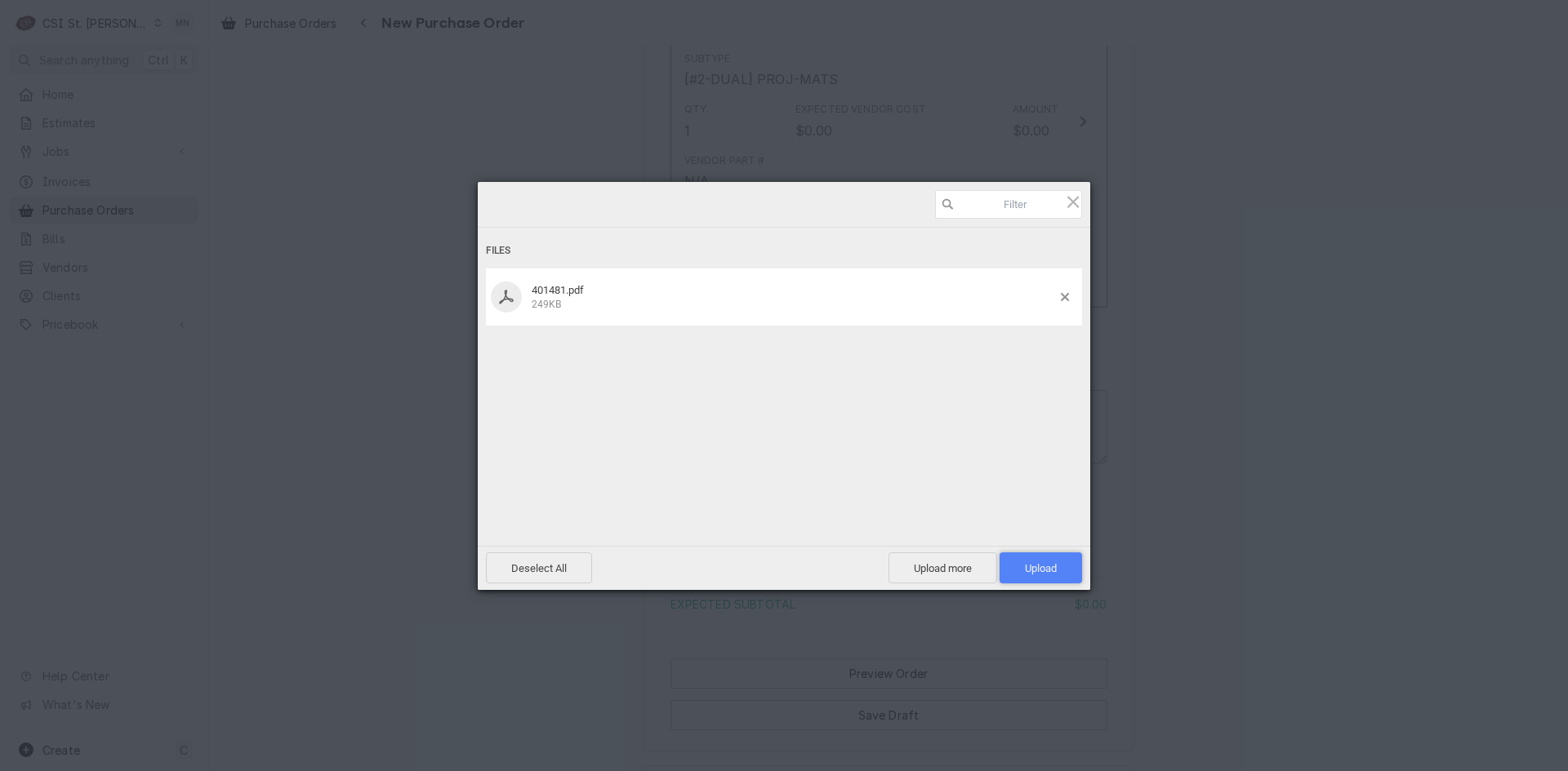
click at [1041, 570] on span "Upload 1" at bounding box center [1041, 568] width 32 height 13
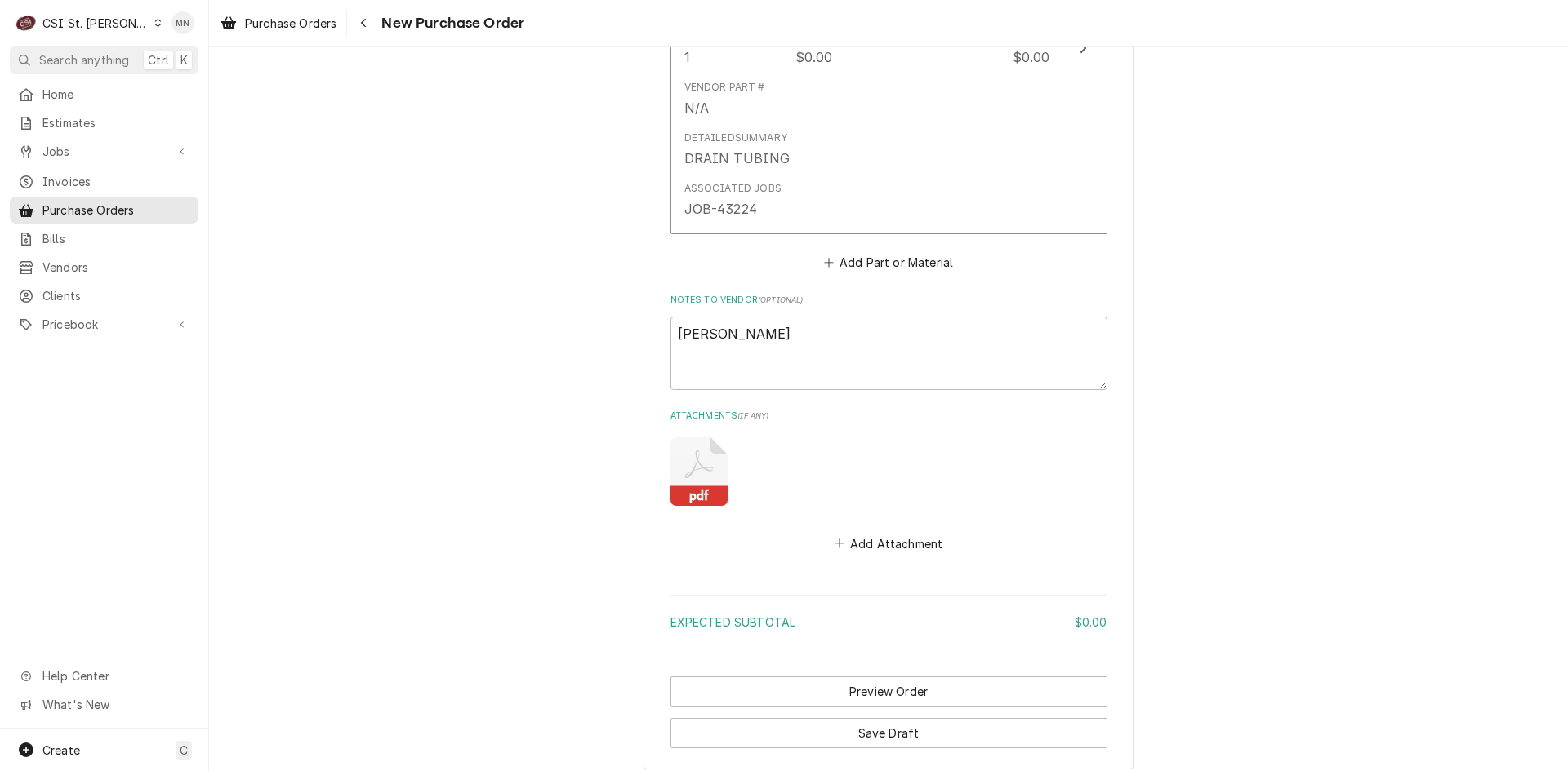
scroll to position [979, 0]
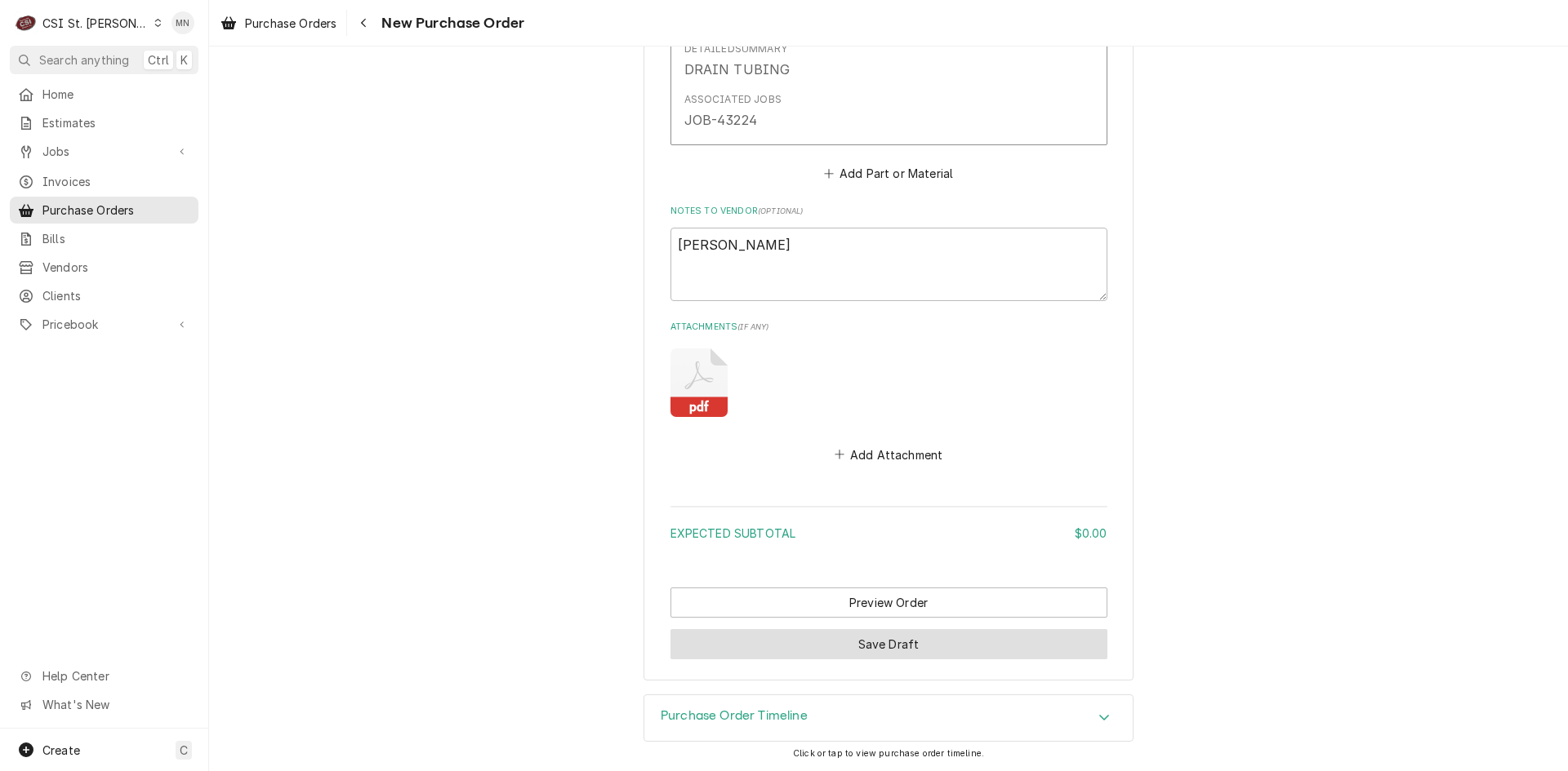
click at [826, 641] on button "Save Draft" at bounding box center [889, 644] width 437 height 30
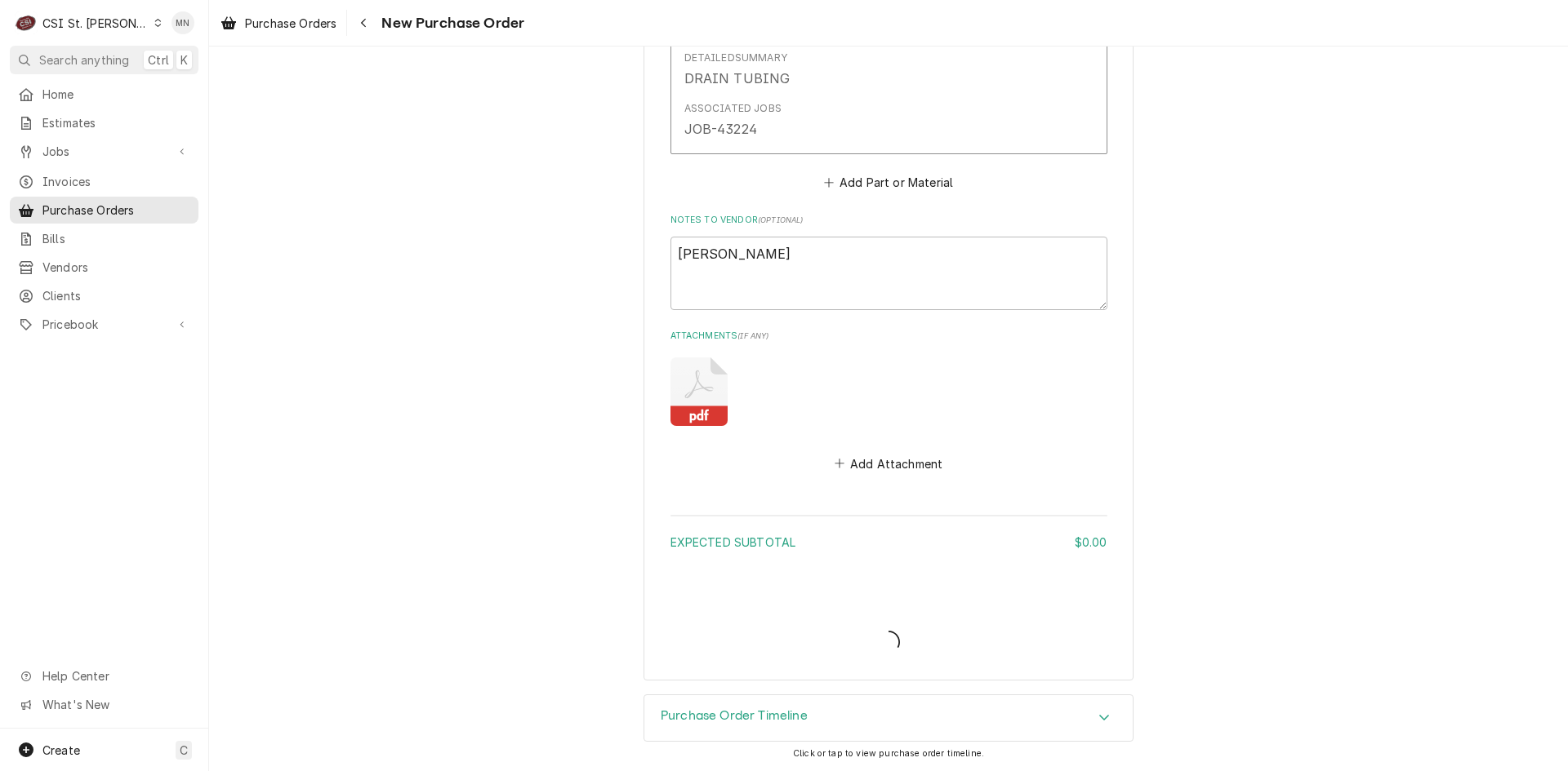
scroll to position [970, 0]
type textarea "x"
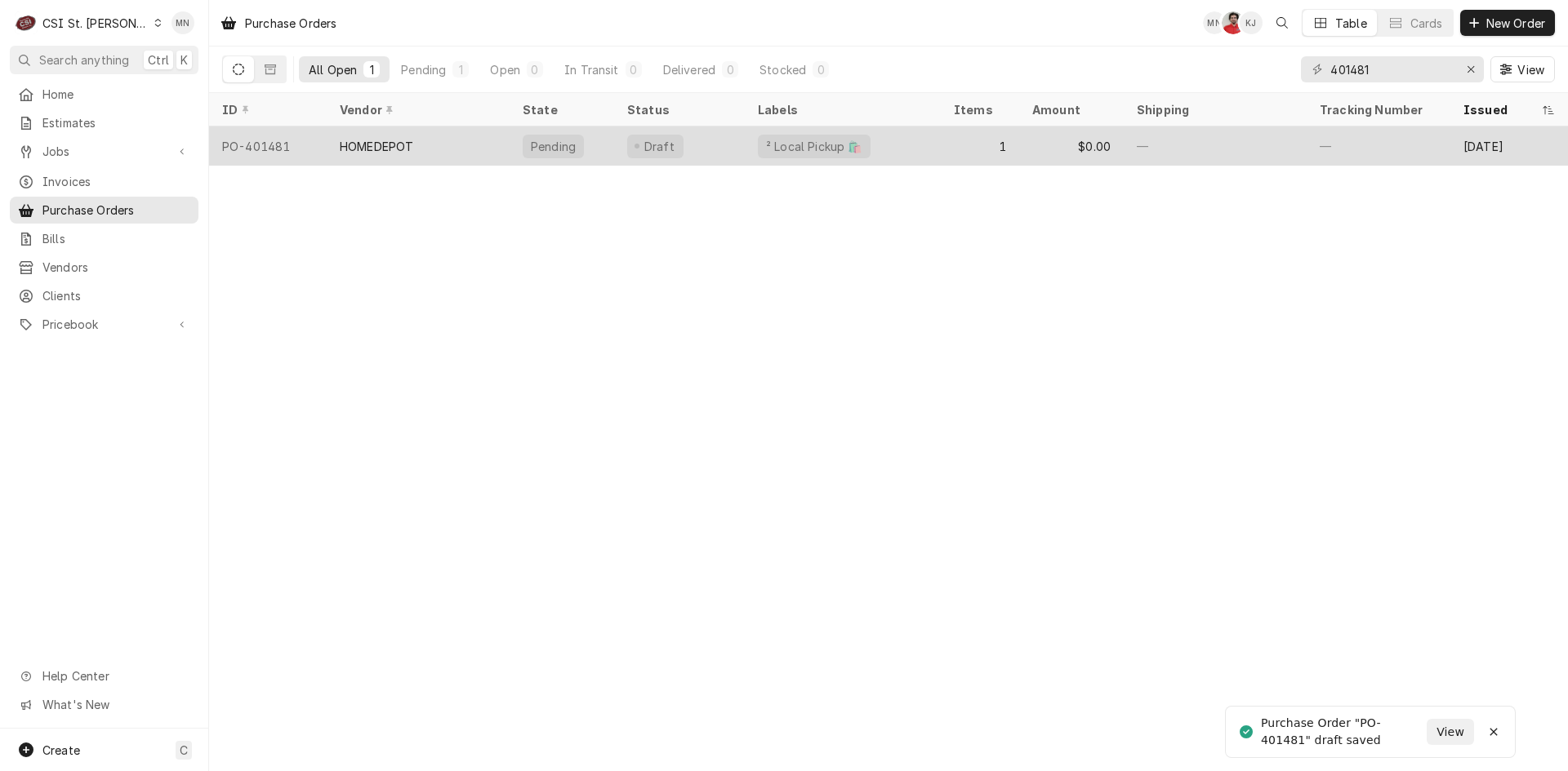
click at [395, 152] on div "HOMEDEPOT" at bounding box center [418, 146] width 183 height 39
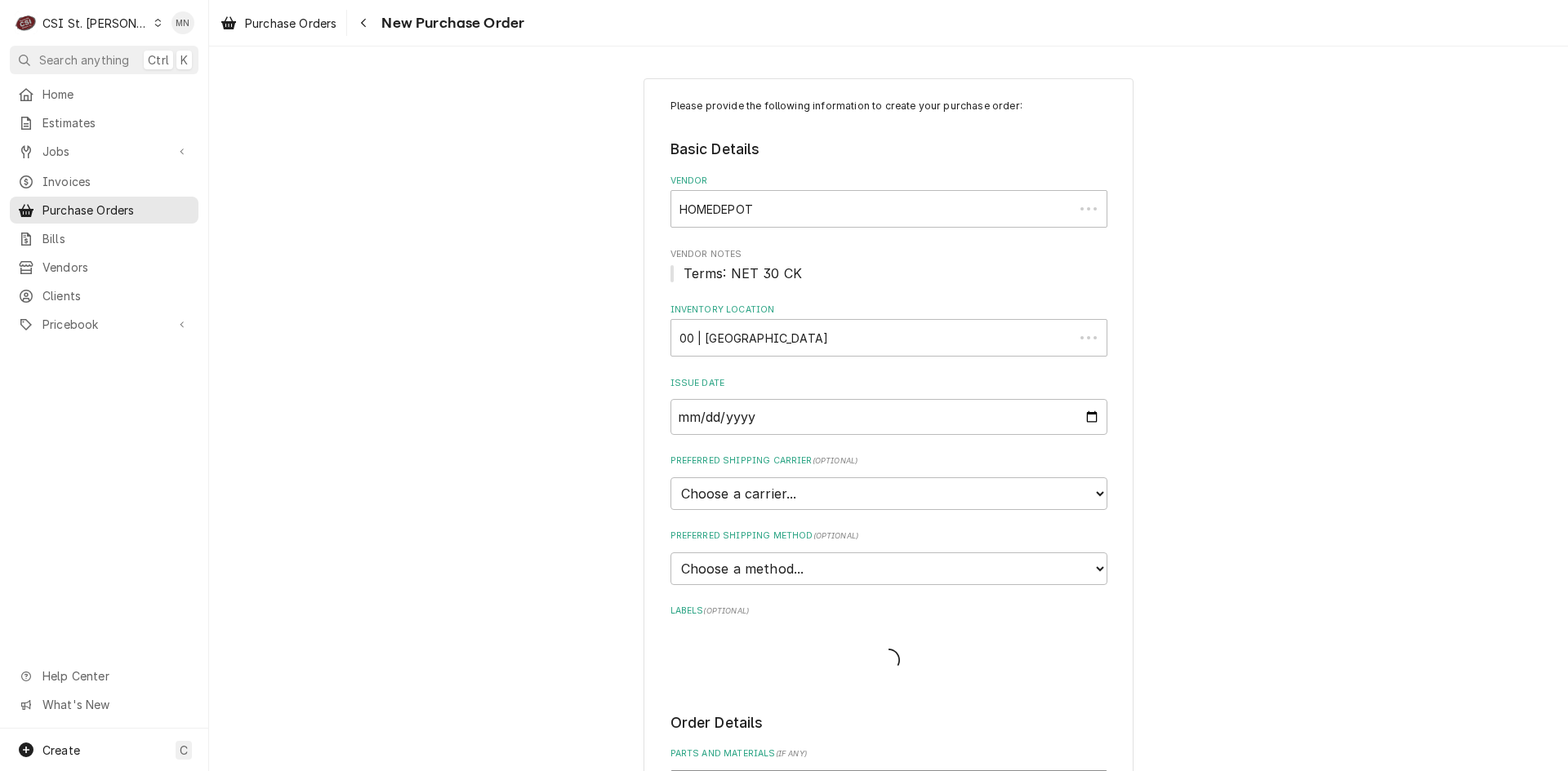
type textarea "x"
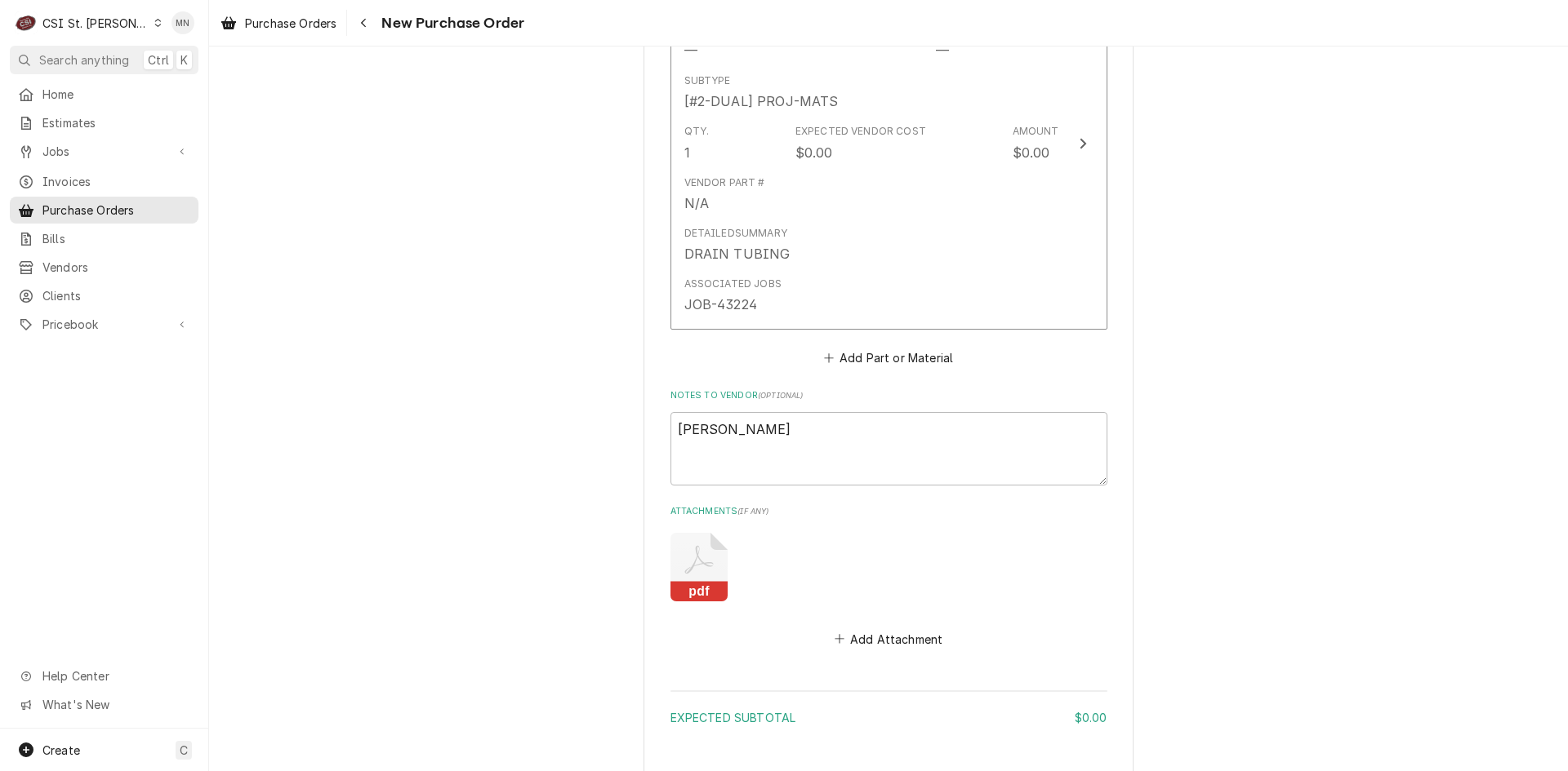
scroll to position [571, 0]
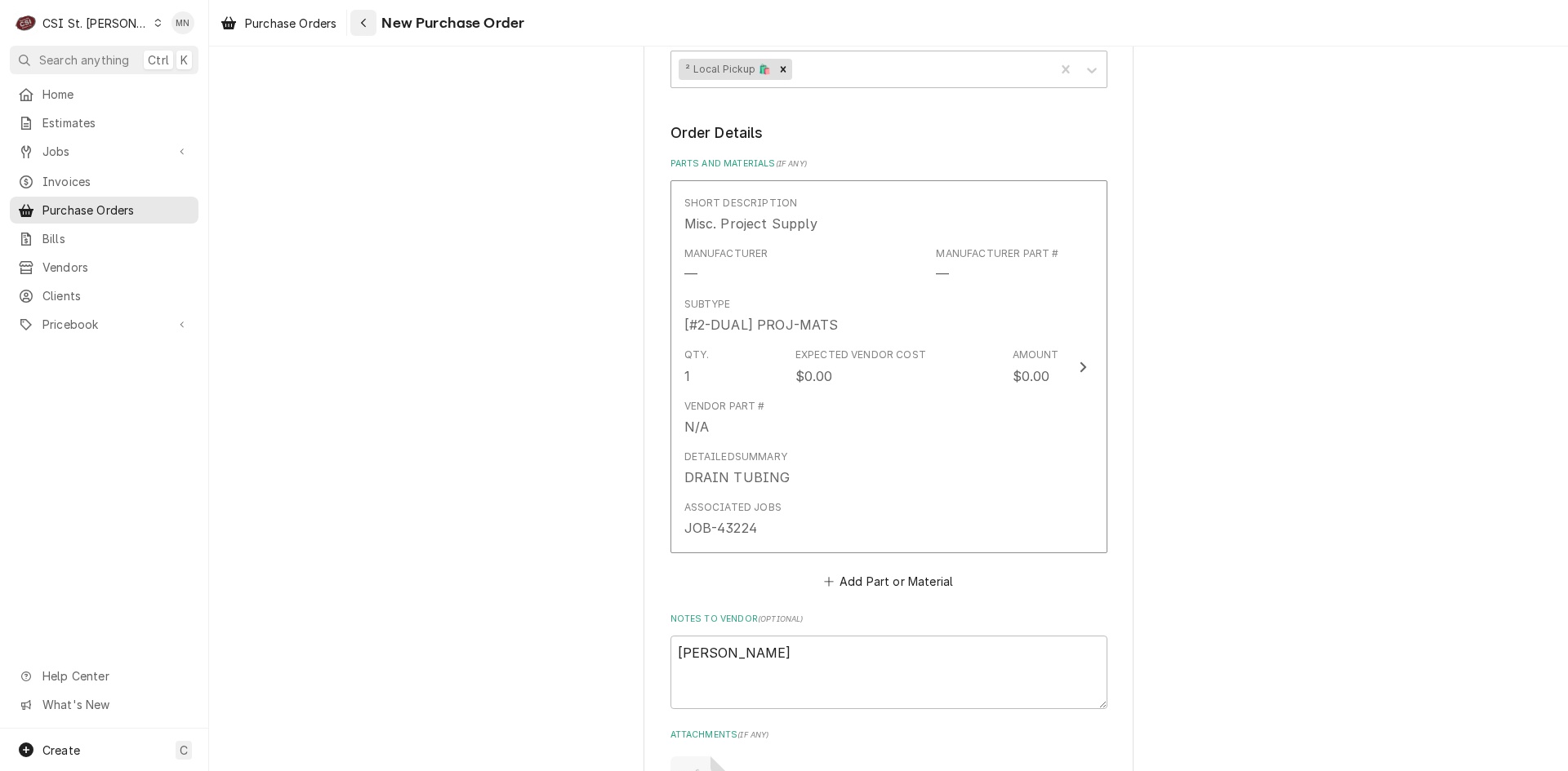
click at [366, 28] on icon "Navigate back" at bounding box center [363, 23] width 8 height 12
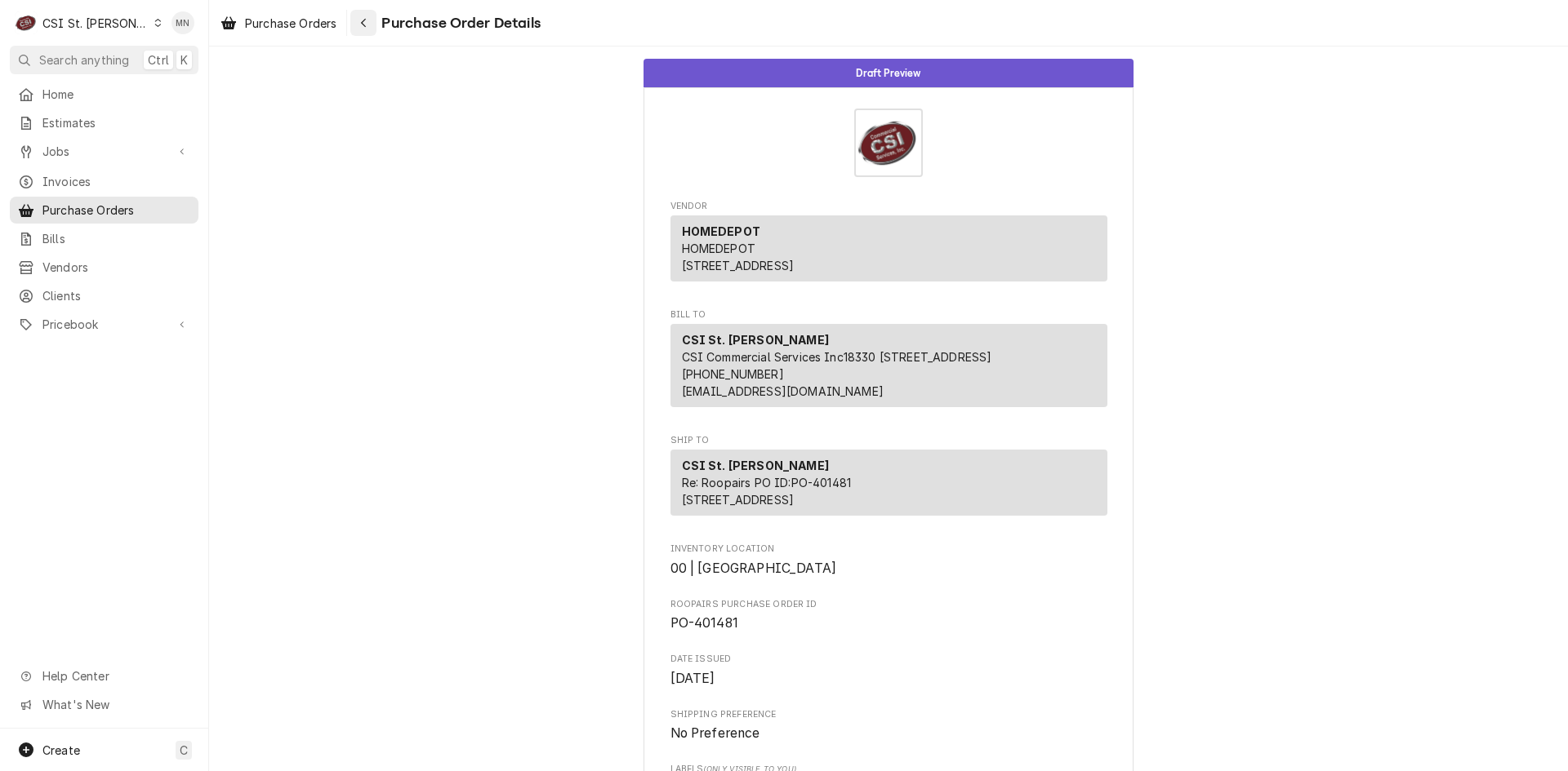
click at [367, 28] on icon "Navigate back" at bounding box center [363, 23] width 8 height 12
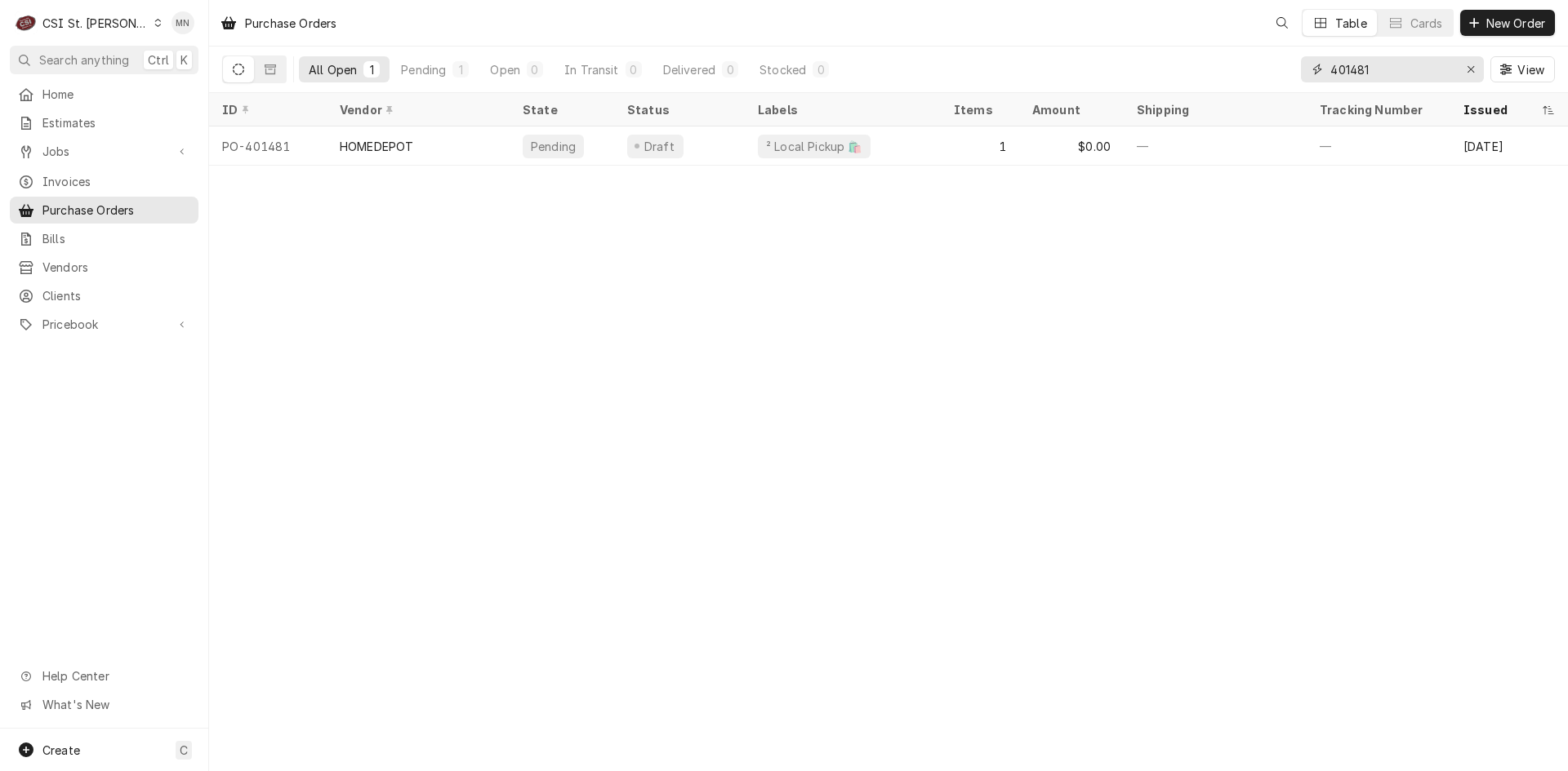
click at [1397, 73] on input "401481" at bounding box center [1391, 69] width 122 height 26
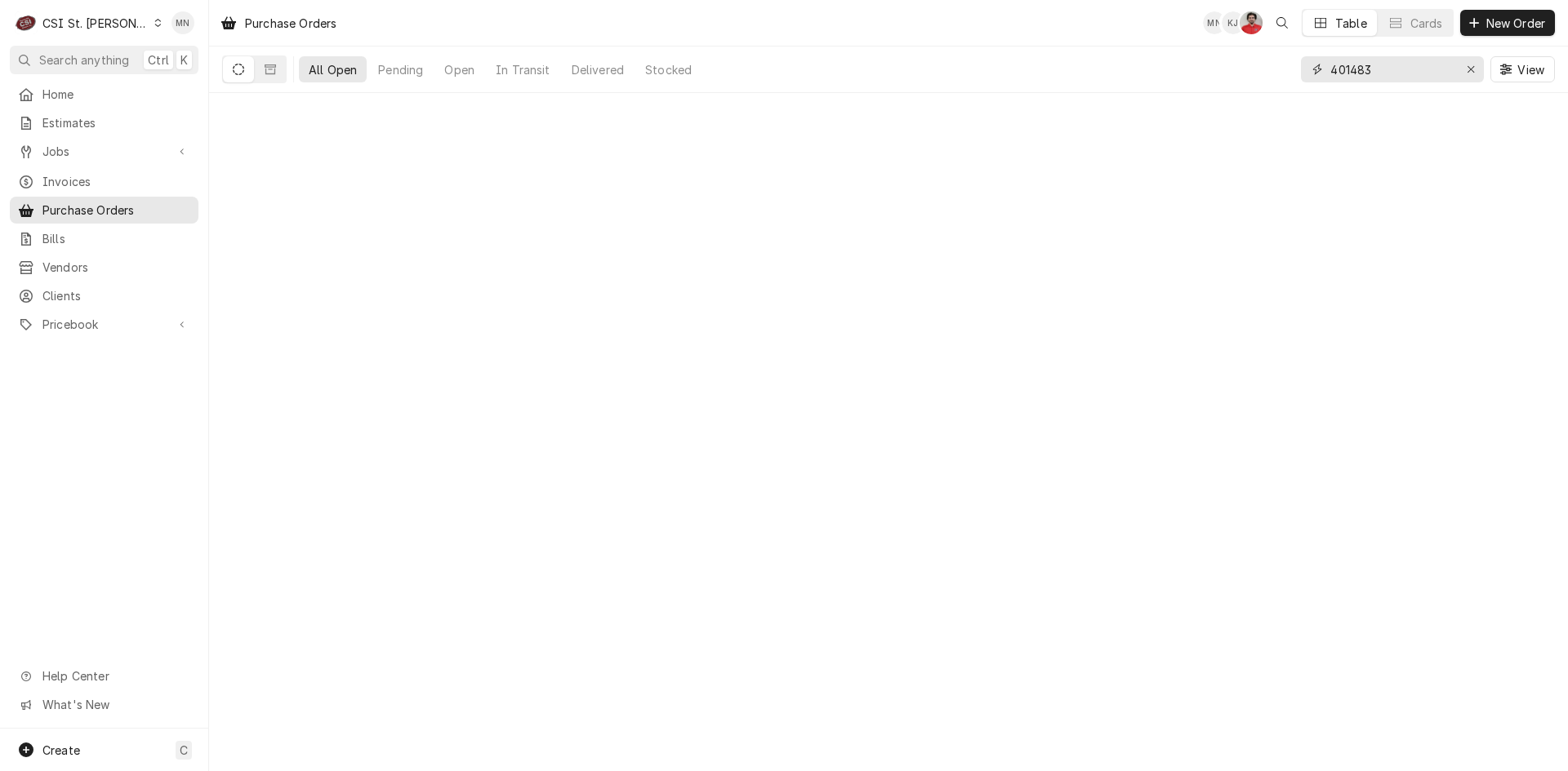
type input "401483"
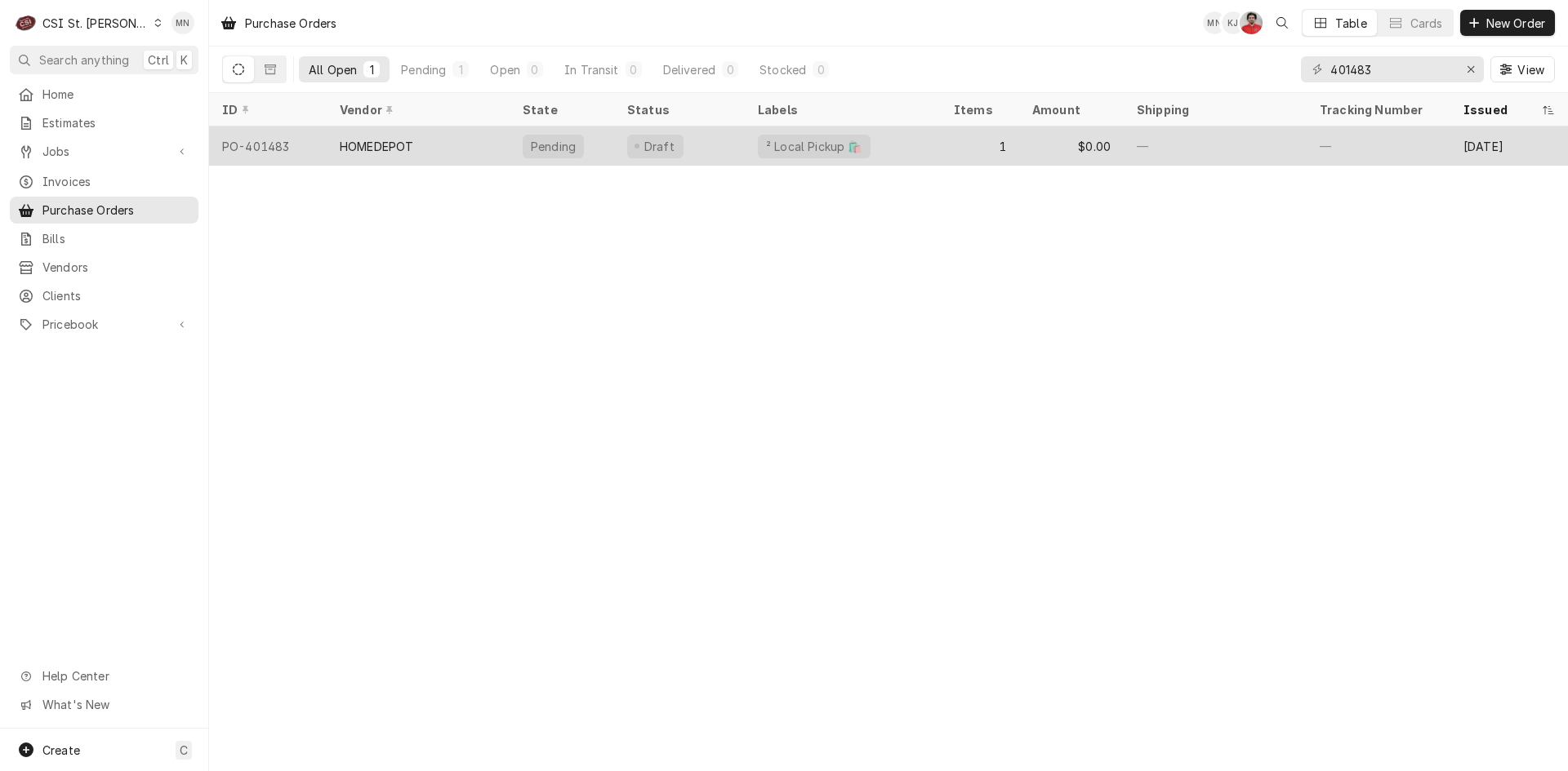
click at [448, 131] on div "HOMEDEPOT" at bounding box center [418, 146] width 183 height 39
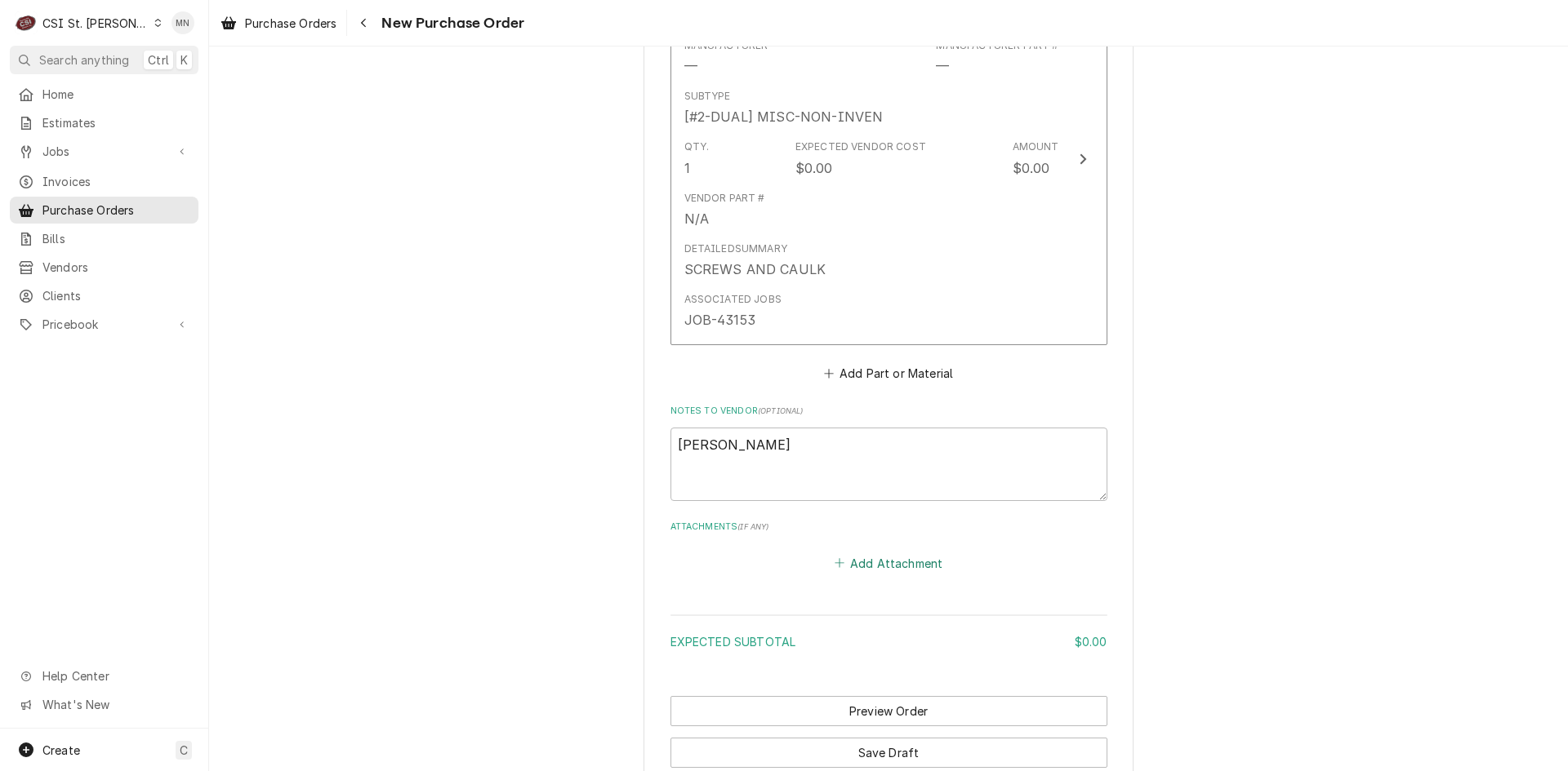
scroll to position [816, 0]
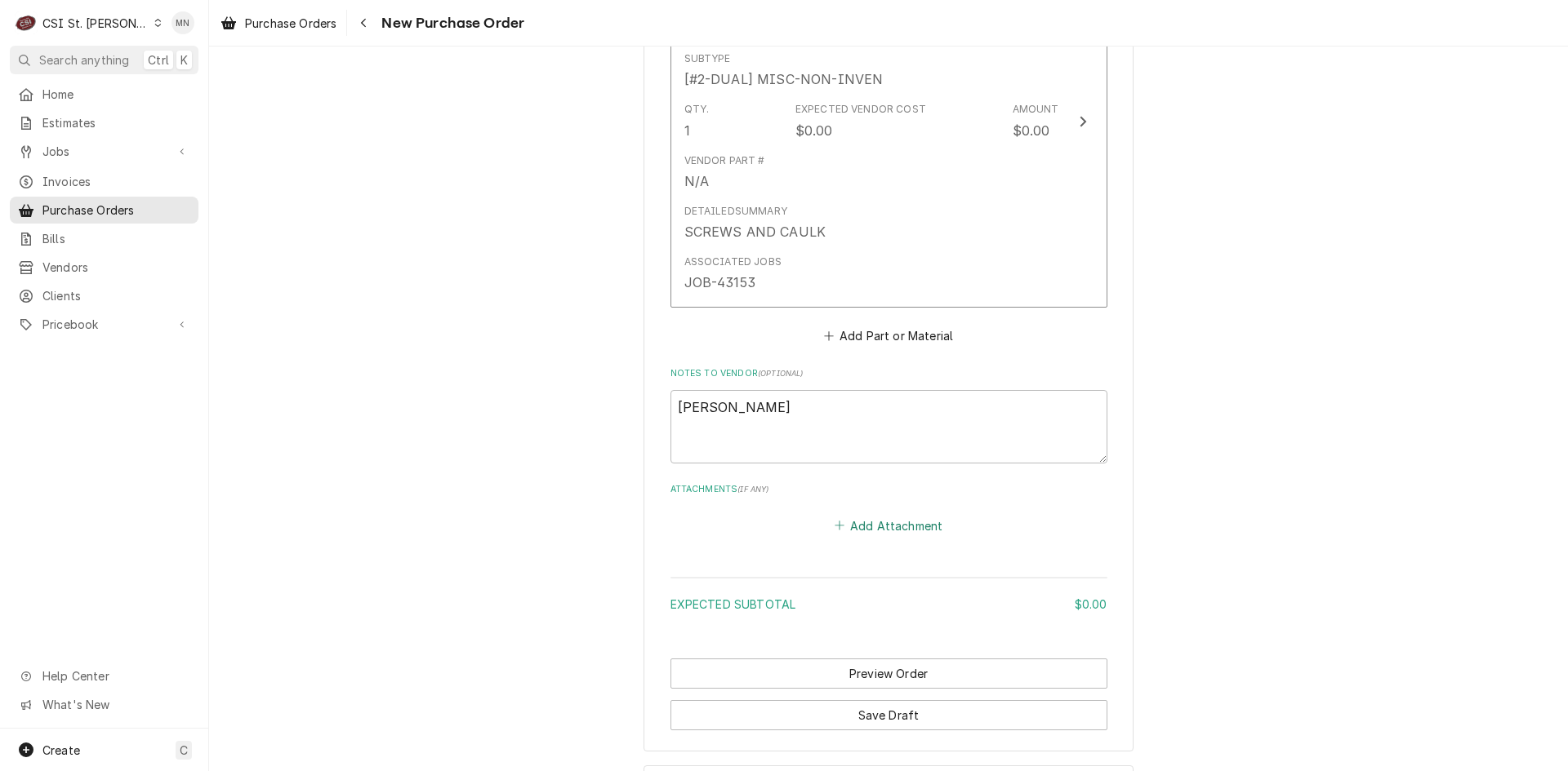
click at [910, 528] on button "Add Attachment" at bounding box center [888, 525] width 114 height 23
type textarea "x"
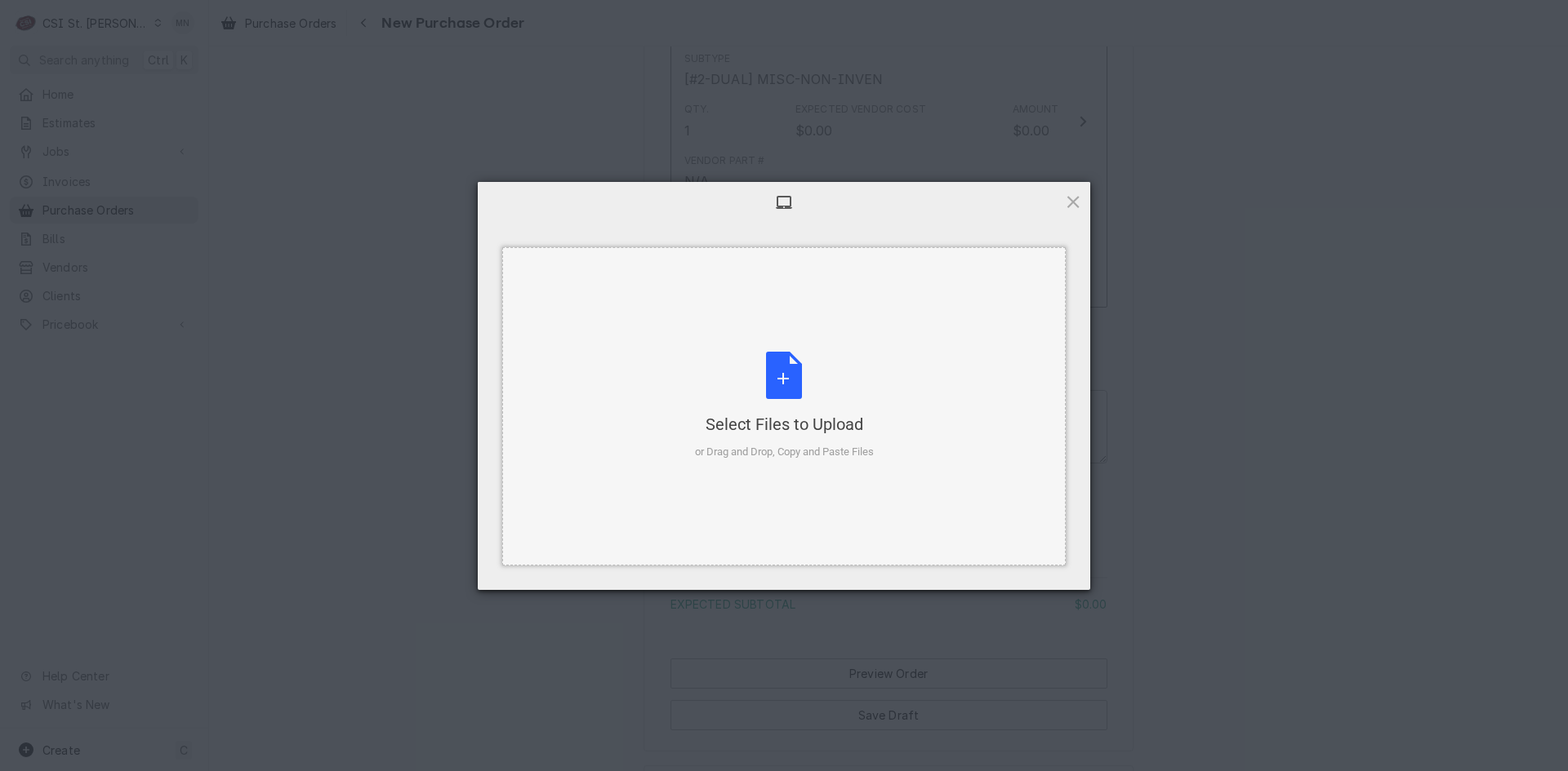
click at [818, 413] on div "Select Files to Upload" at bounding box center [784, 424] width 179 height 23
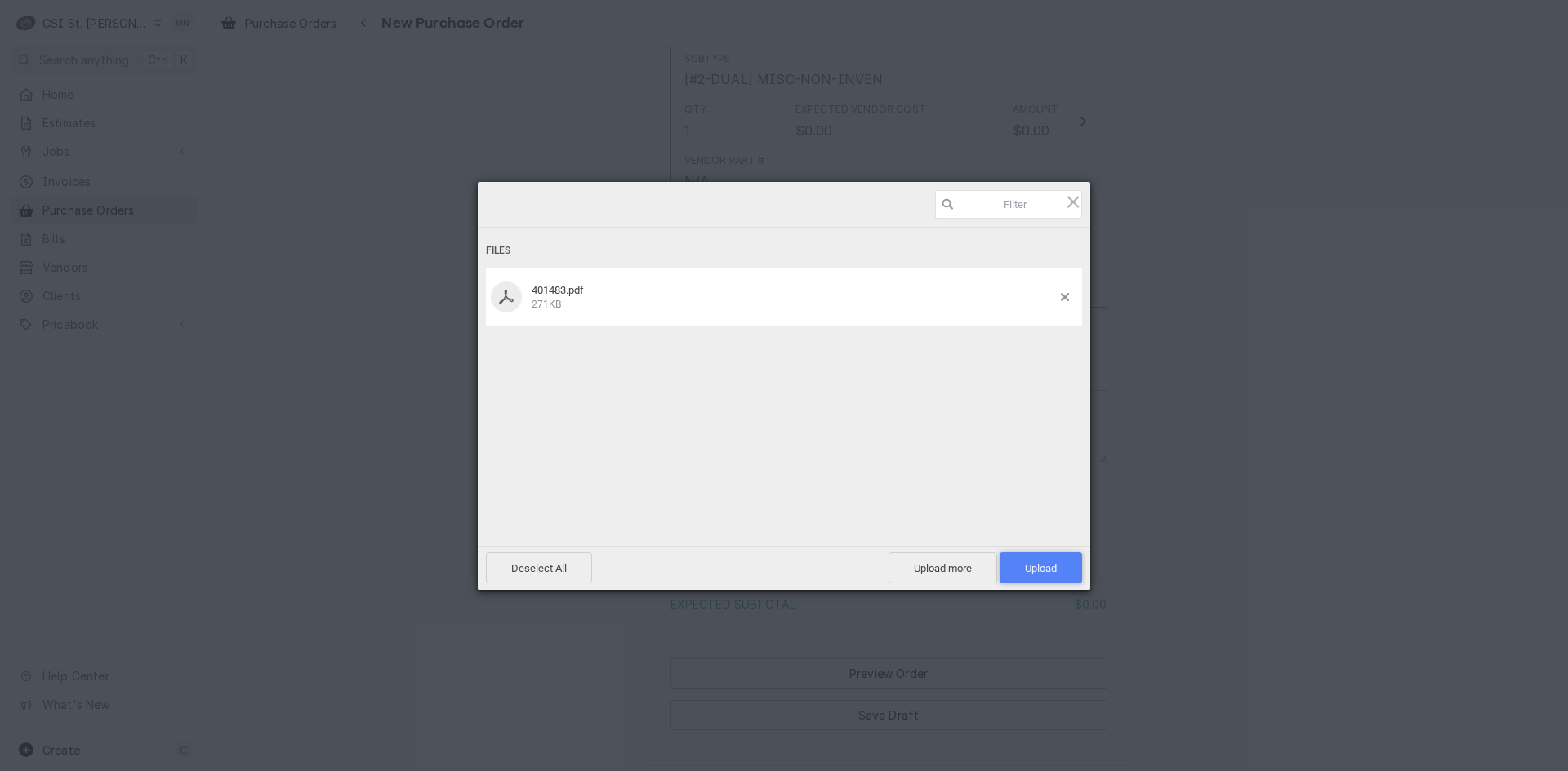
click at [1044, 556] on span "Upload 1" at bounding box center [1041, 567] width 82 height 31
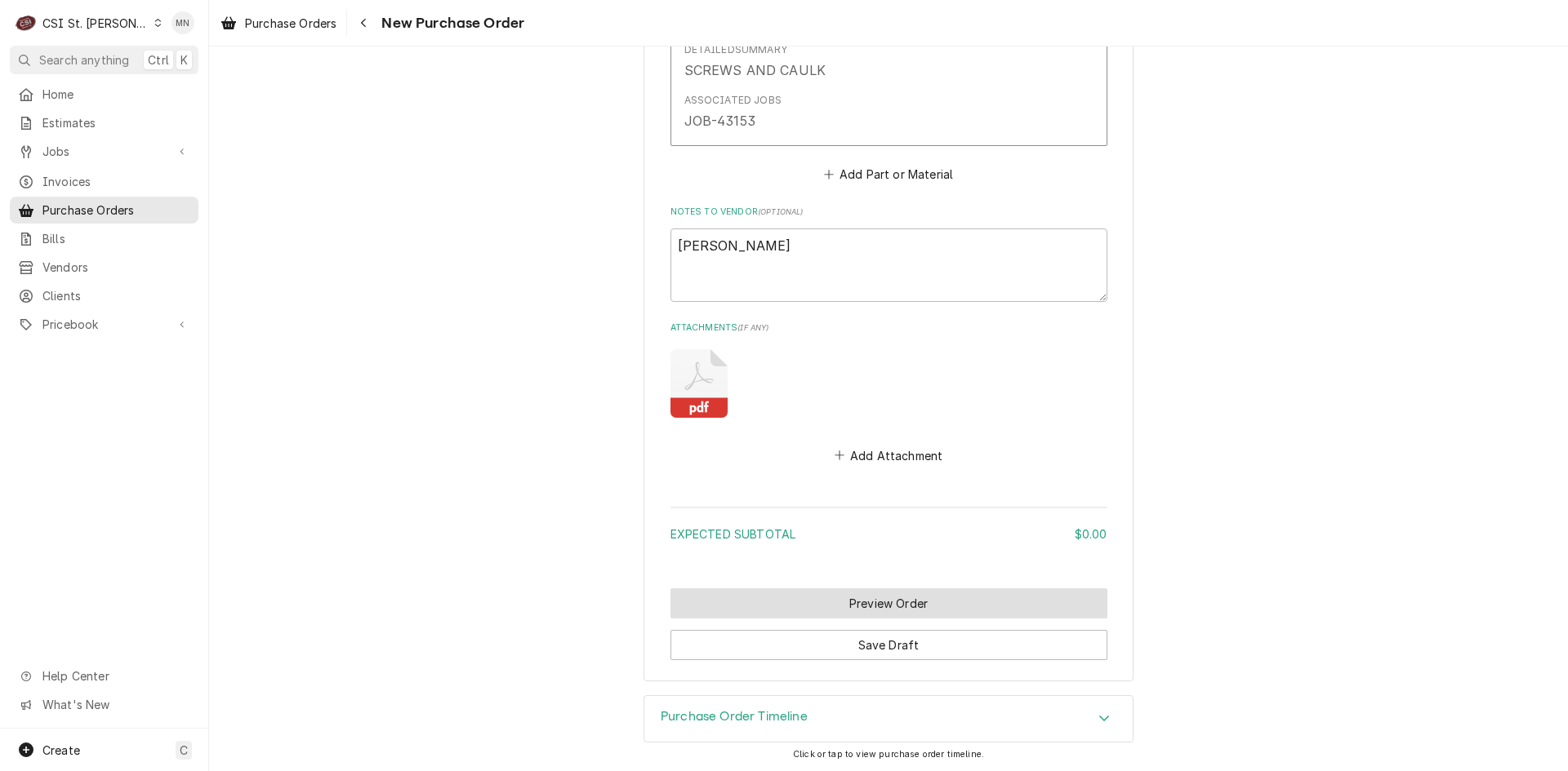
scroll to position [979, 0]
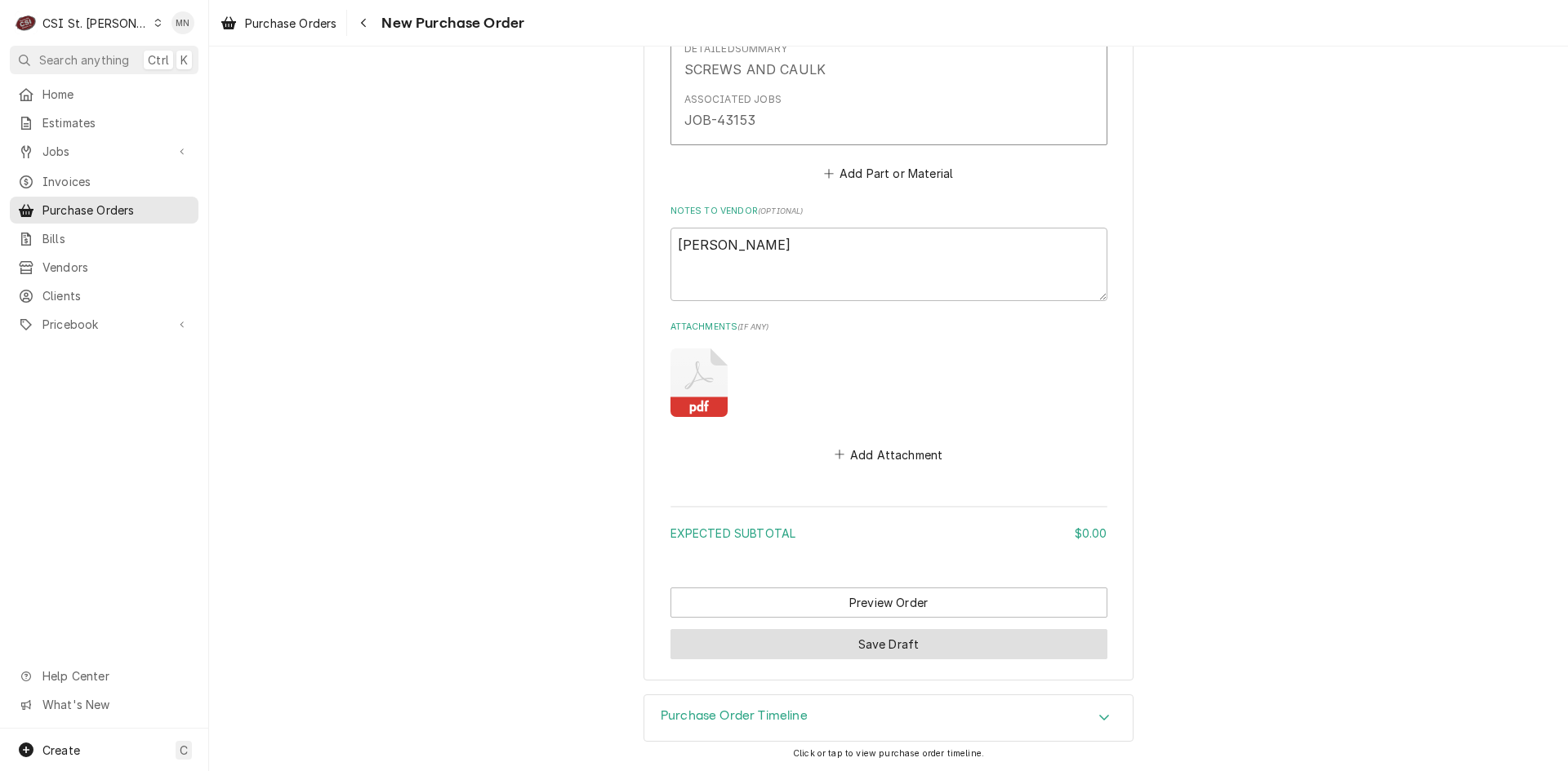
click at [812, 649] on button "Save Draft" at bounding box center [889, 644] width 437 height 30
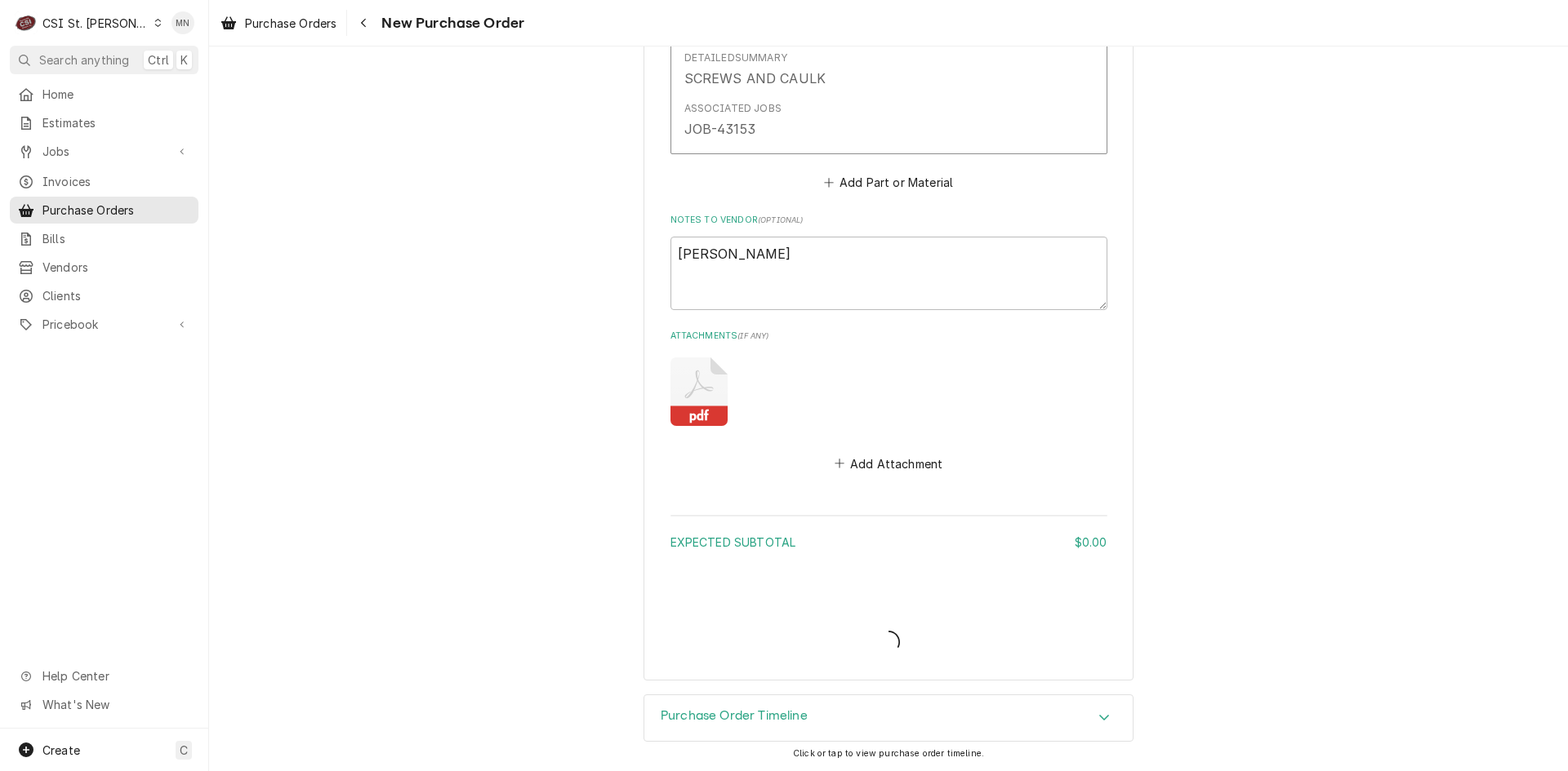
type textarea "x"
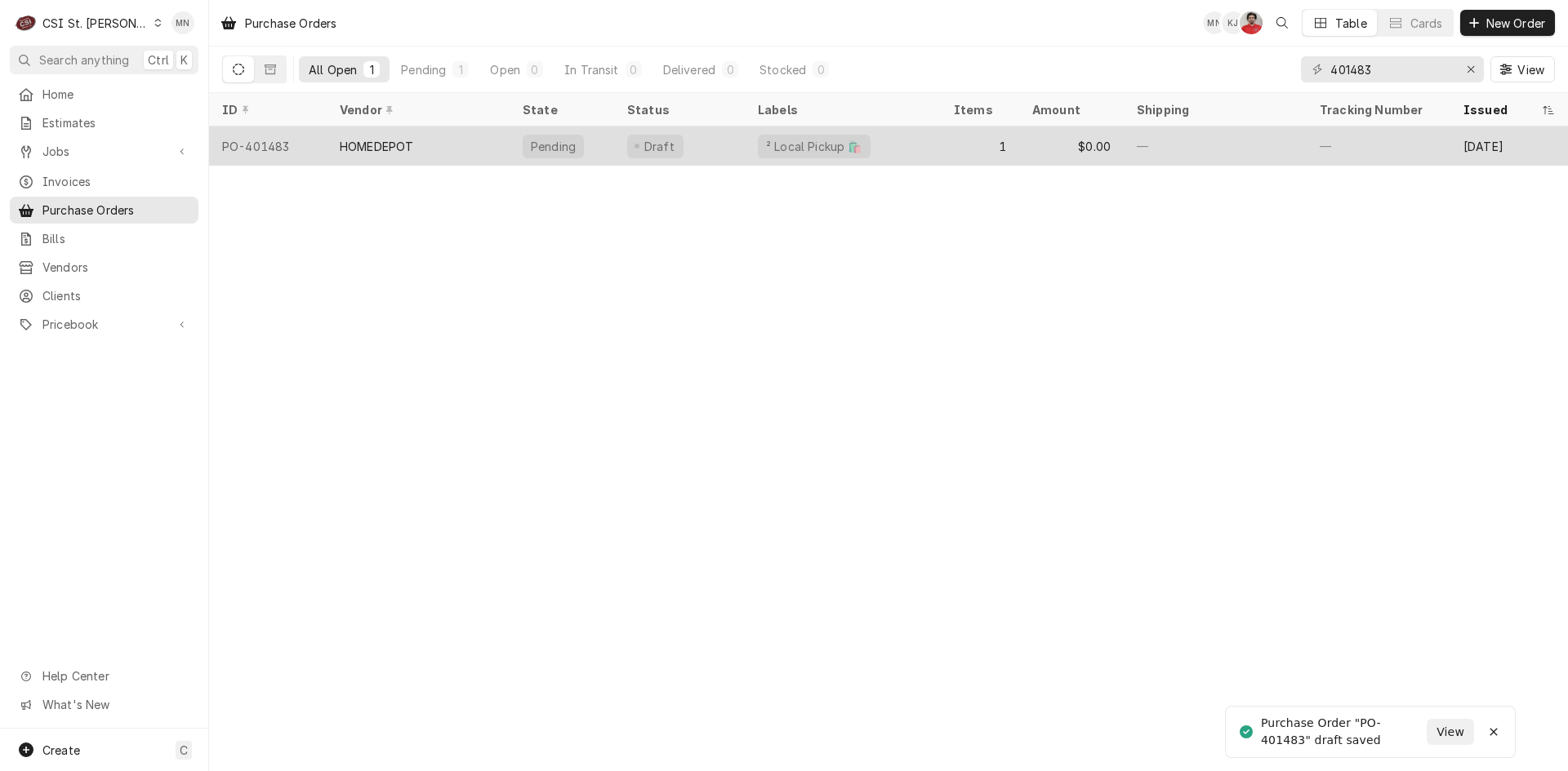
click at [428, 151] on div "HOMEDEPOT" at bounding box center [418, 146] width 183 height 39
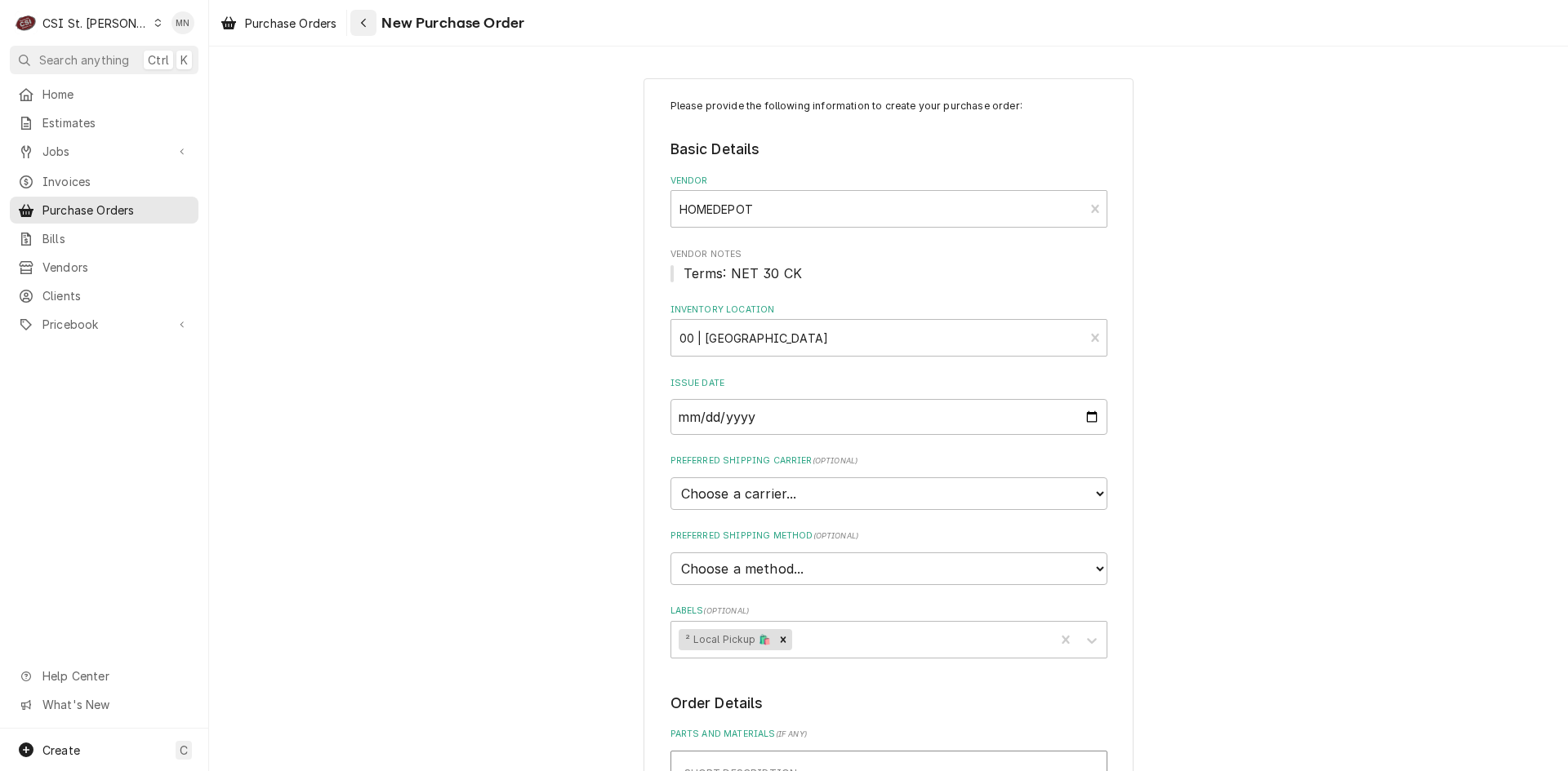
click at [371, 20] on div "Navigate back" at bounding box center [363, 23] width 16 height 16
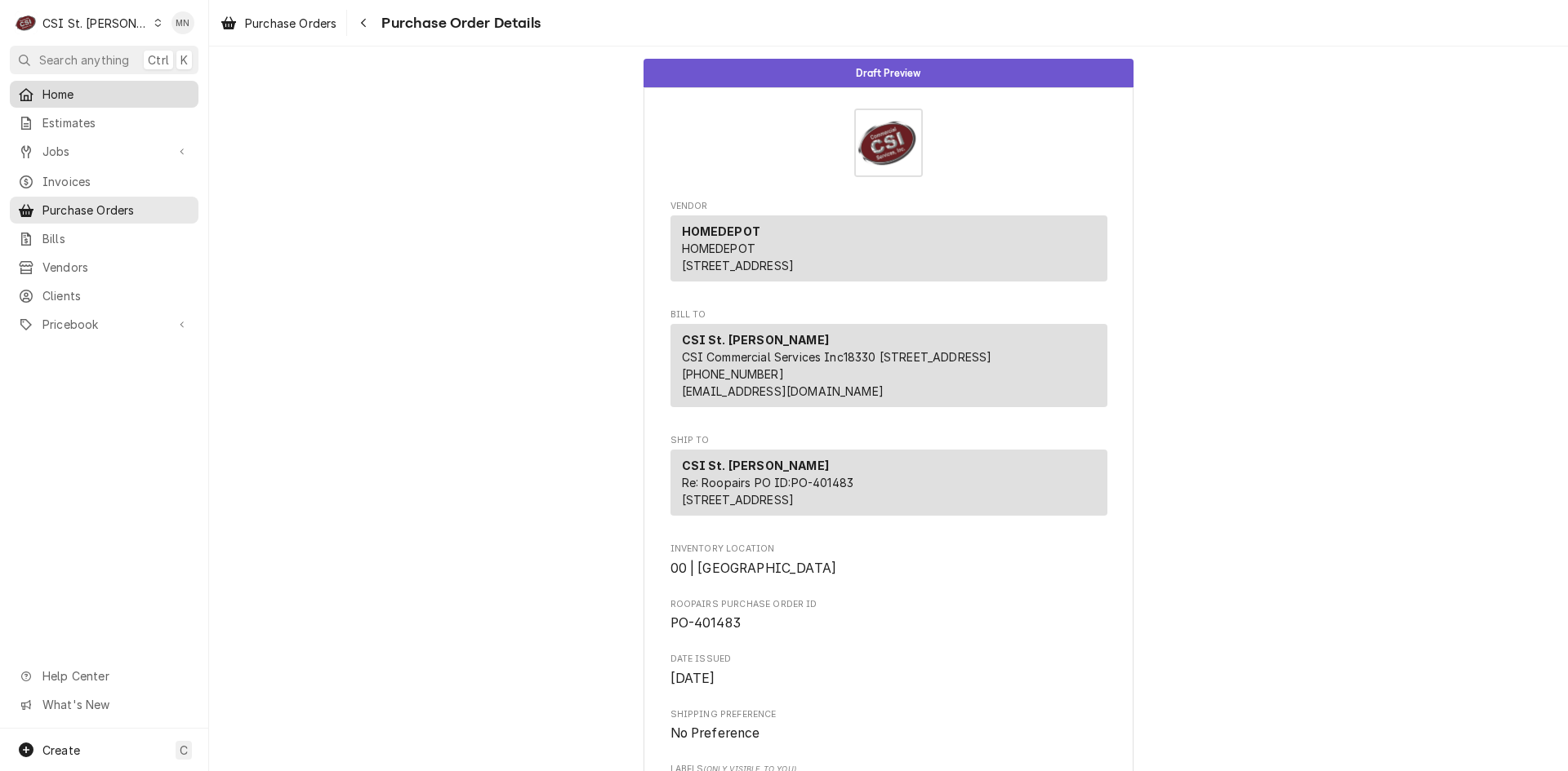
click at [72, 90] on span "Home" at bounding box center [117, 94] width 148 height 17
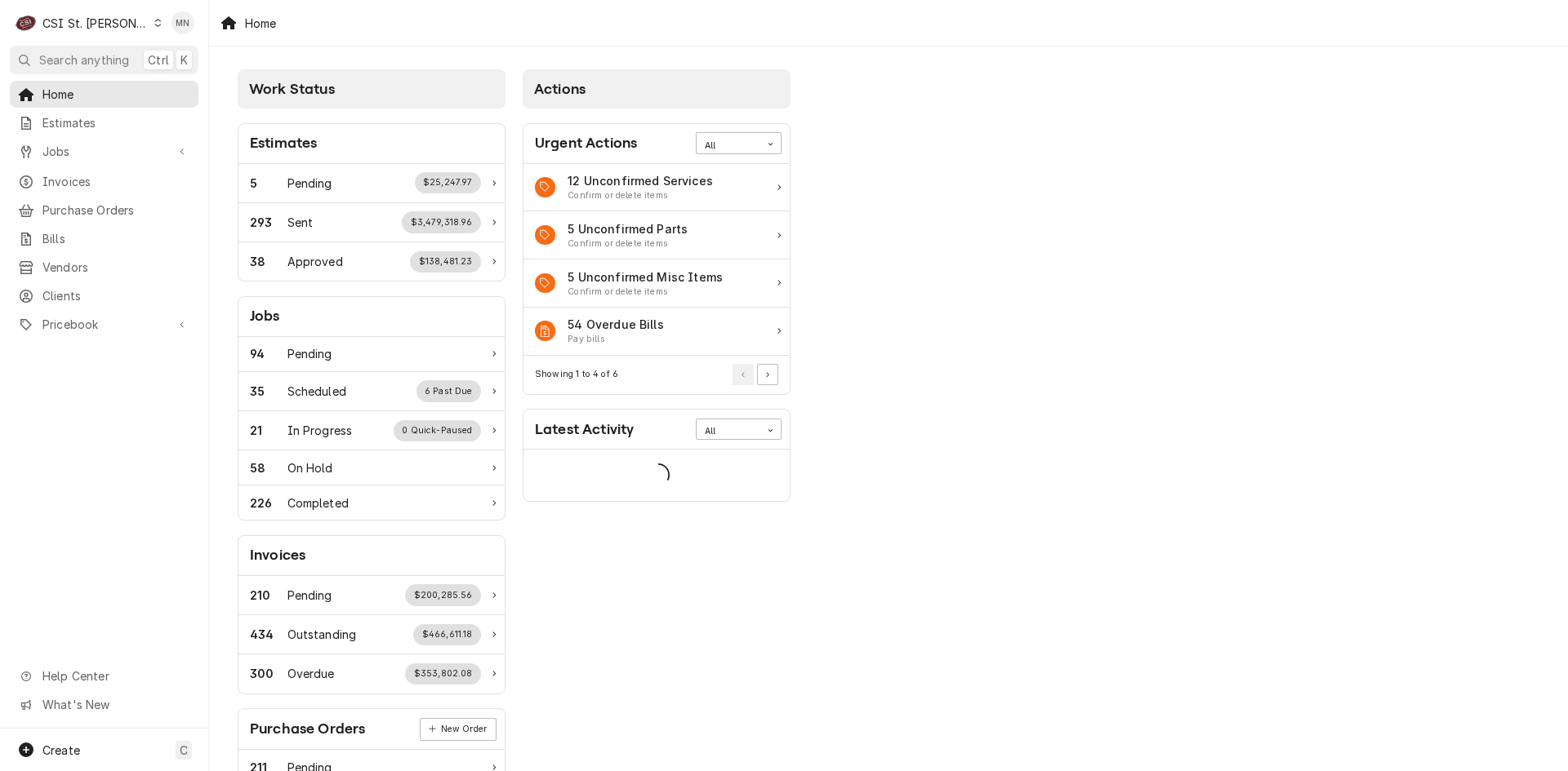
click at [103, 25] on div "CSI St. [PERSON_NAME]" at bounding box center [96, 23] width 106 height 17
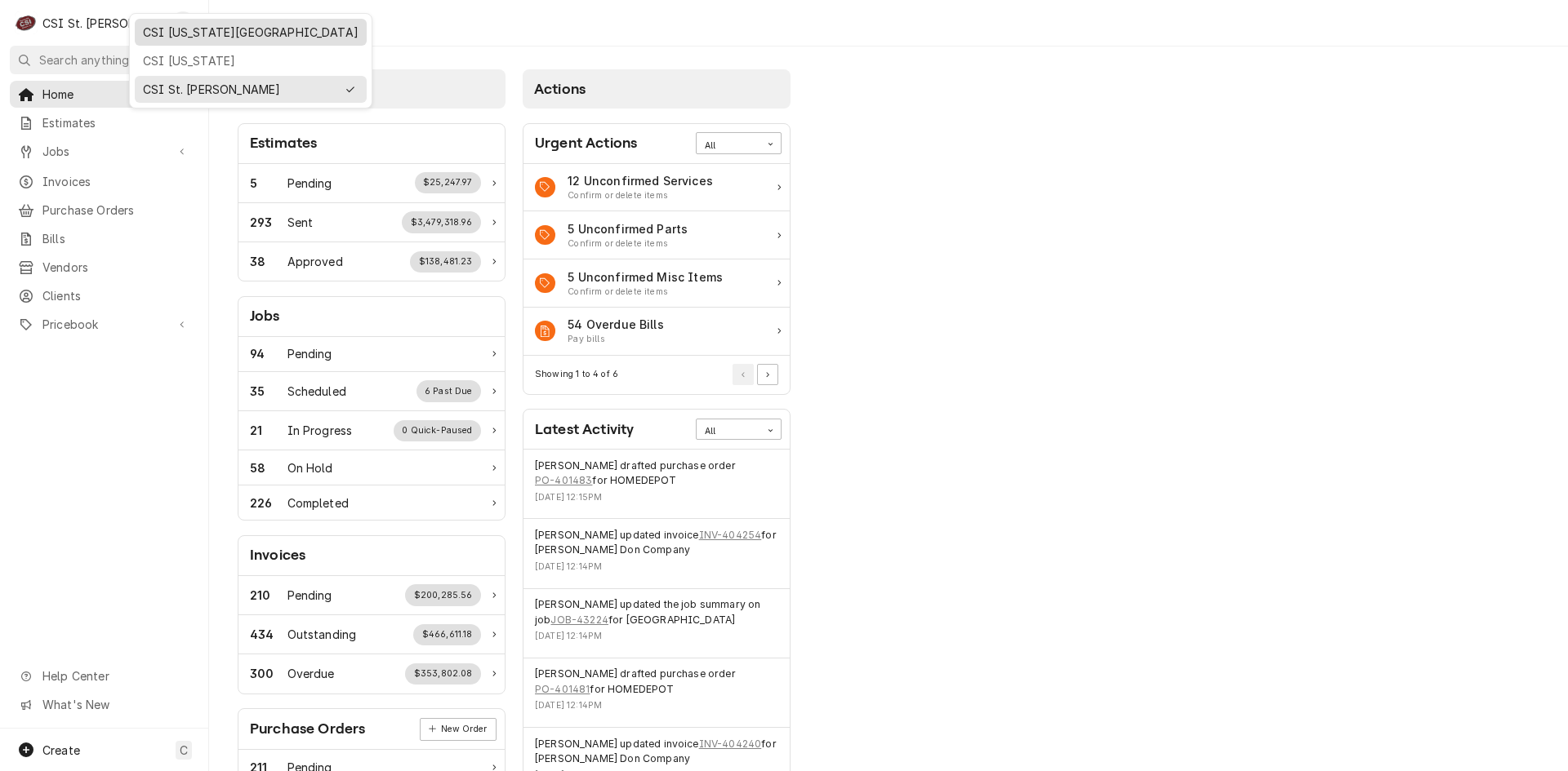
click at [148, 34] on div "CSI [US_STATE][GEOGRAPHIC_DATA]" at bounding box center [250, 32] width 215 height 17
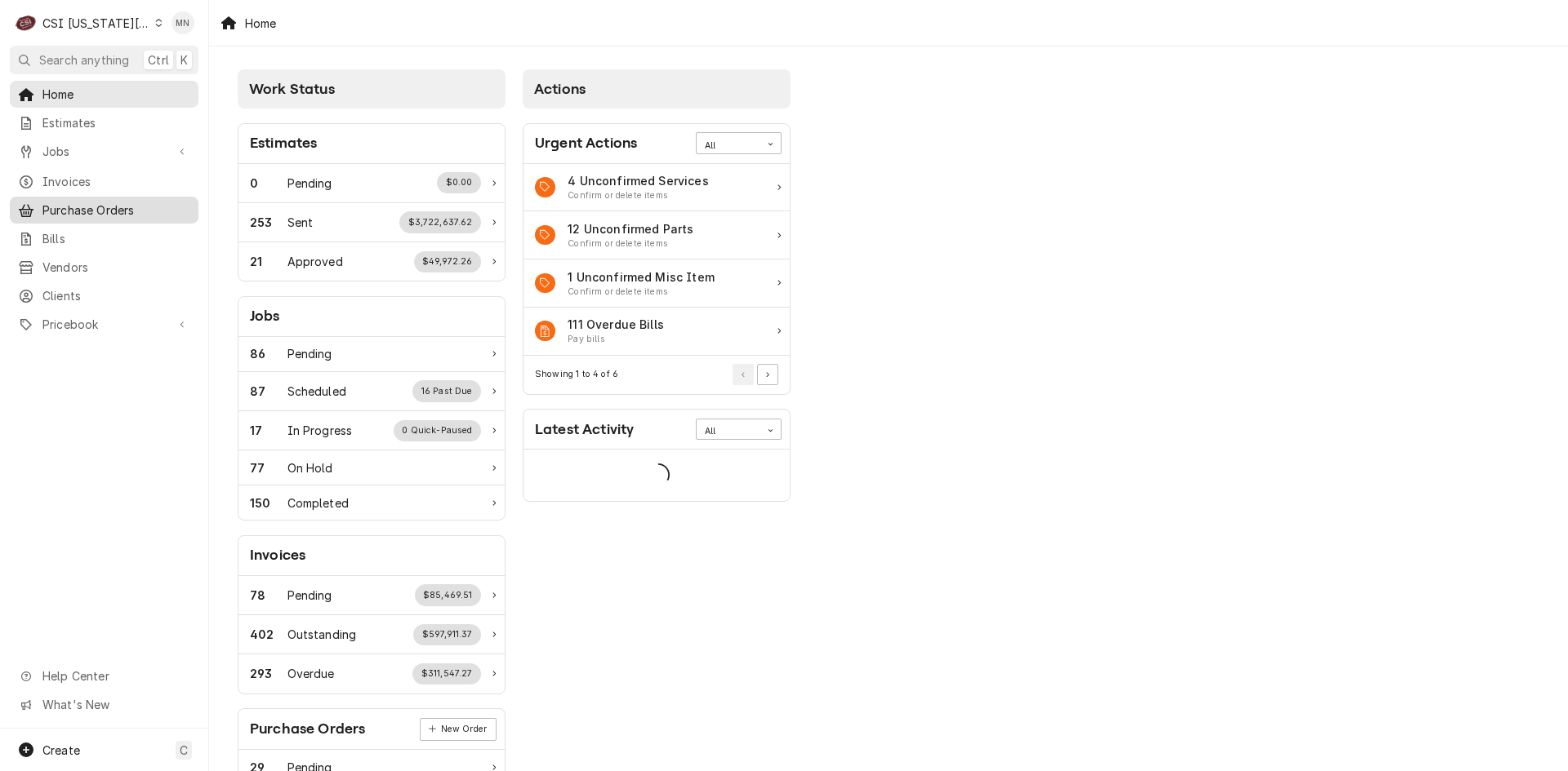
click at [93, 202] on span "Purchase Orders" at bounding box center [117, 210] width 148 height 17
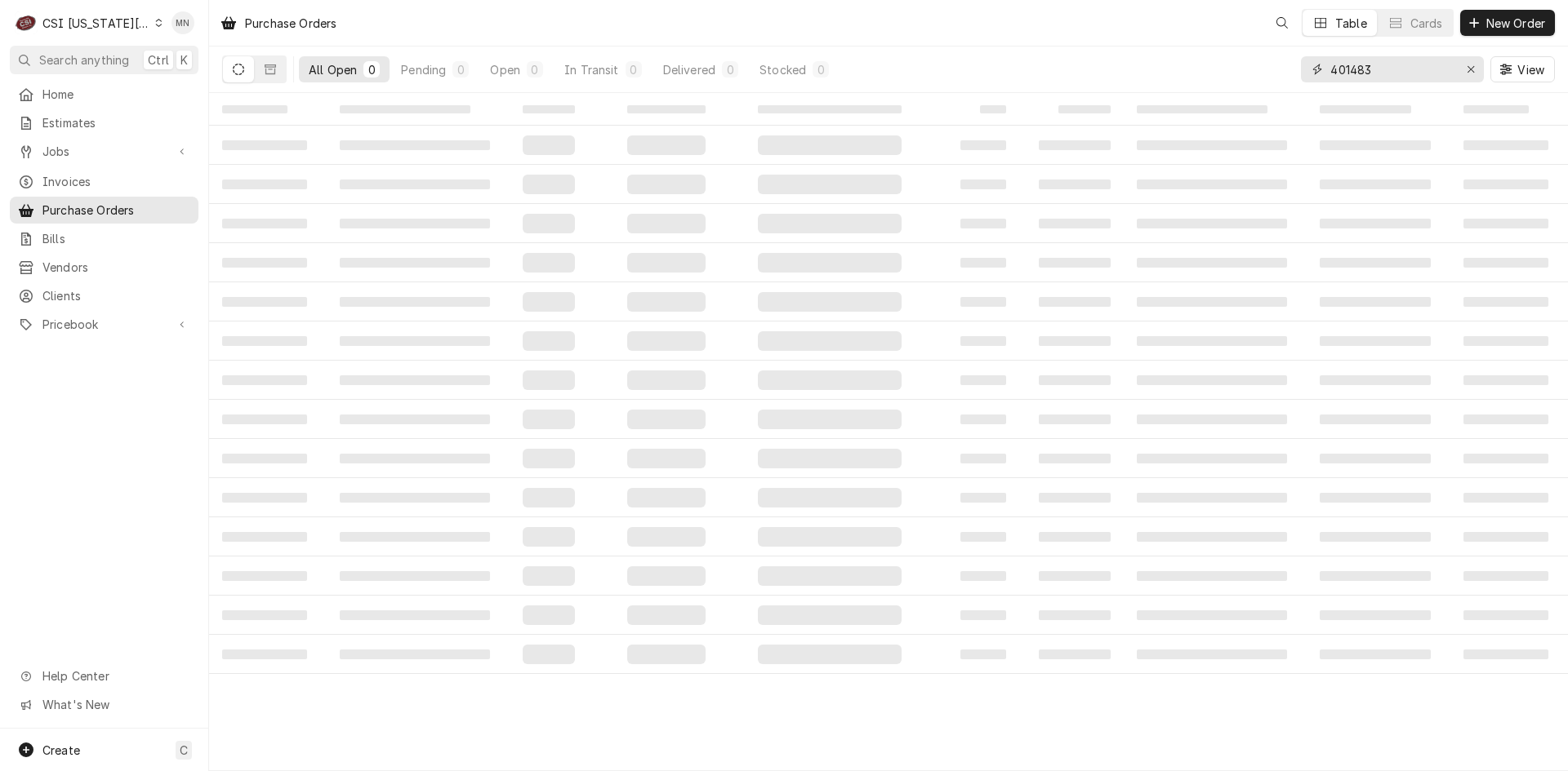
drag, startPoint x: 1387, startPoint y: 66, endPoint x: 1225, endPoint y: 49, distance: 162.9
click at [1231, 54] on div "All Open 0 Pending 0 Open 0 In Transit 0 Delivered 0 Stocked 0 401483 View" at bounding box center [888, 70] width 1332 height 46
type input "0"
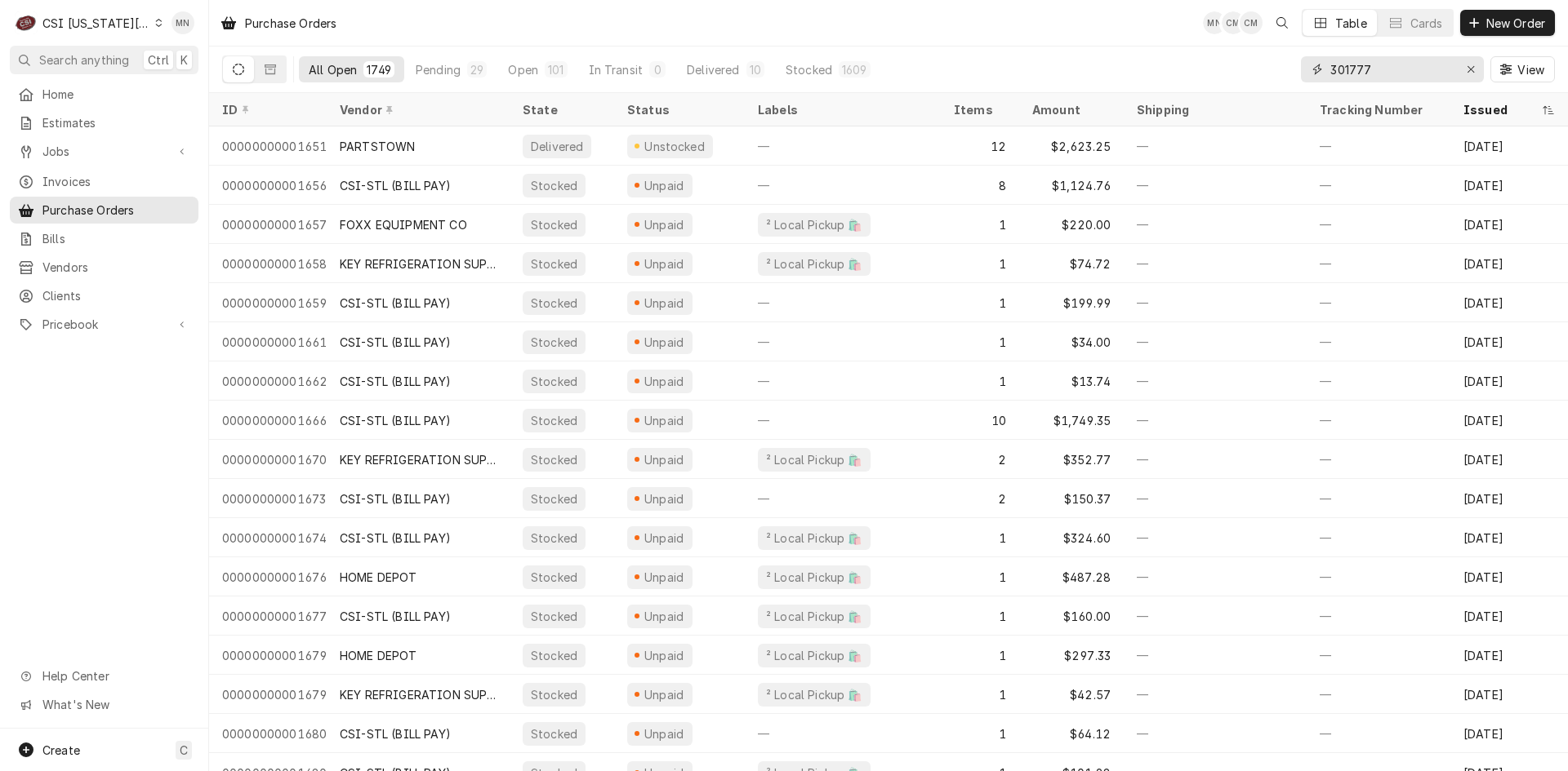
type input "301777"
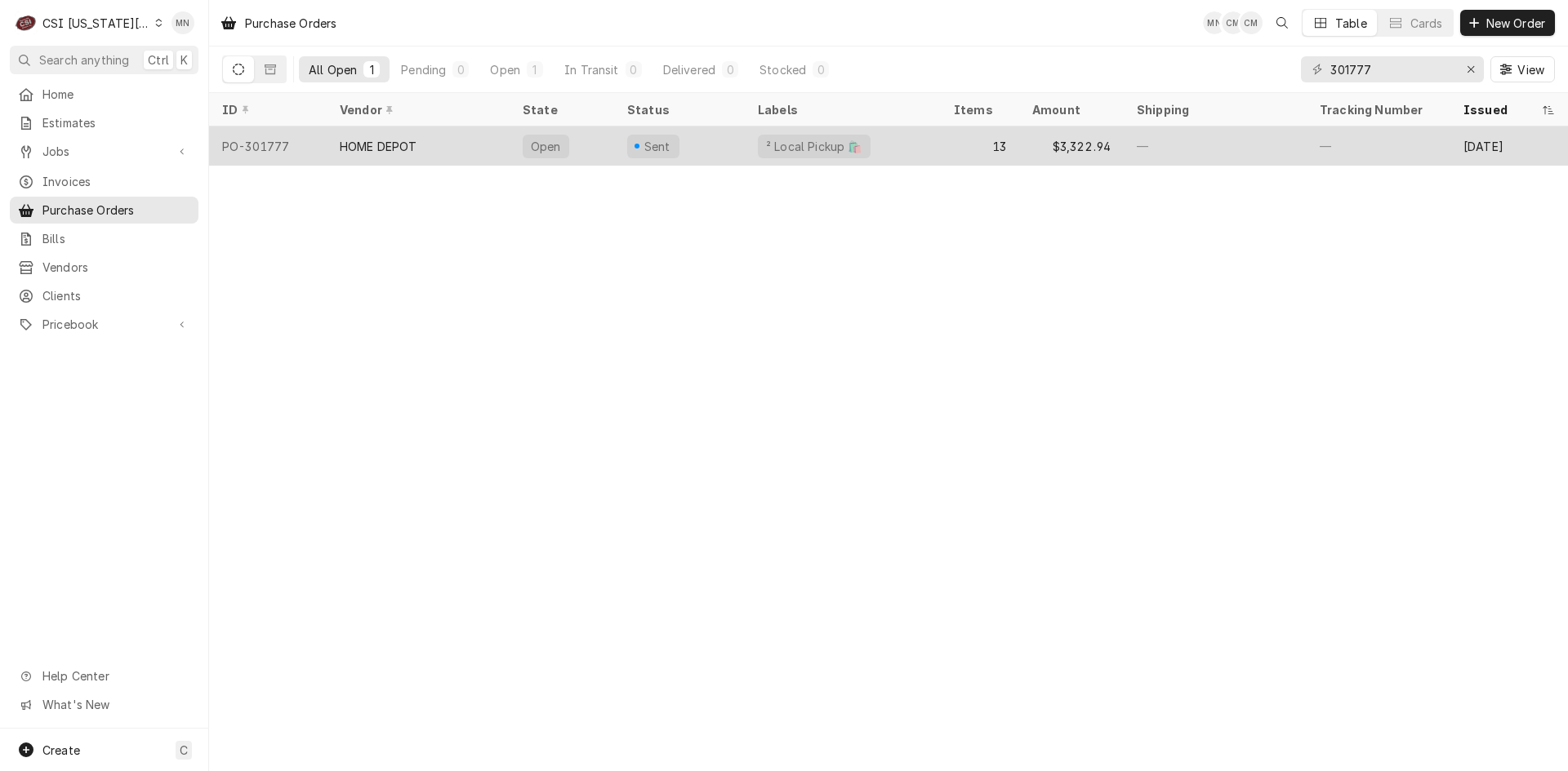
click at [468, 145] on div "HOME DEPOT" at bounding box center [418, 146] width 183 height 39
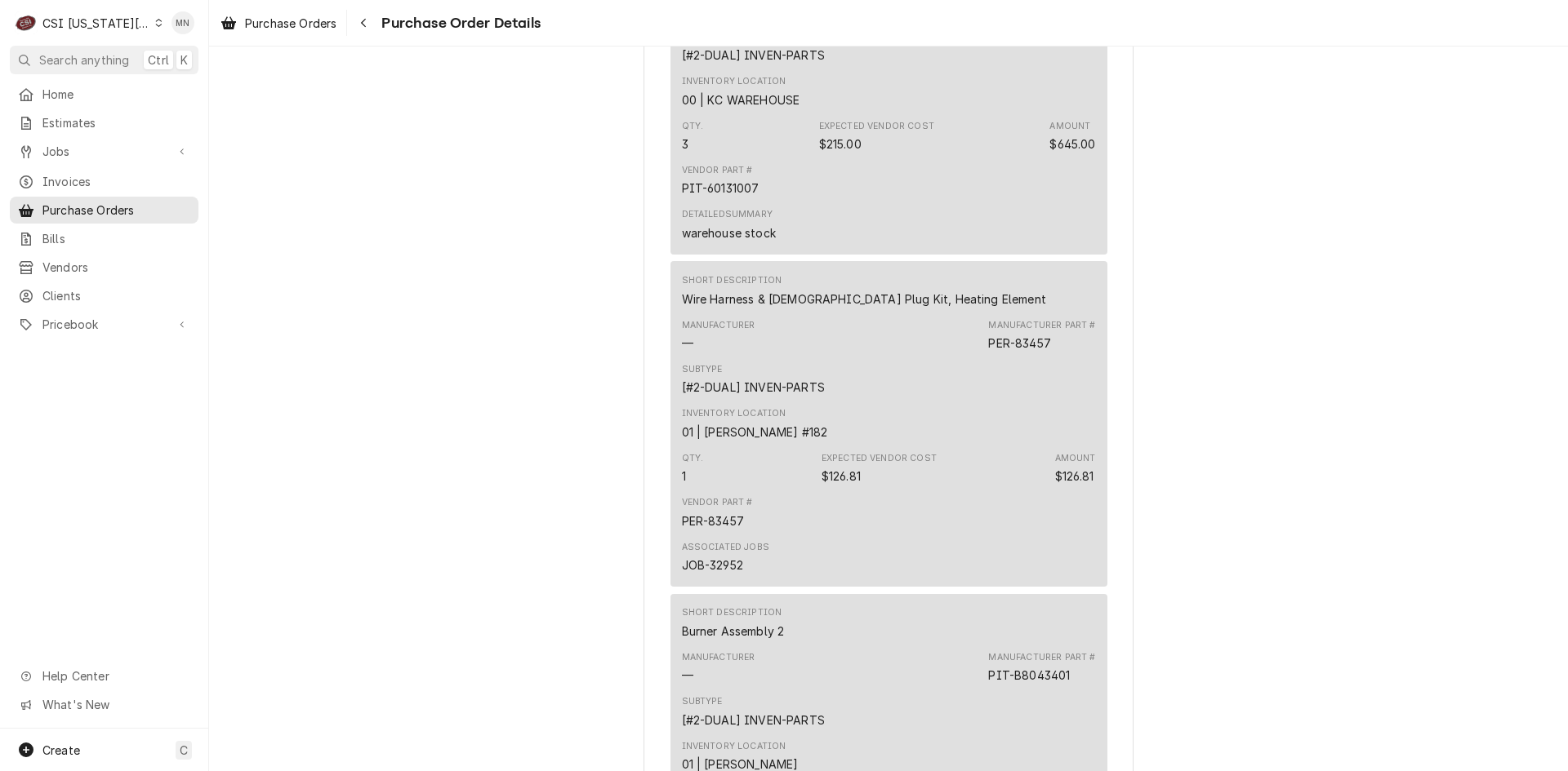
scroll to position [3754, 0]
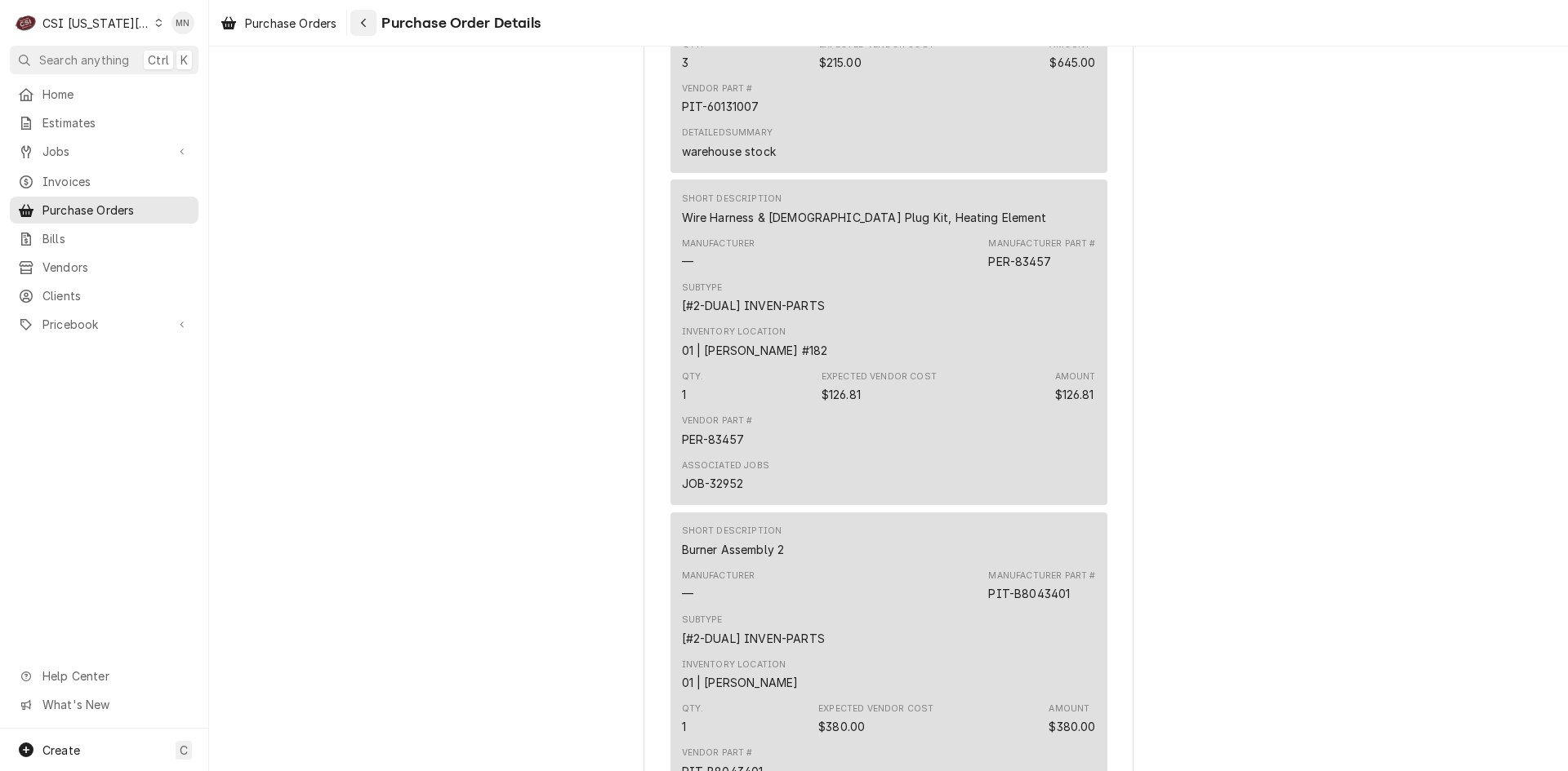
click at [371, 28] on div "Navigate back" at bounding box center [363, 23] width 16 height 16
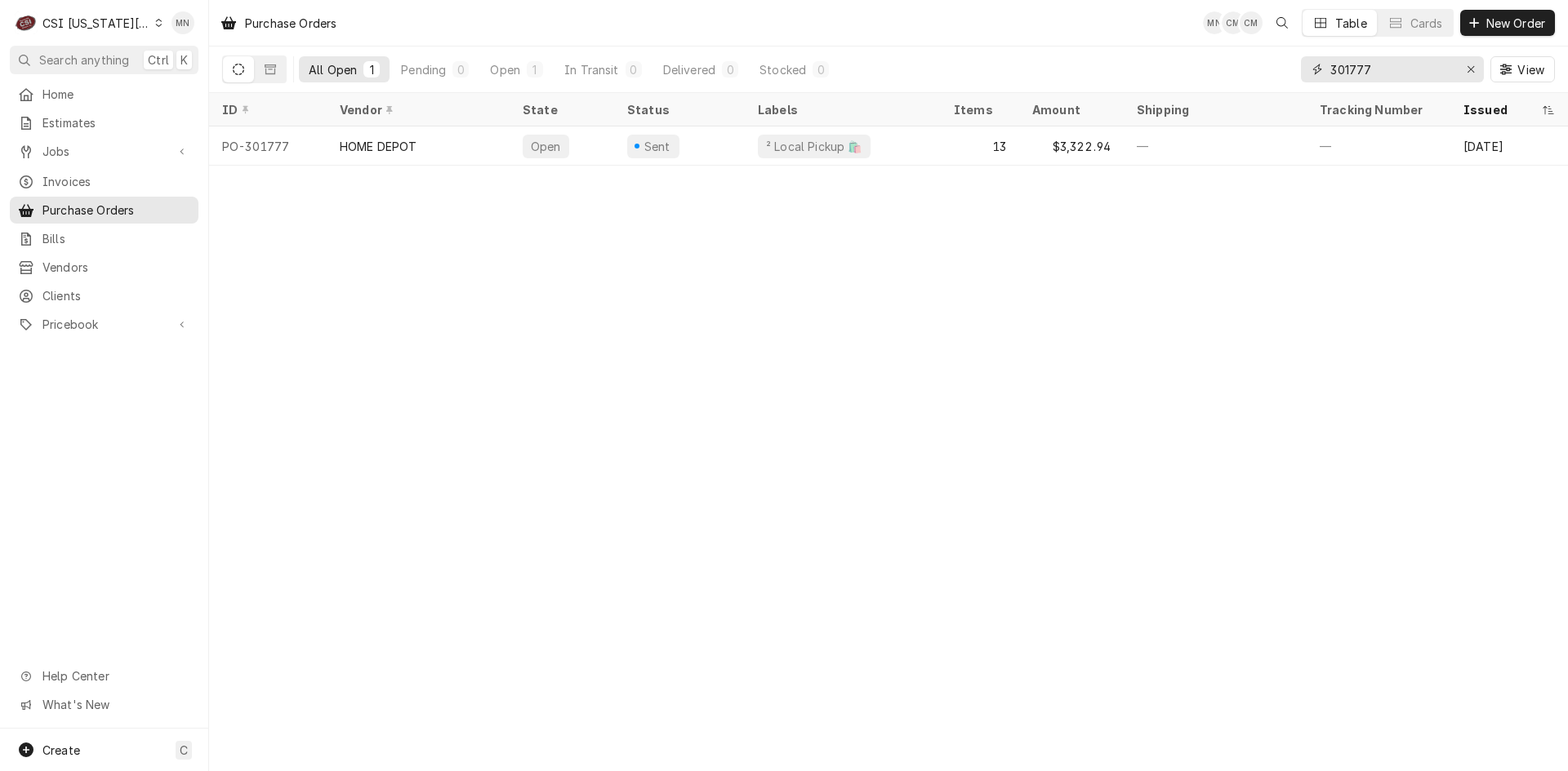
click at [1397, 71] on input "301777" at bounding box center [1391, 69] width 122 height 26
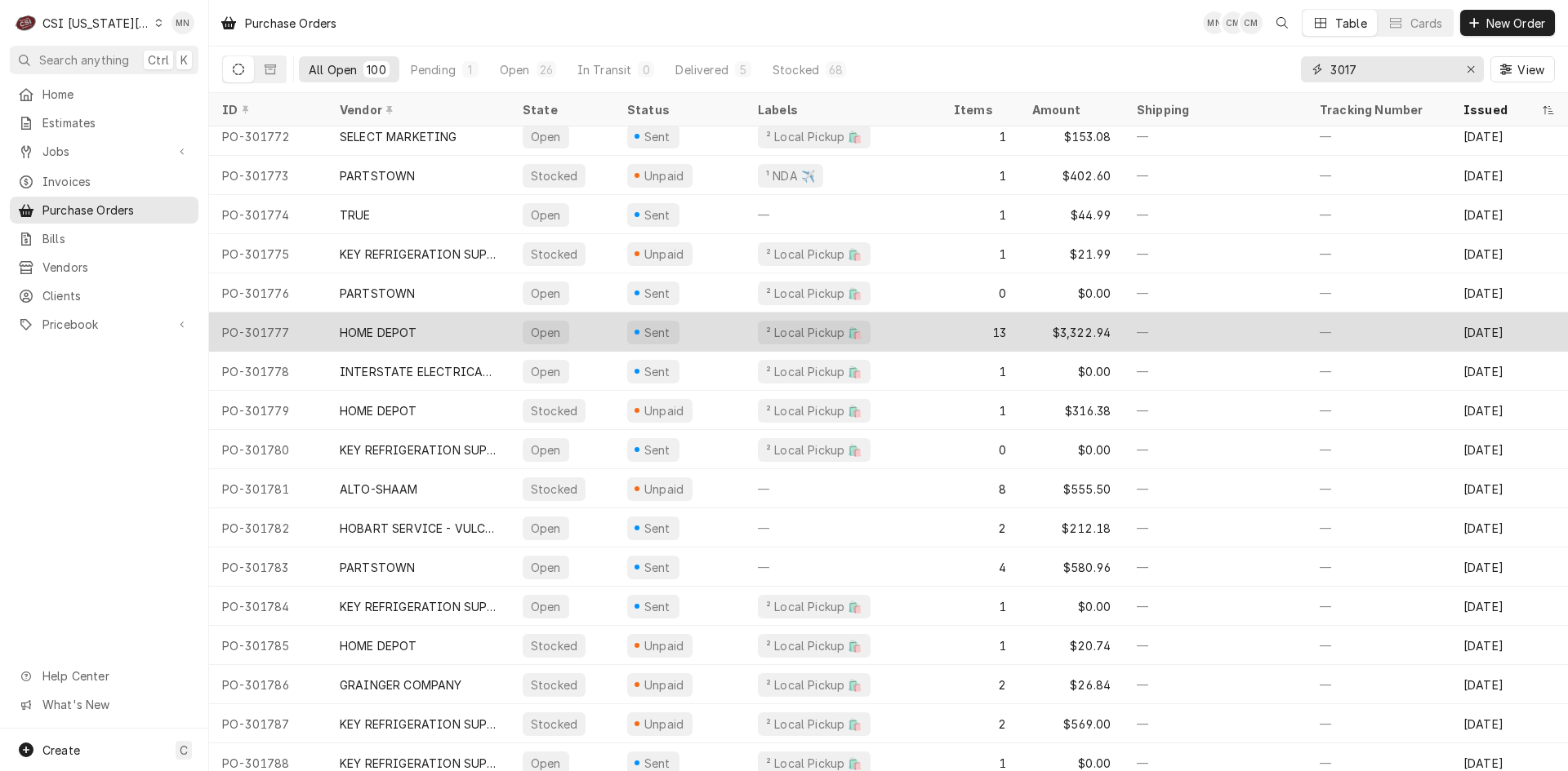
scroll to position [2859, 0]
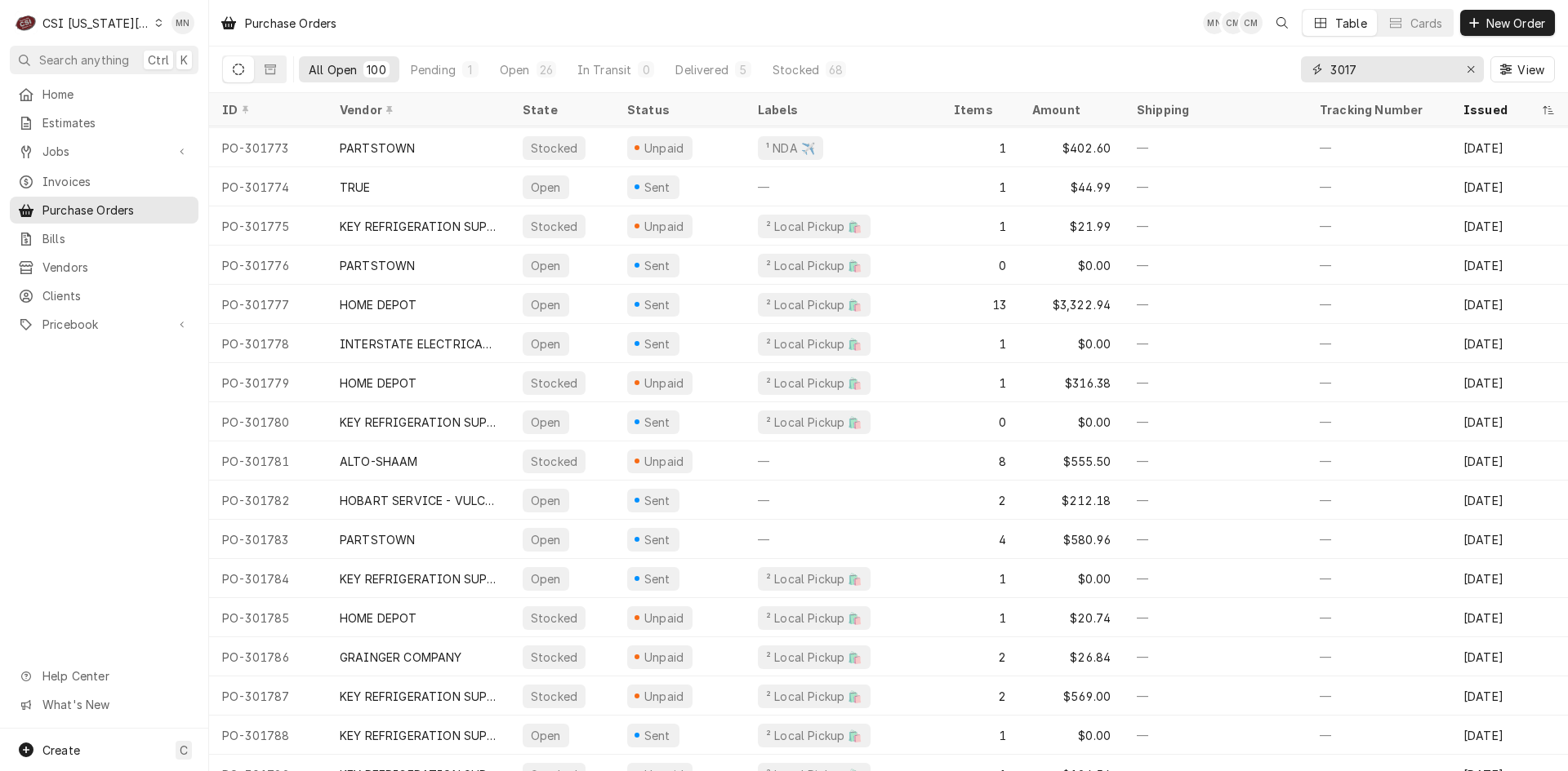
type input "3017"
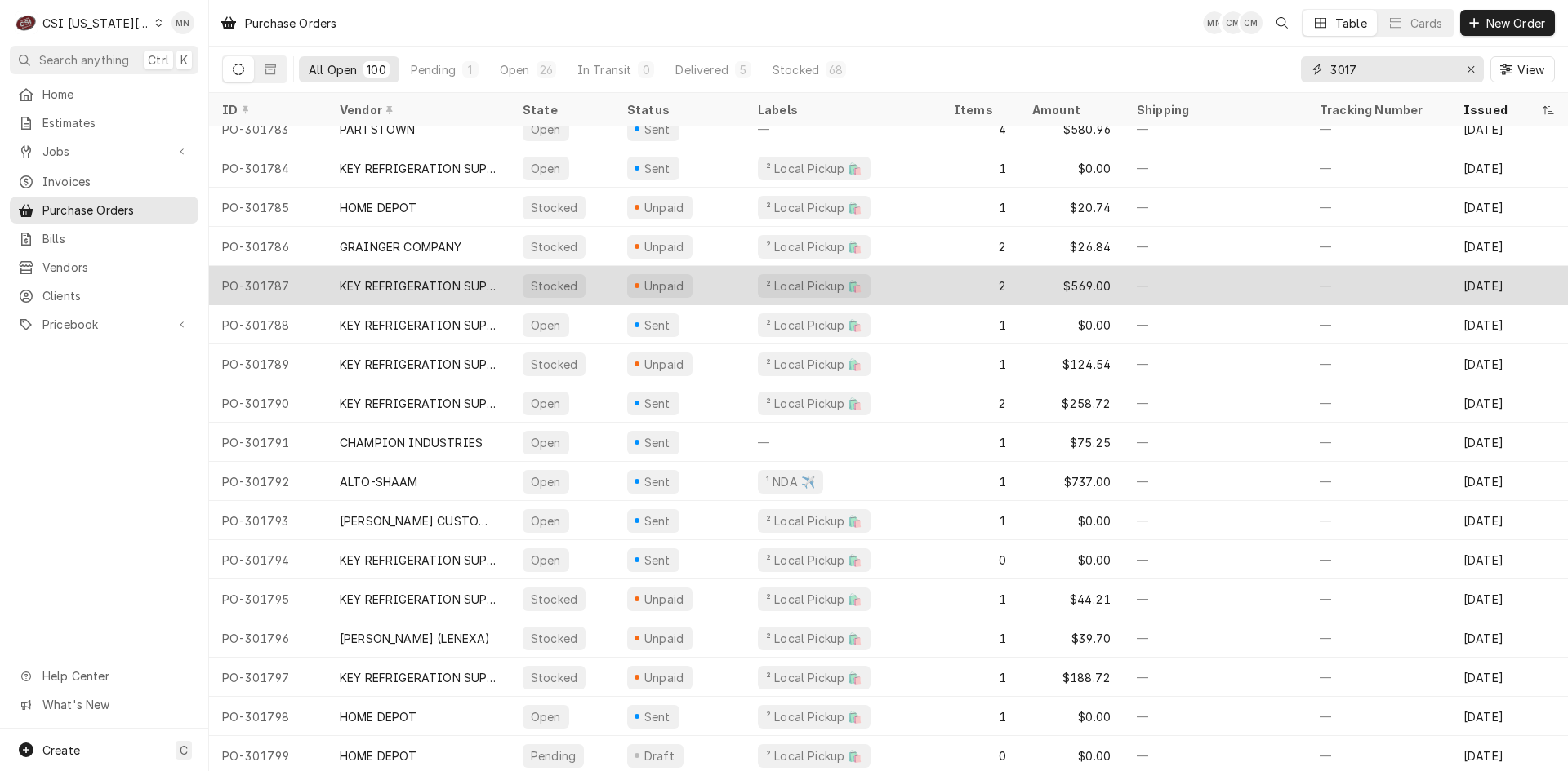
scroll to position [3283, 0]
